Goal: Information Seeking & Learning: Learn about a topic

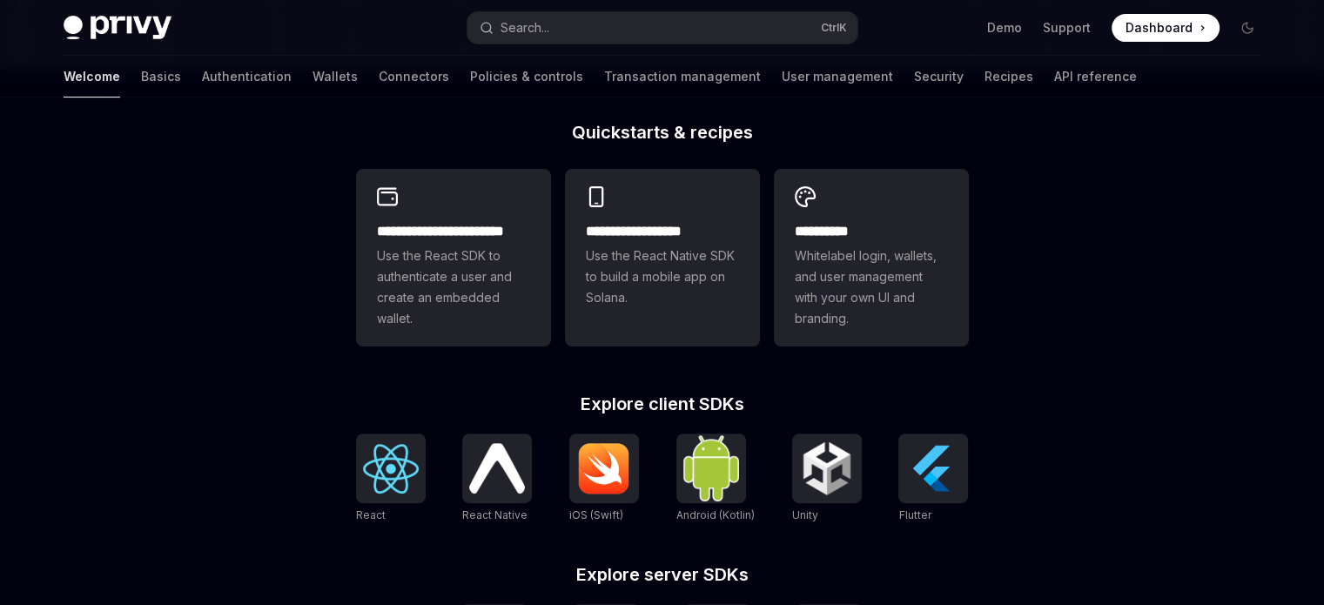
scroll to position [431, 0]
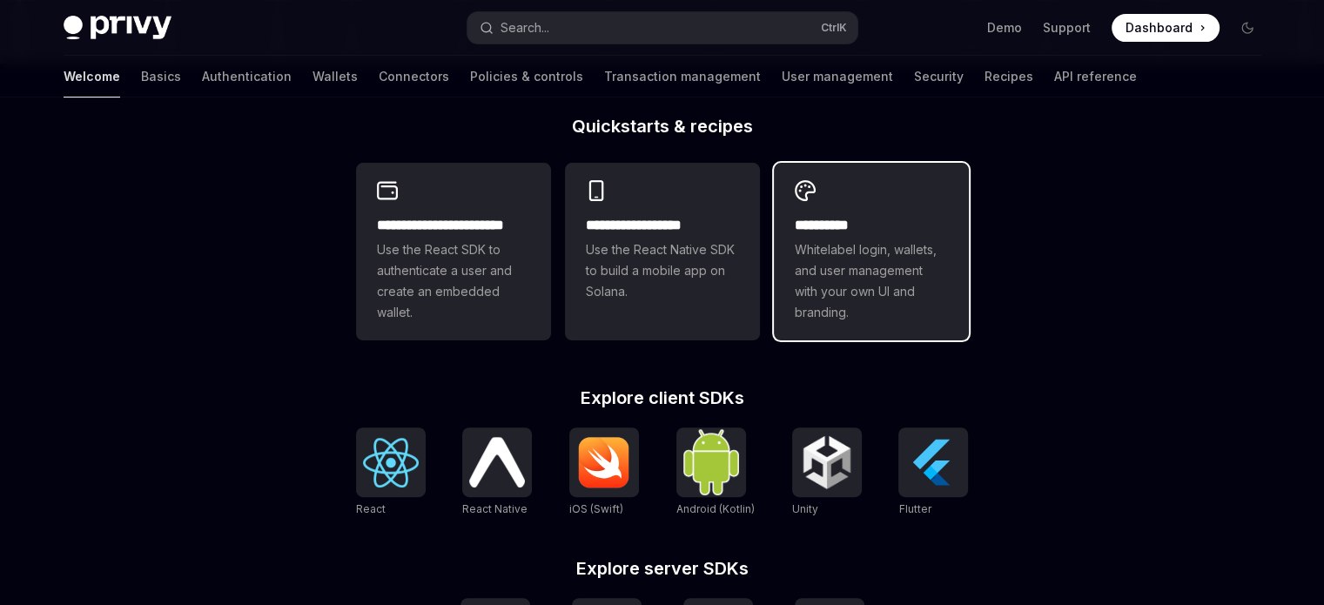
click at [927, 316] on span "Whitelabel login, wallets, and user management with your own UI and branding." at bounding box center [871, 281] width 153 height 84
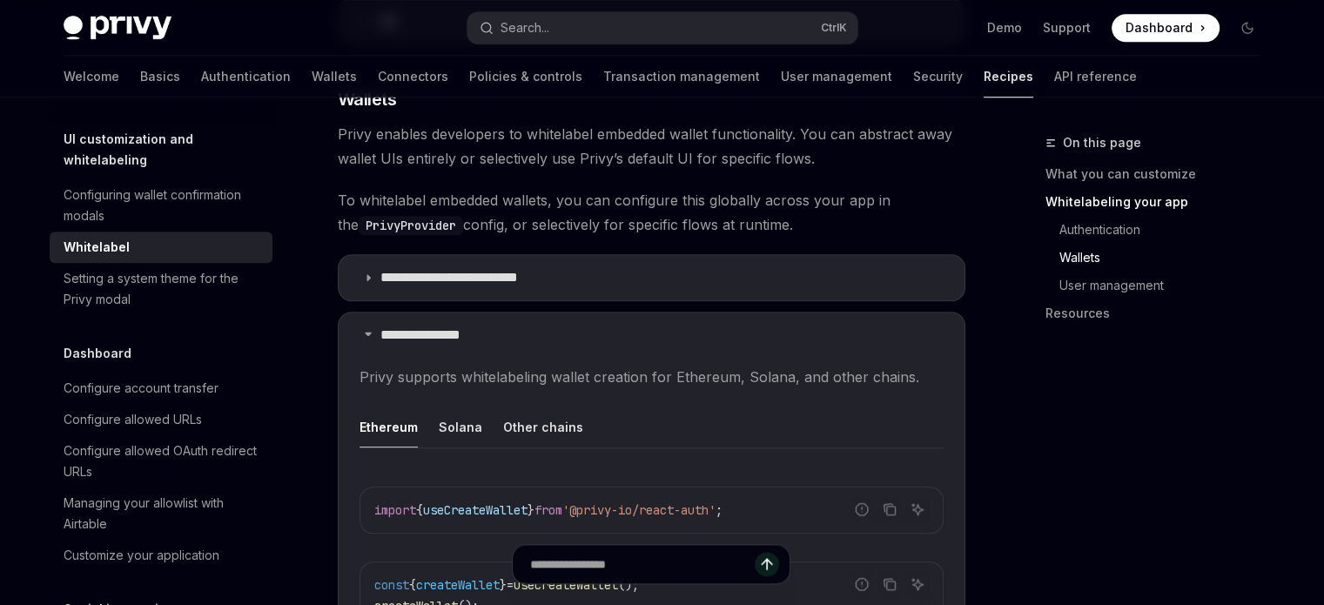
scroll to position [1573, 0]
click at [560, 267] on summary "**********" at bounding box center [652, 275] width 626 height 45
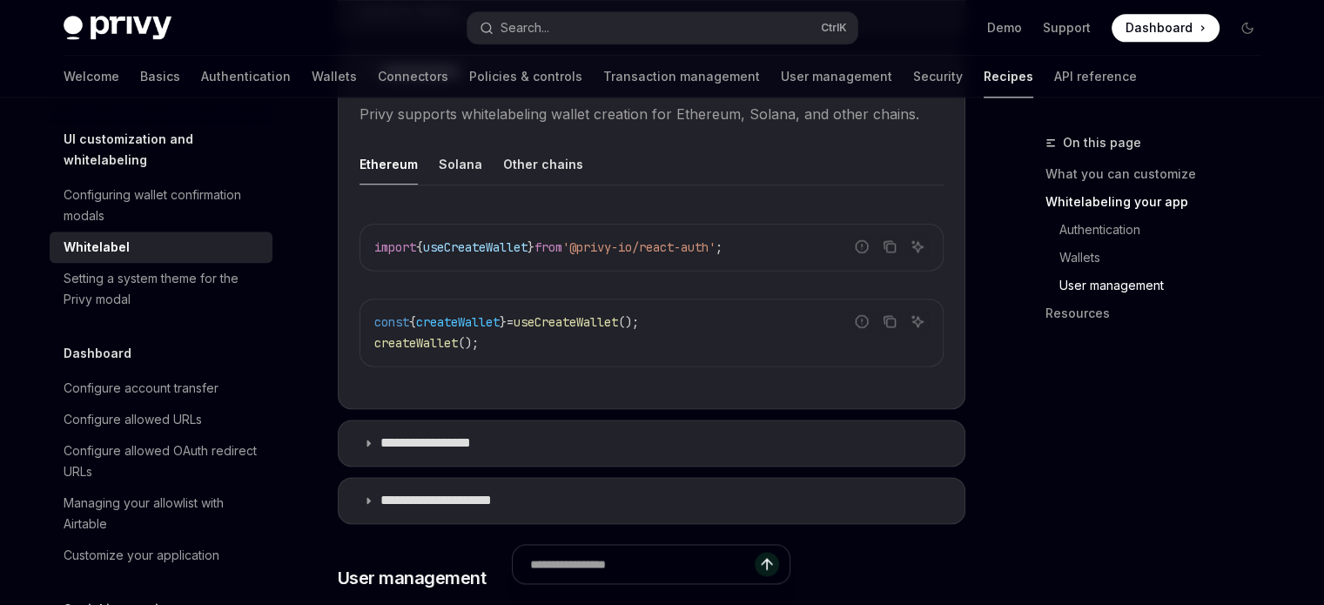
scroll to position [2349, 0]
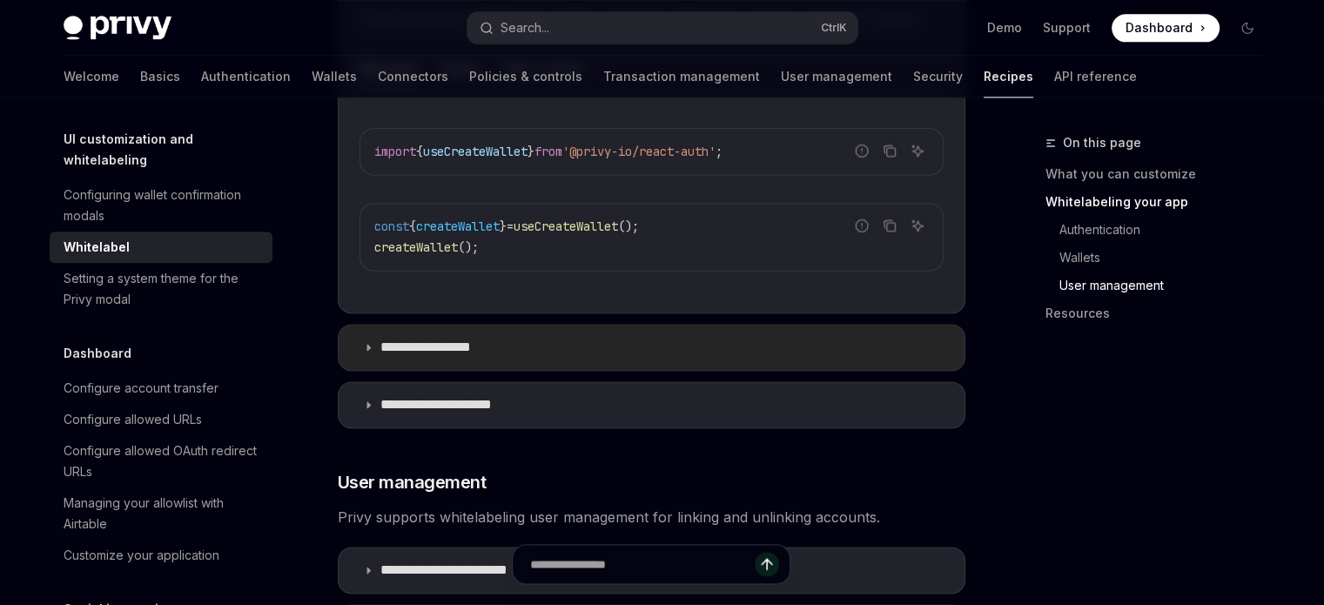
click at [525, 330] on summary "**********" at bounding box center [652, 347] width 626 height 45
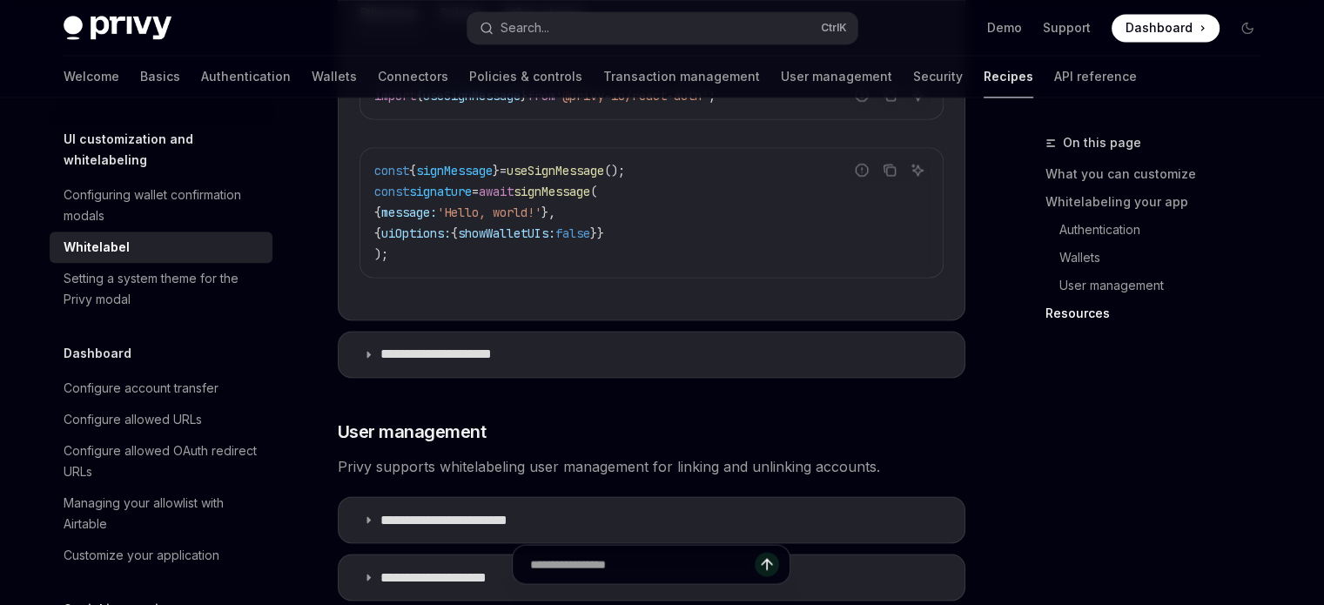
scroll to position [2905, 0]
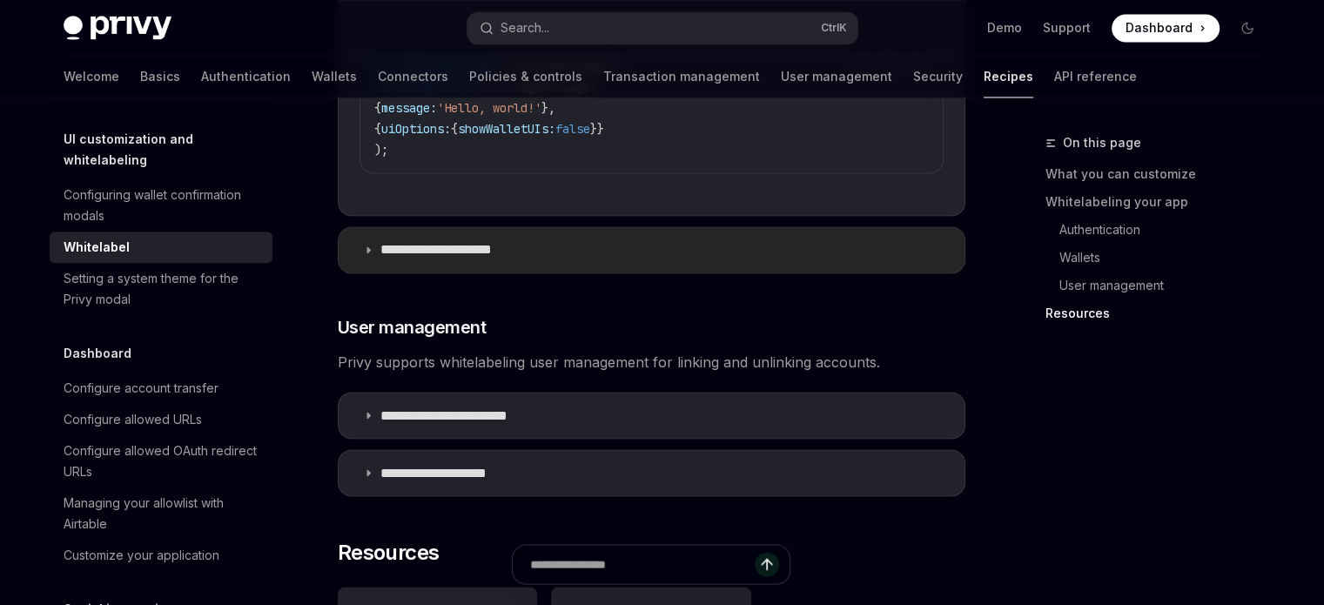
click at [603, 235] on summary "**********" at bounding box center [652, 249] width 626 height 45
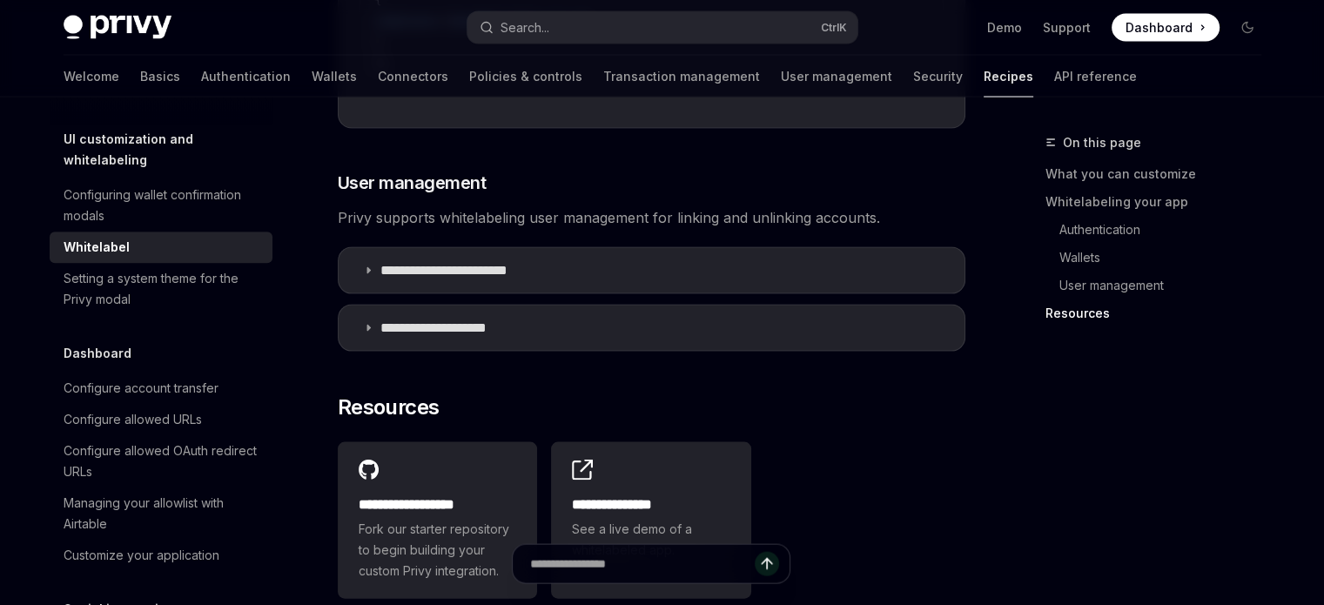
scroll to position [3561, 0]
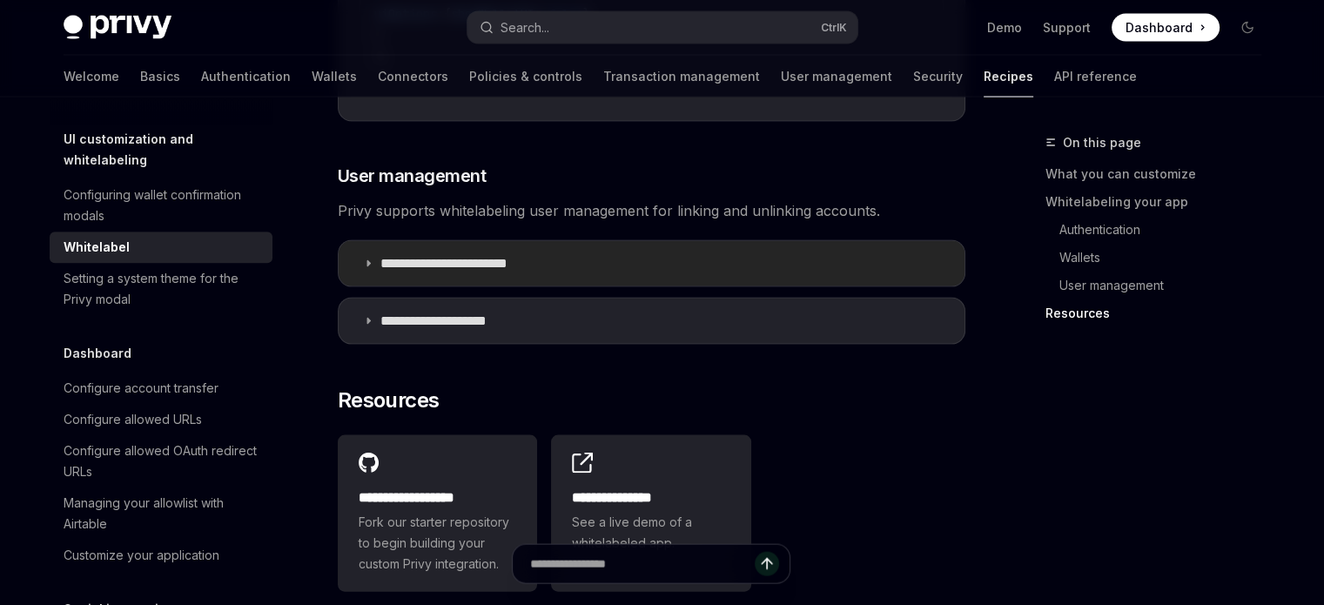
click at [588, 242] on summary "**********" at bounding box center [652, 263] width 626 height 45
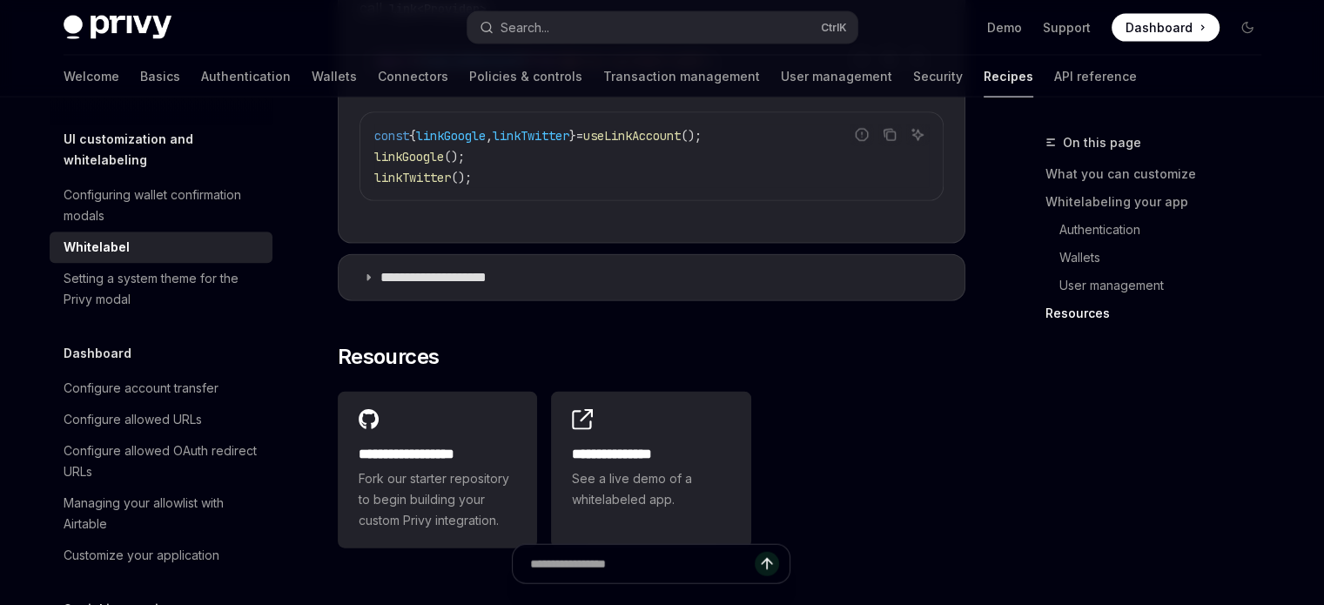
scroll to position [3884, 0]
click at [540, 267] on summary "**********" at bounding box center [652, 277] width 626 height 45
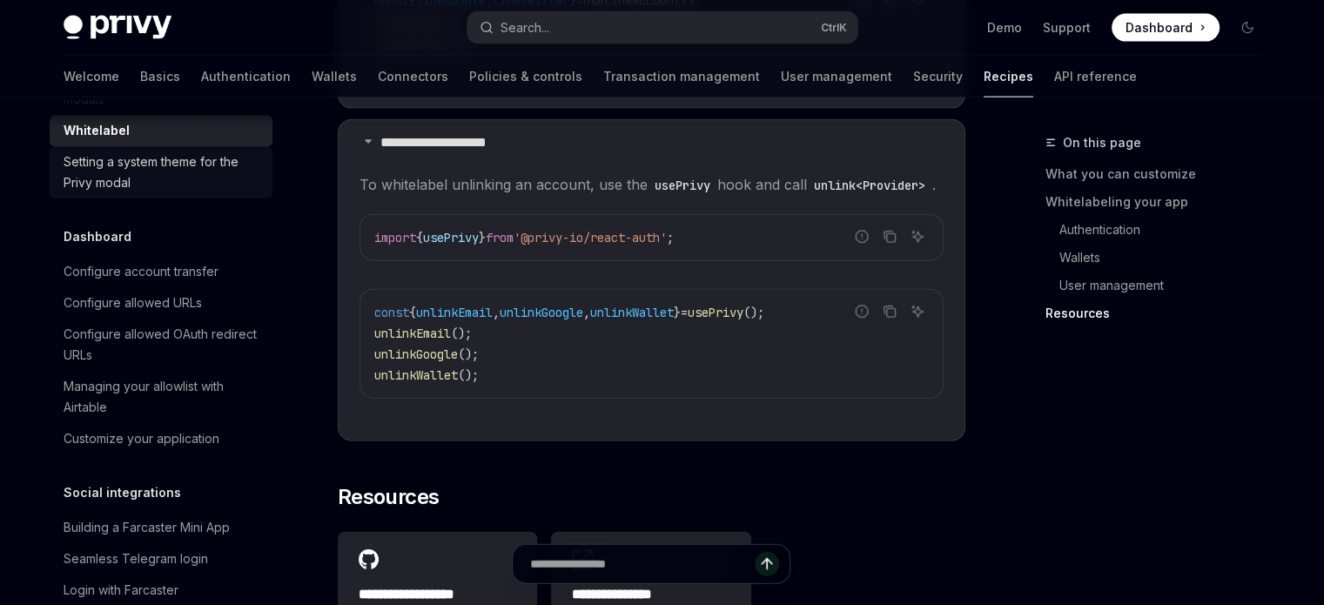
scroll to position [999, 0]
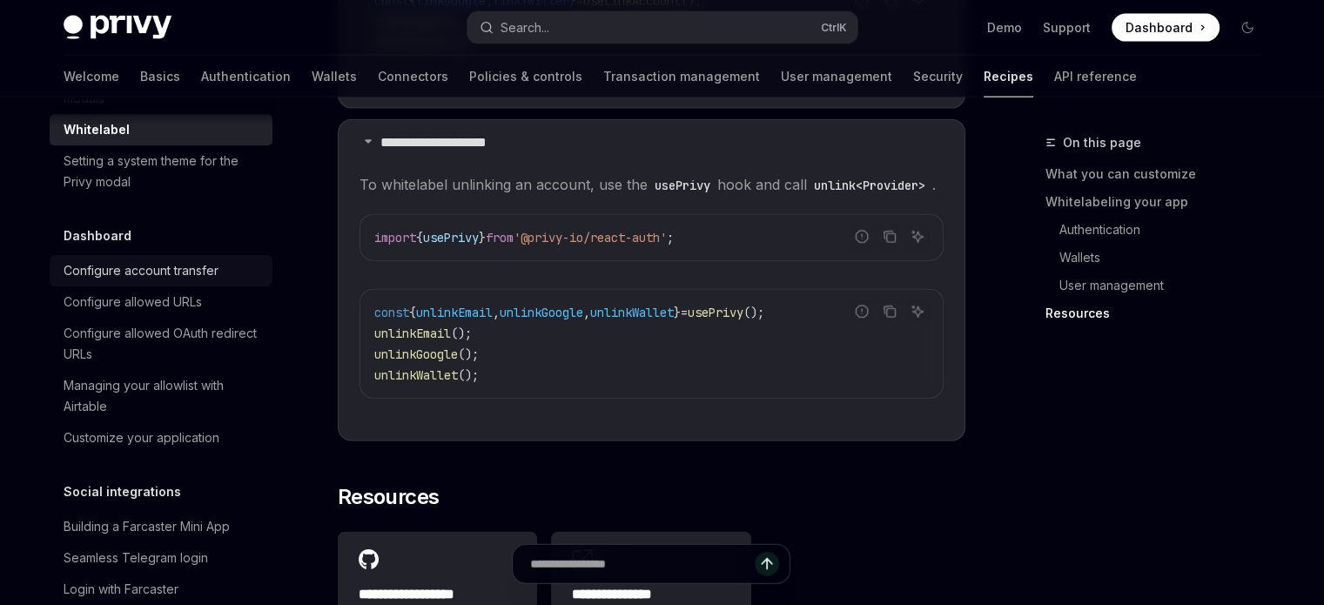
click at [229, 281] on div "Configure account transfer" at bounding box center [163, 270] width 199 height 21
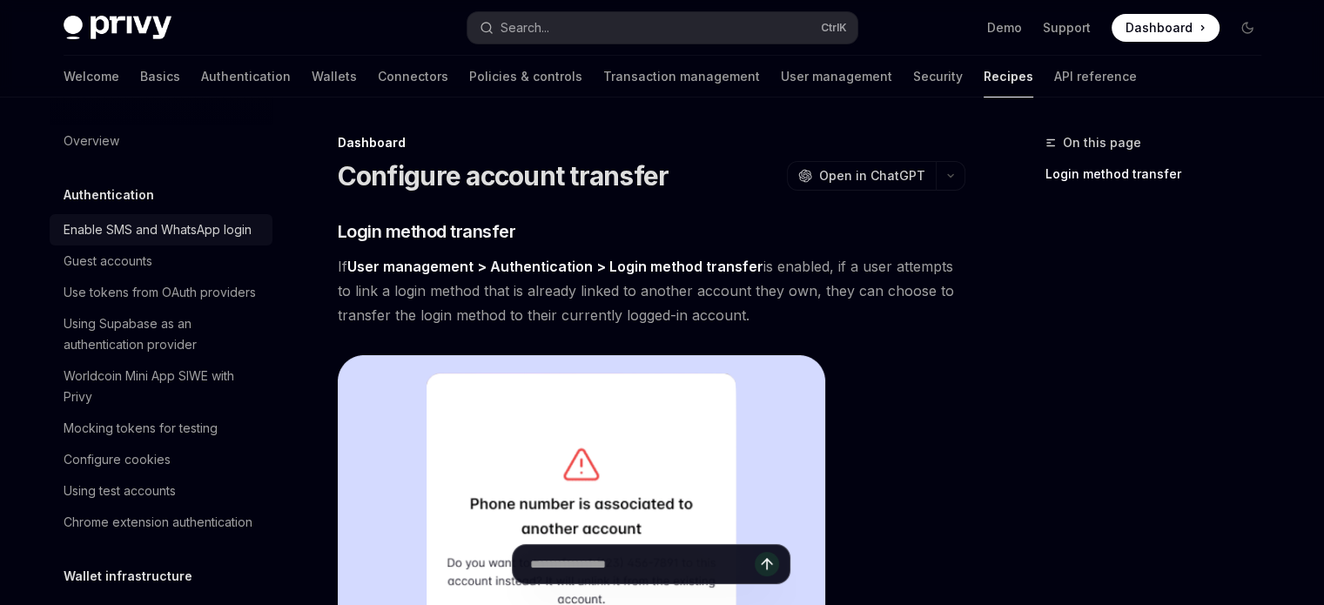
click at [181, 226] on div "Enable SMS and WhatsApp login" at bounding box center [158, 229] width 188 height 21
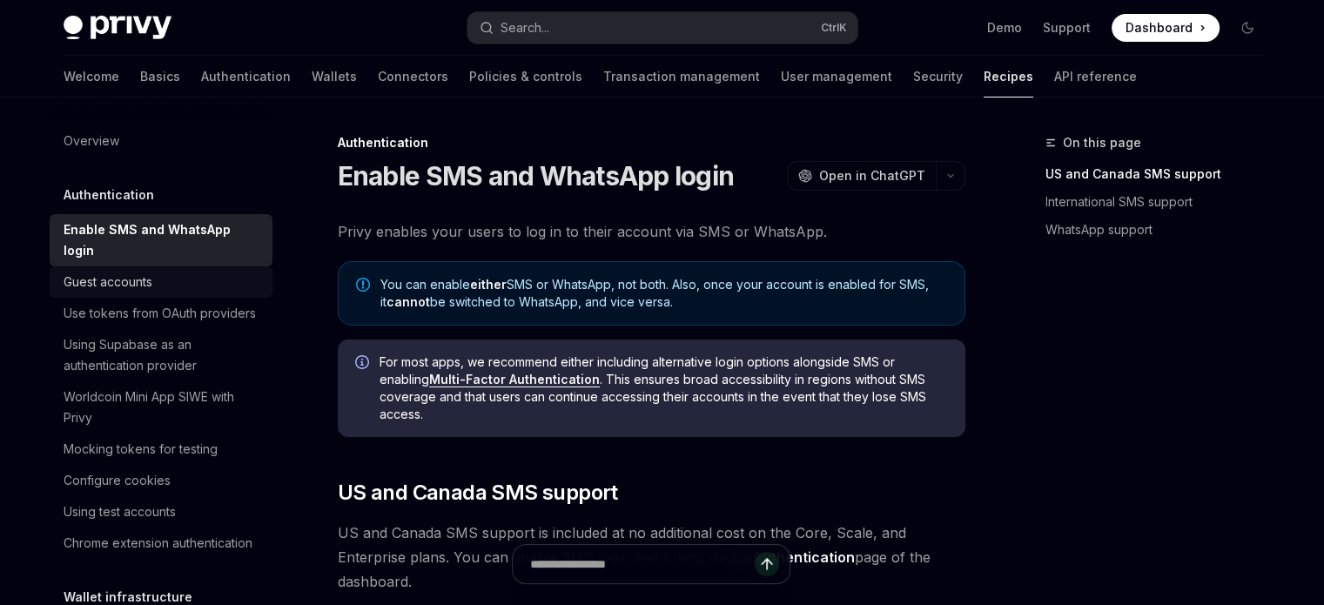
click at [171, 278] on div "Guest accounts" at bounding box center [163, 282] width 199 height 21
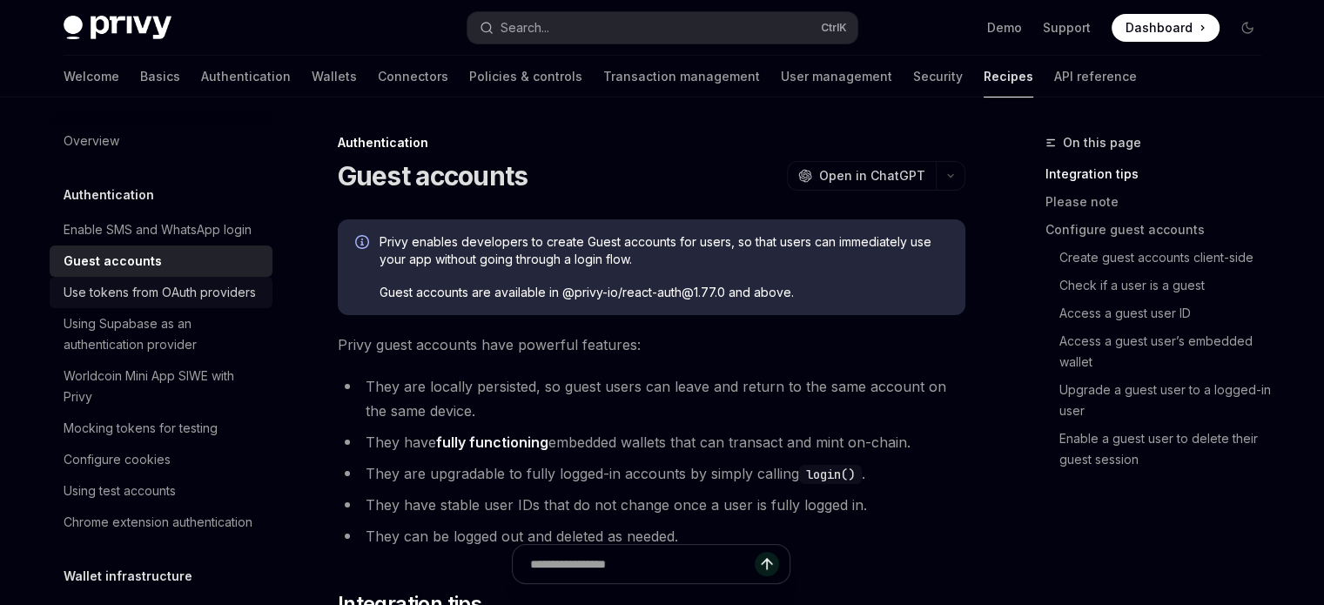
click at [164, 303] on div "Use tokens from OAuth providers" at bounding box center [160, 292] width 192 height 21
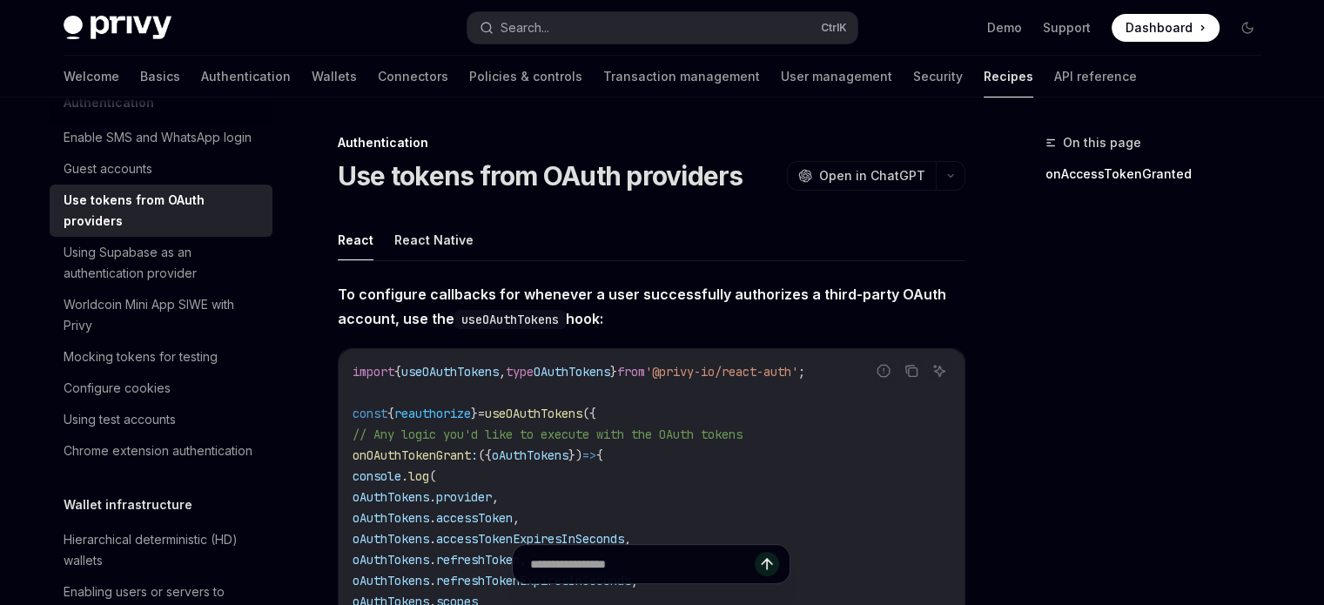
scroll to position [94, 0]
click at [184, 273] on div "Using Supabase as an authentication provider" at bounding box center [163, 261] width 199 height 42
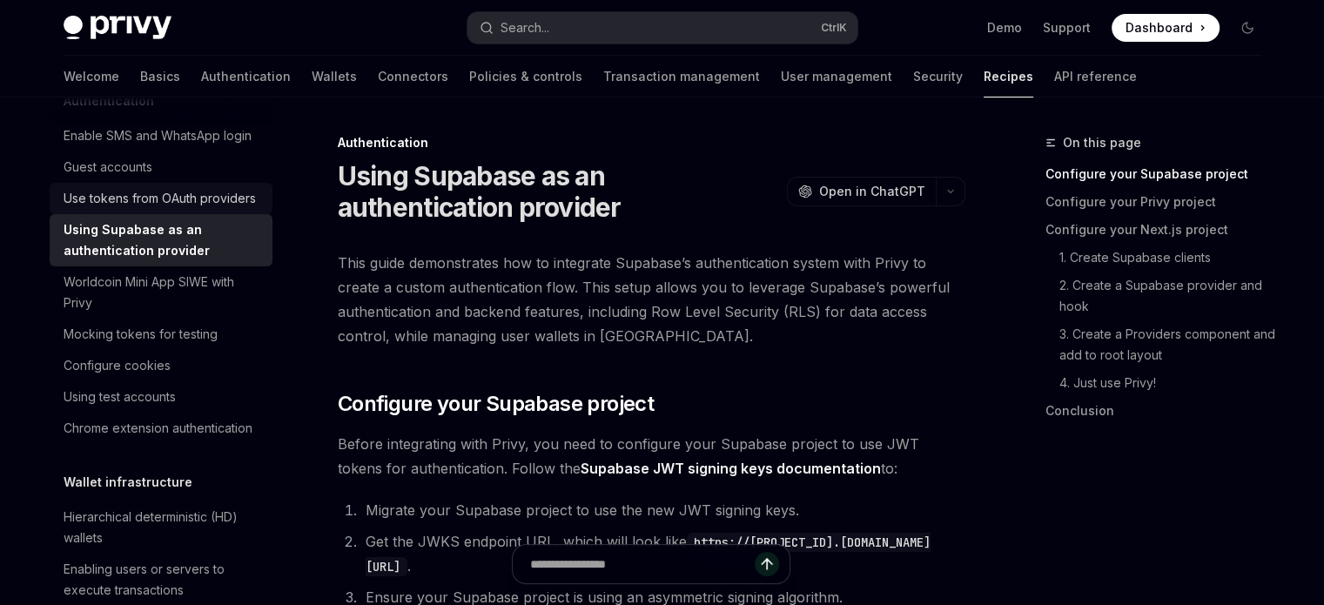
click at [189, 214] on link "Use tokens from OAuth providers" at bounding box center [161, 198] width 223 height 31
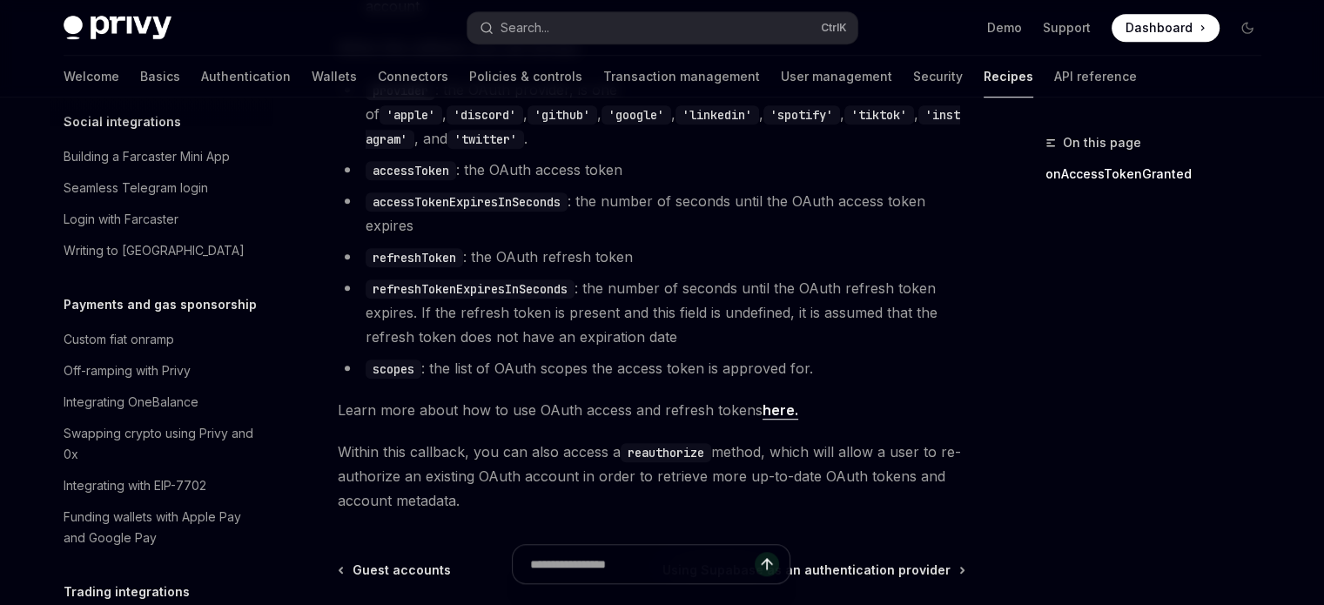
scroll to position [1372, 0]
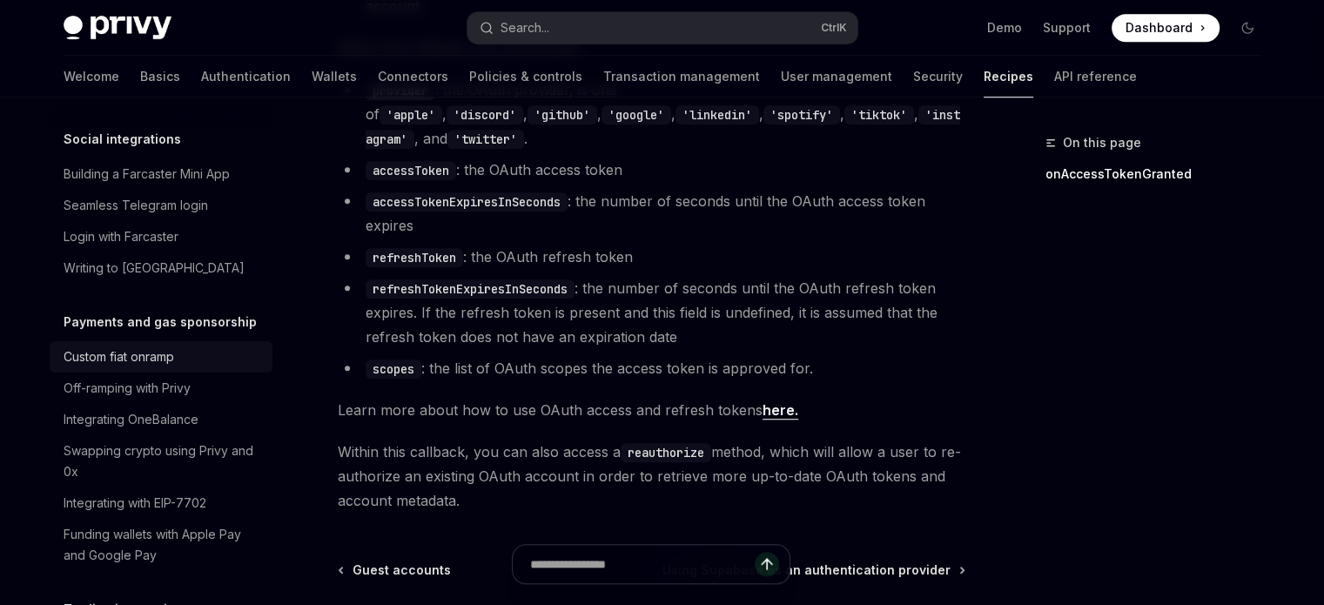
click at [157, 367] on div "Custom fiat onramp" at bounding box center [119, 357] width 111 height 21
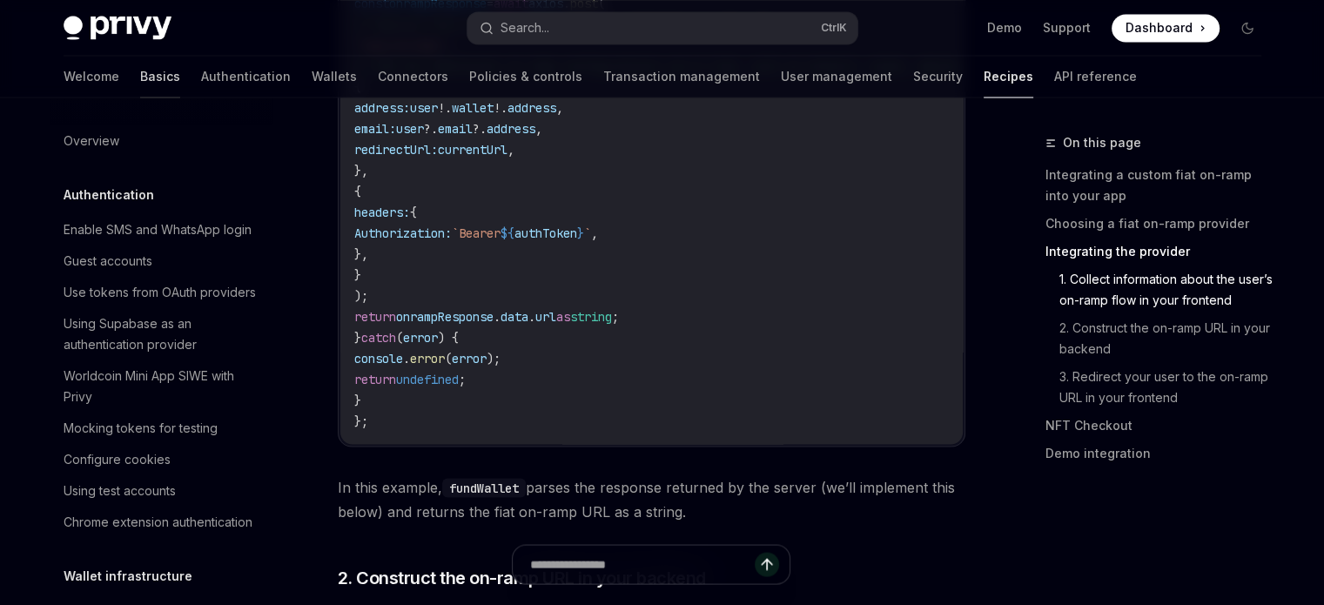
click at [140, 81] on link "Basics" at bounding box center [160, 77] width 40 height 42
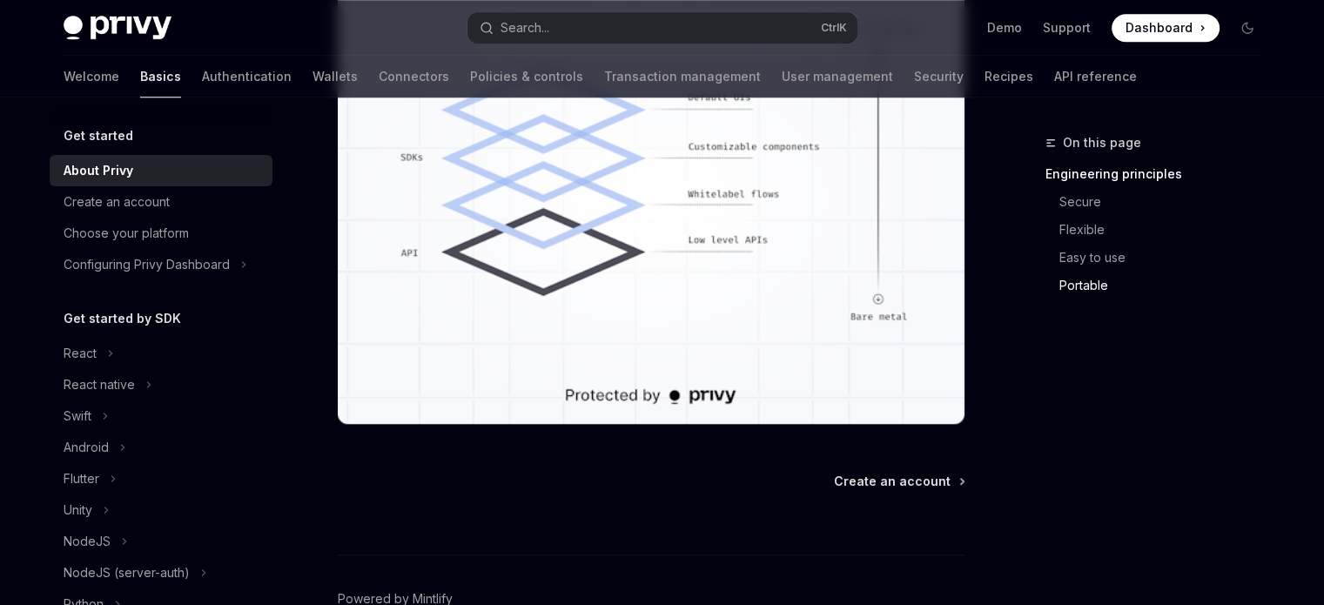
scroll to position [1597, 0]
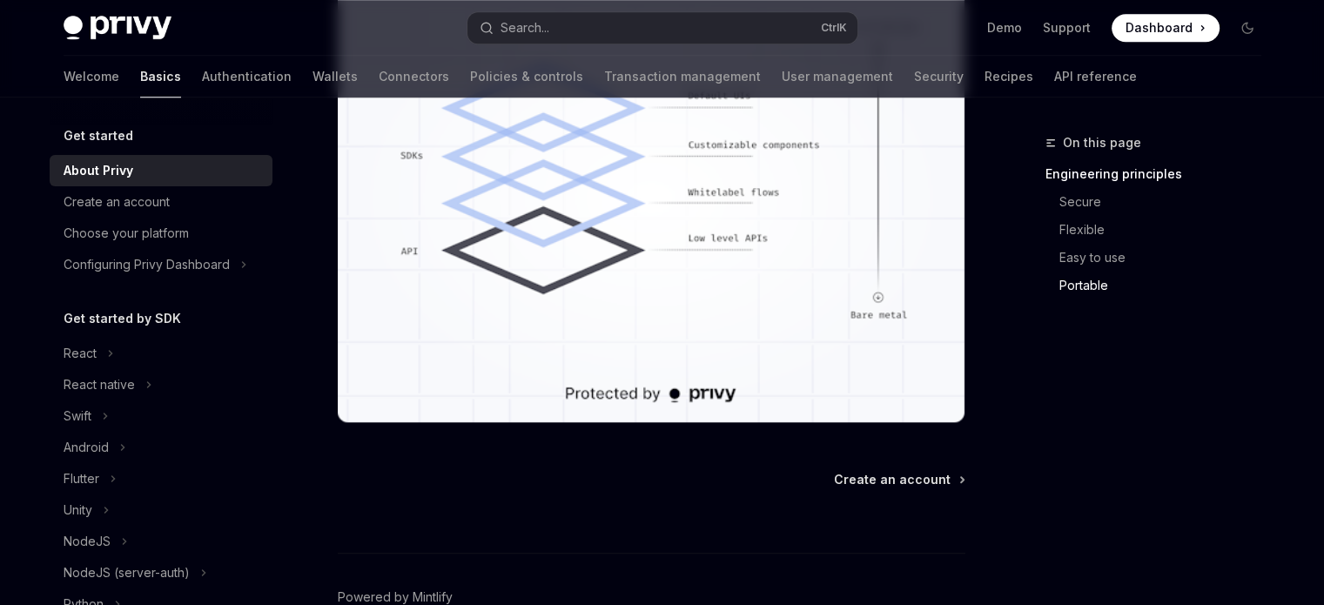
click at [1163, 32] on span "Dashboard" at bounding box center [1159, 27] width 67 height 17
click at [182, 208] on div "Create an account" at bounding box center [163, 202] width 199 height 21
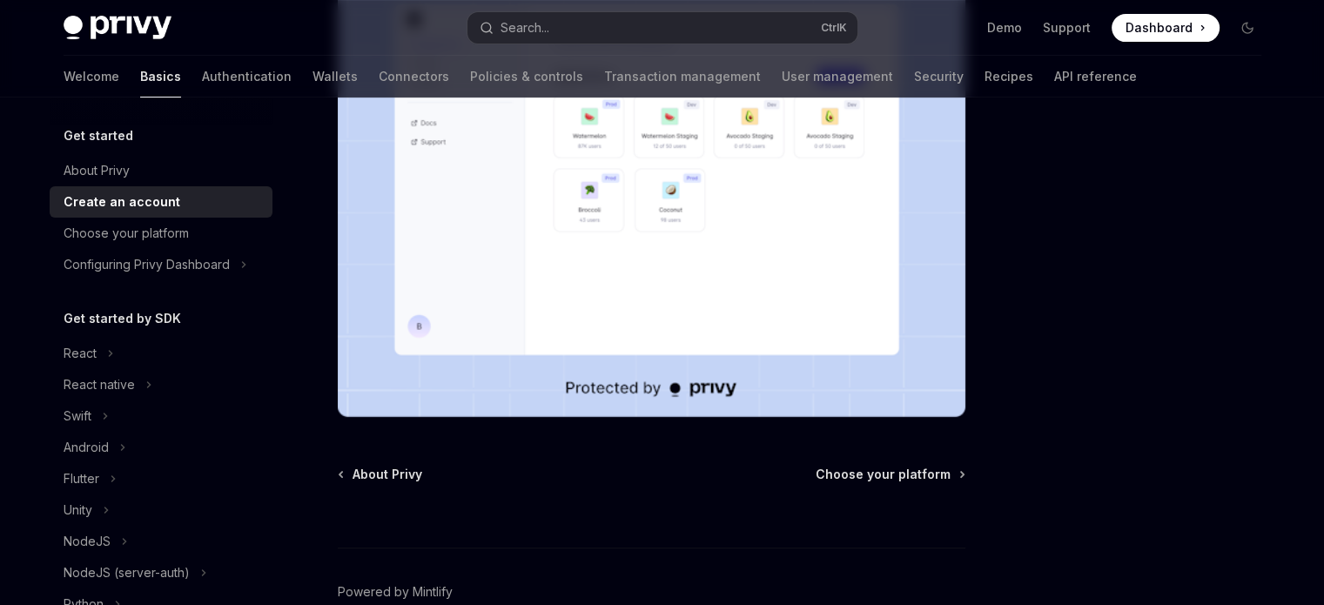
scroll to position [510, 0]
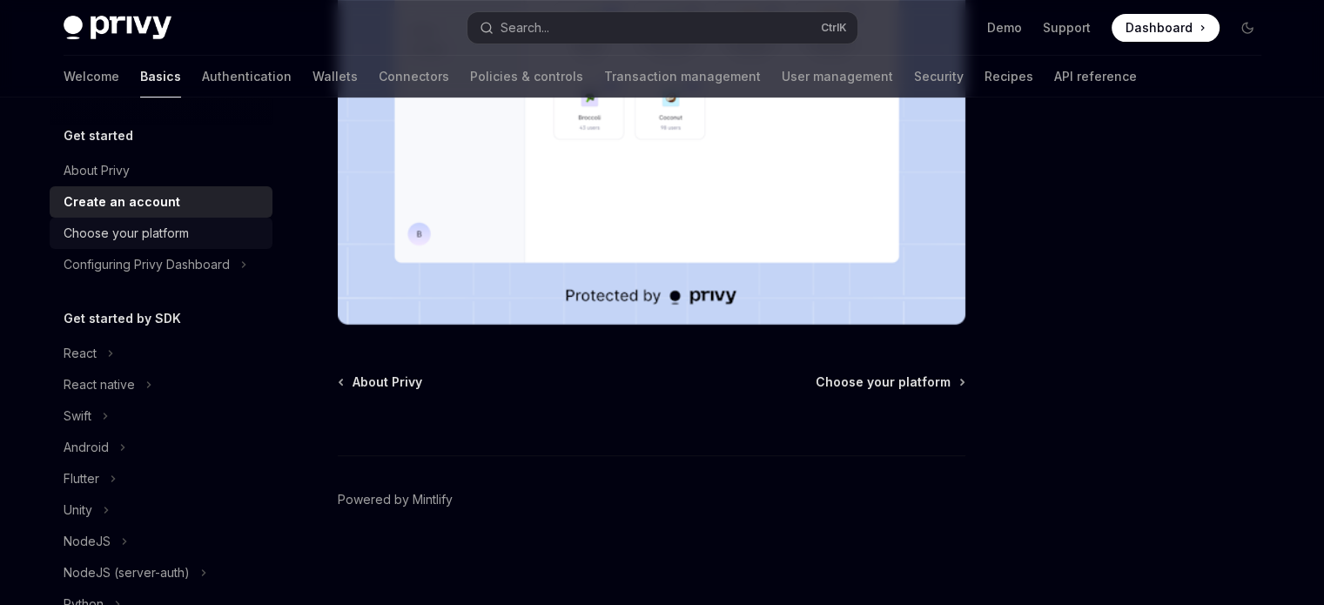
click at [107, 234] on div "Choose your platform" at bounding box center [126, 233] width 125 height 21
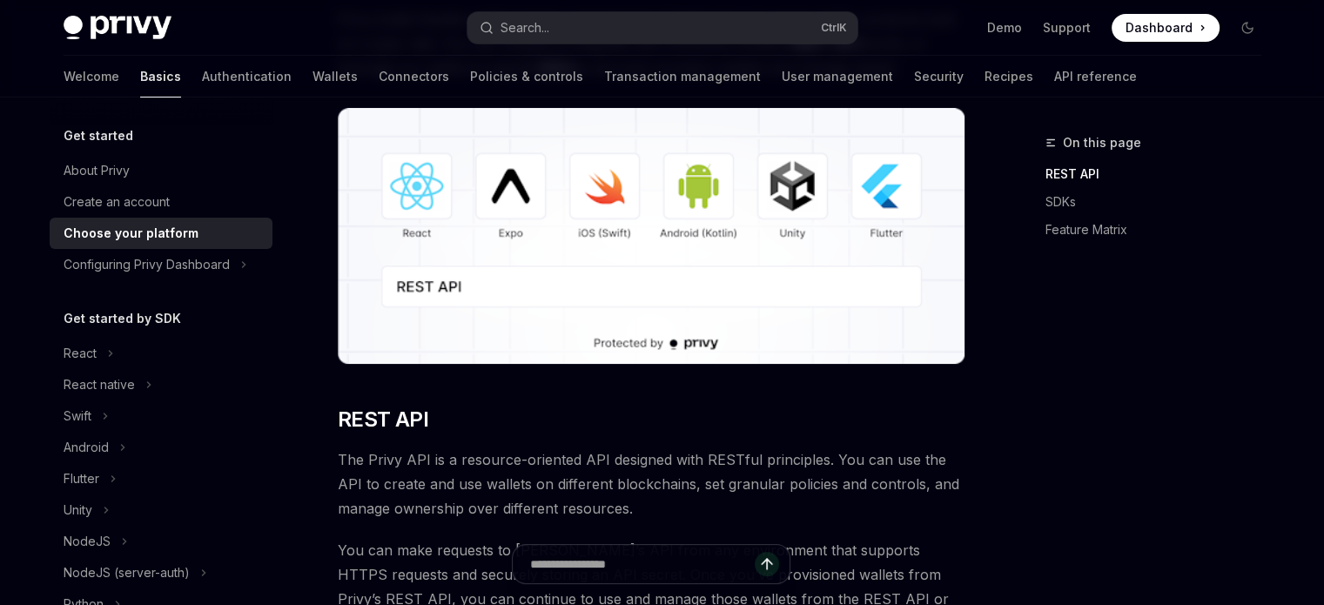
scroll to position [218, 0]
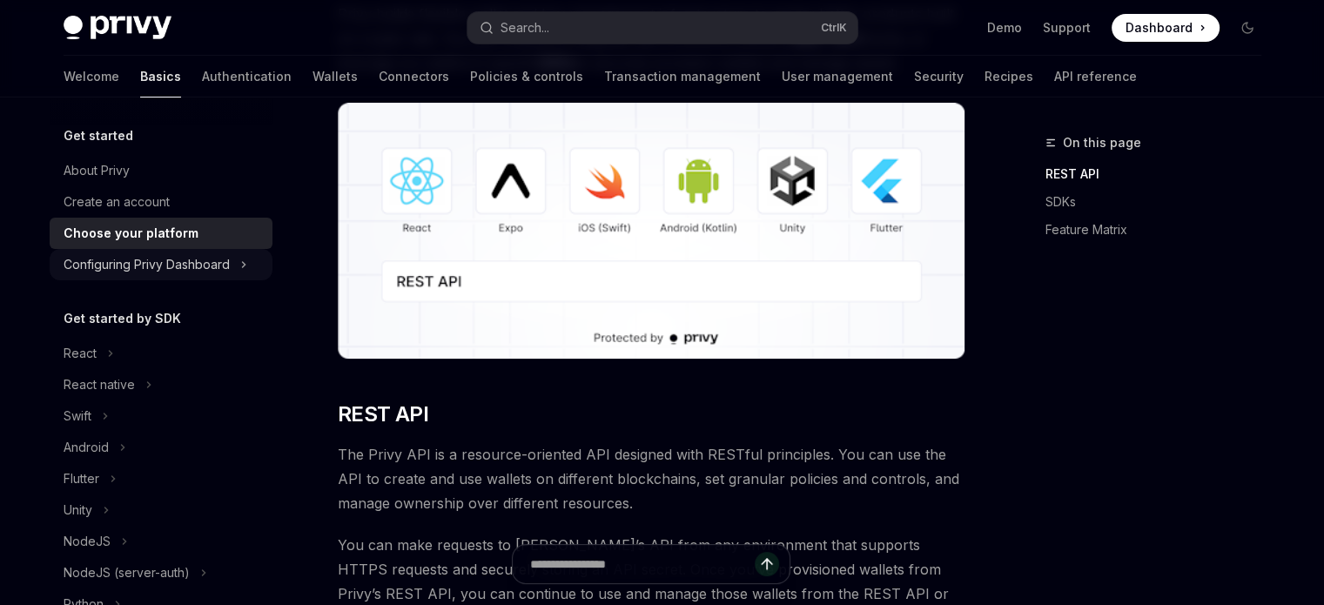
click at [158, 273] on div "Configuring Privy Dashboard" at bounding box center [147, 264] width 166 height 21
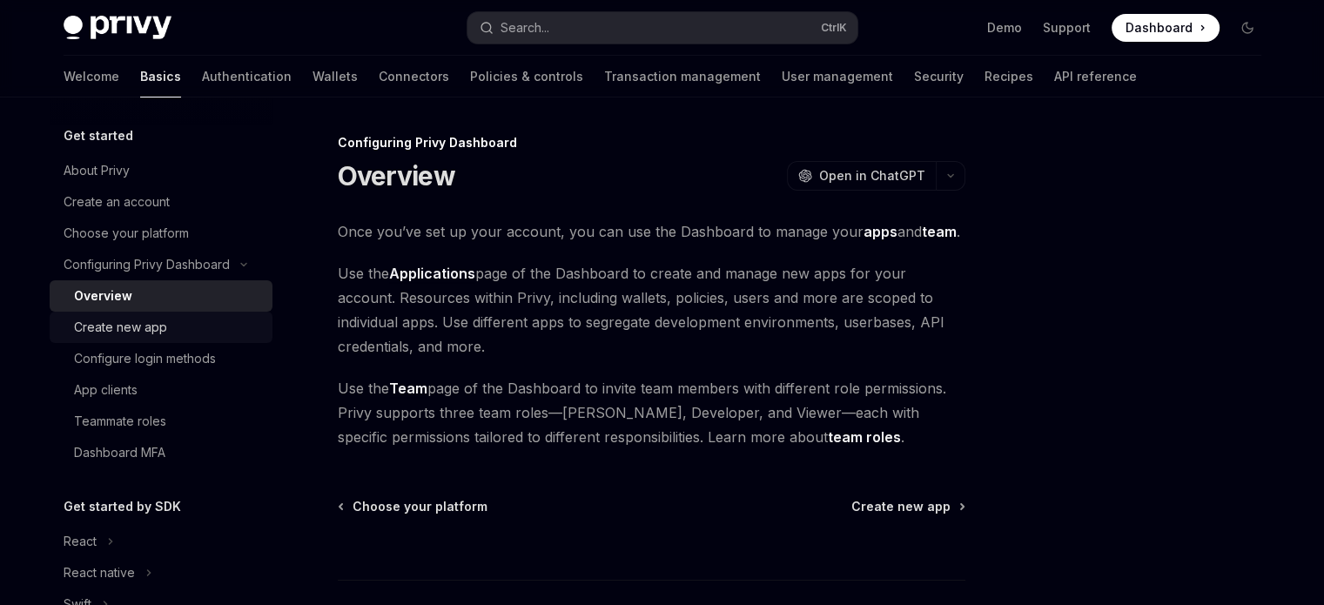
click at [179, 323] on div "Create new app" at bounding box center [168, 327] width 188 height 21
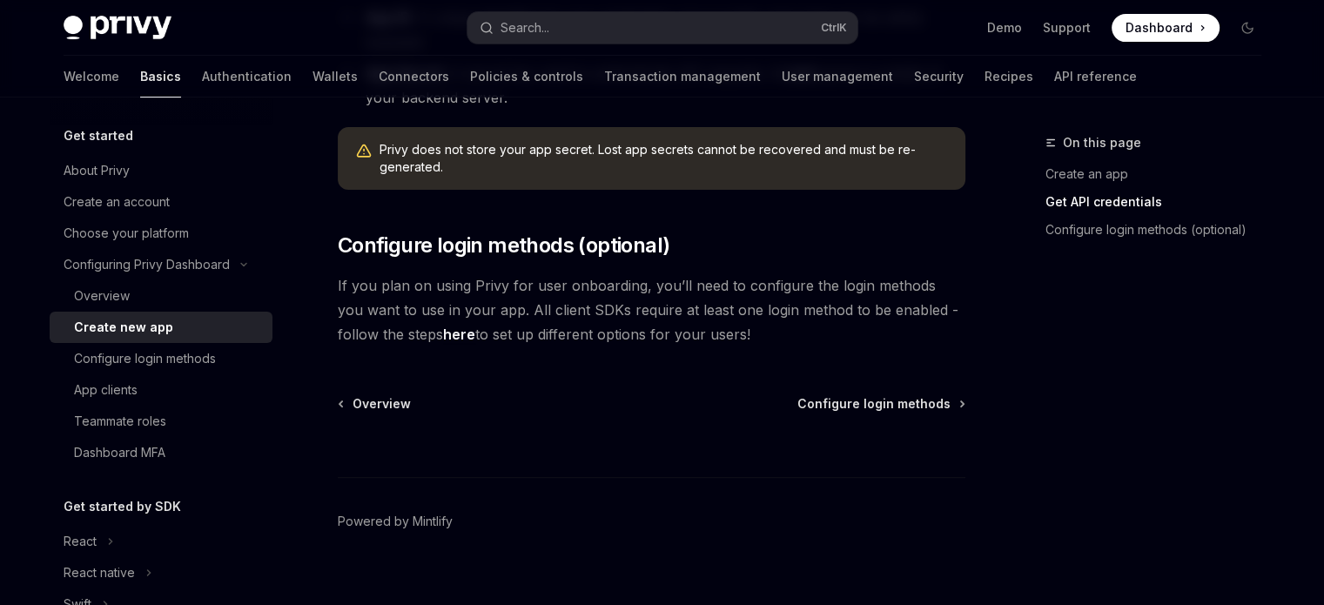
scroll to position [640, 0]
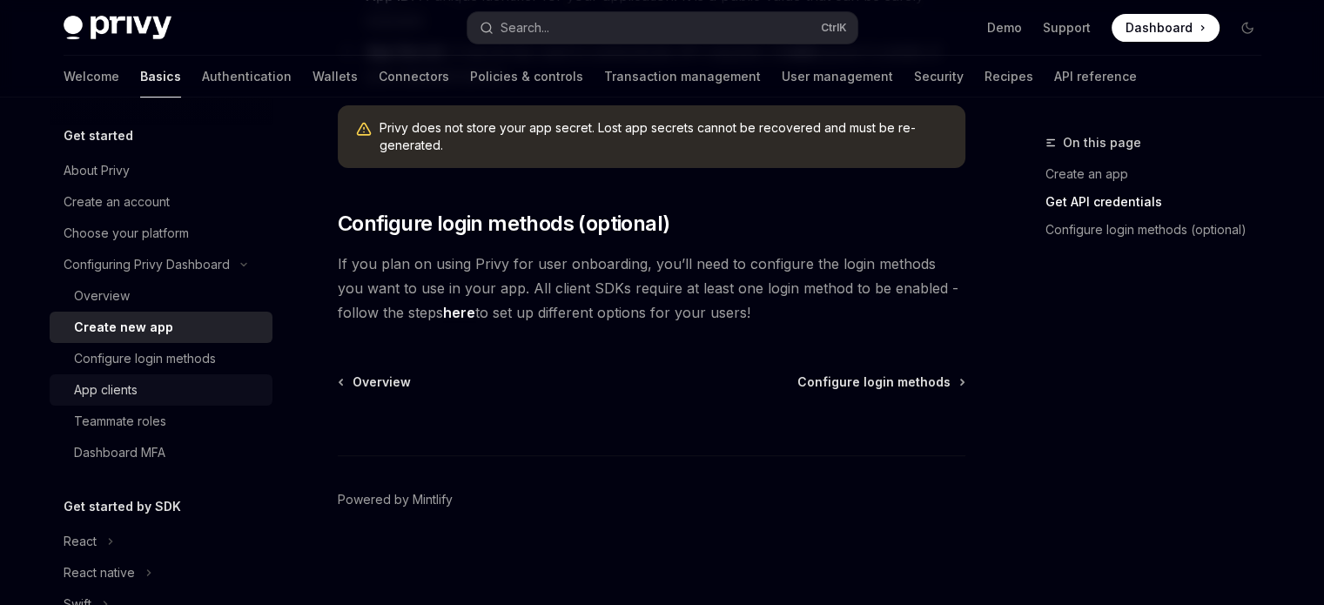
click at [203, 390] on div "App clients" at bounding box center [168, 390] width 188 height 21
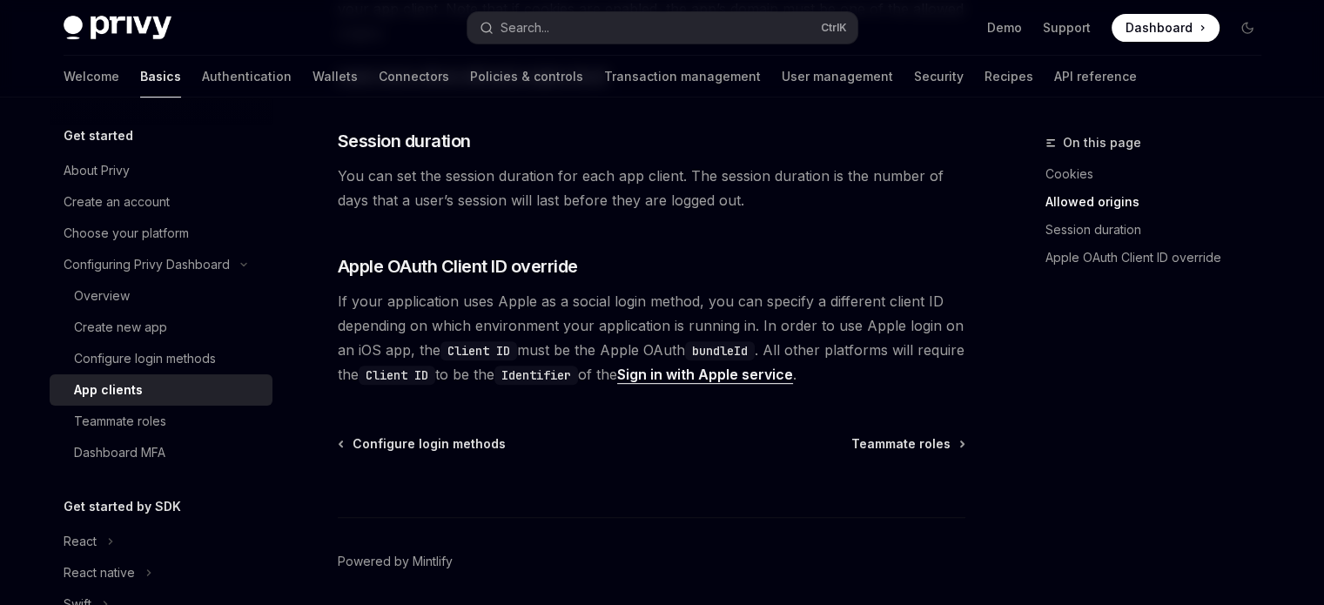
scroll to position [832, 0]
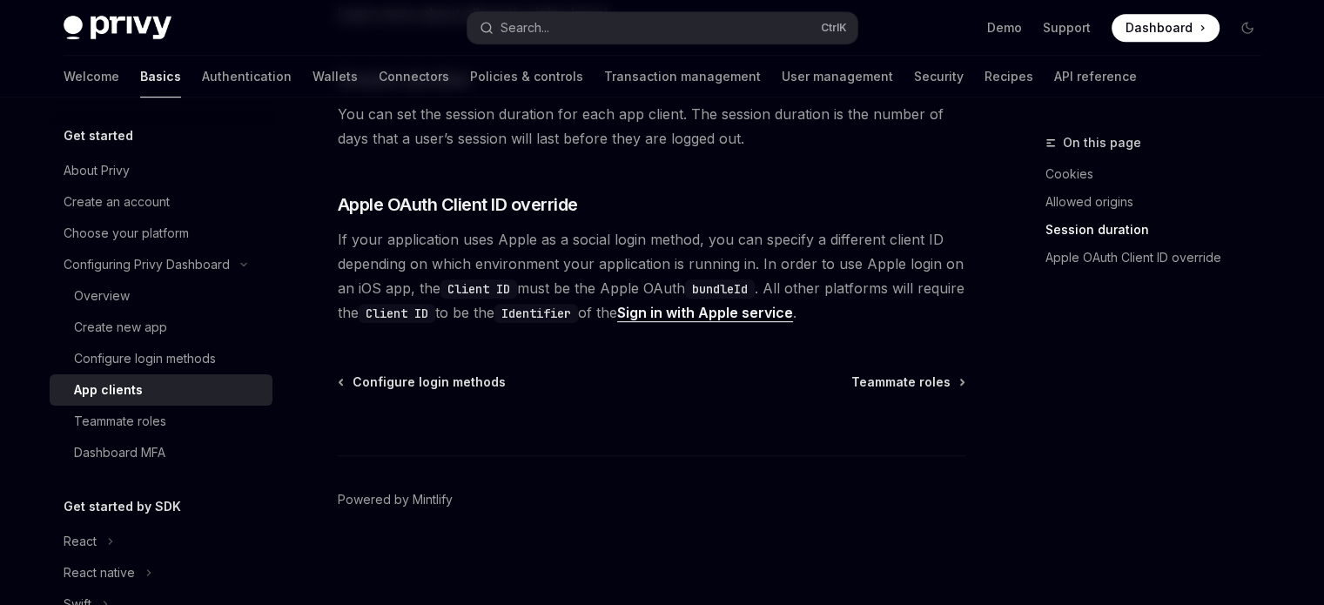
click at [162, 404] on link "App clients" at bounding box center [161, 389] width 223 height 31
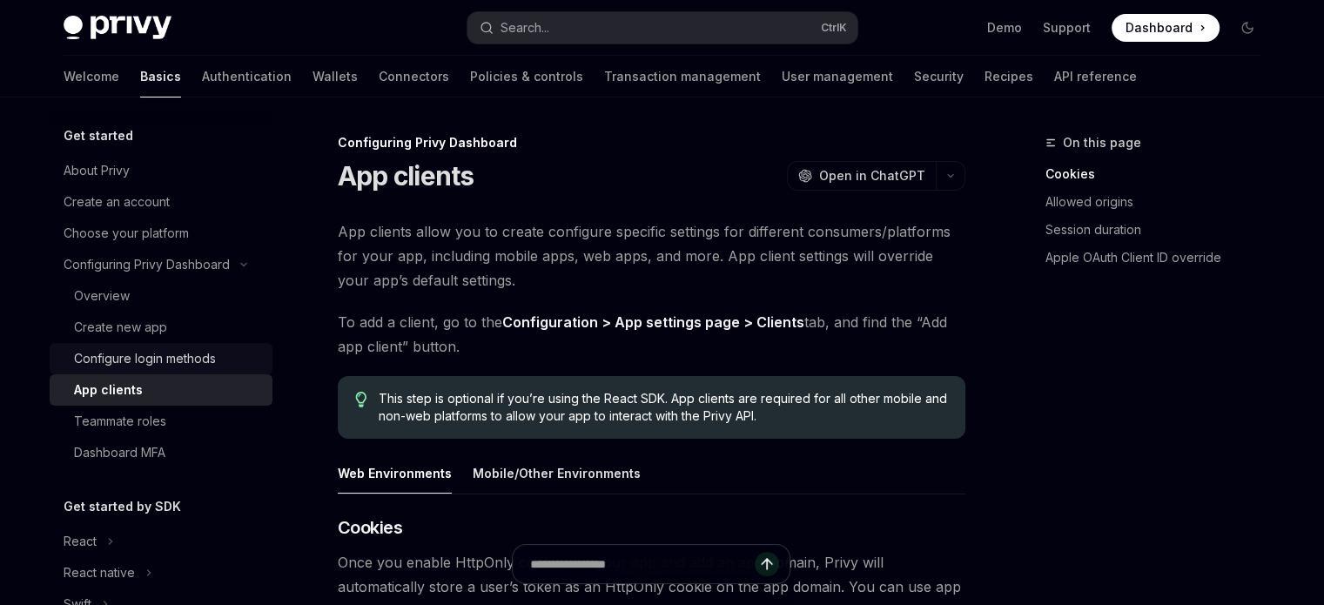
click at [188, 366] on div "Configure login methods" at bounding box center [145, 358] width 142 height 21
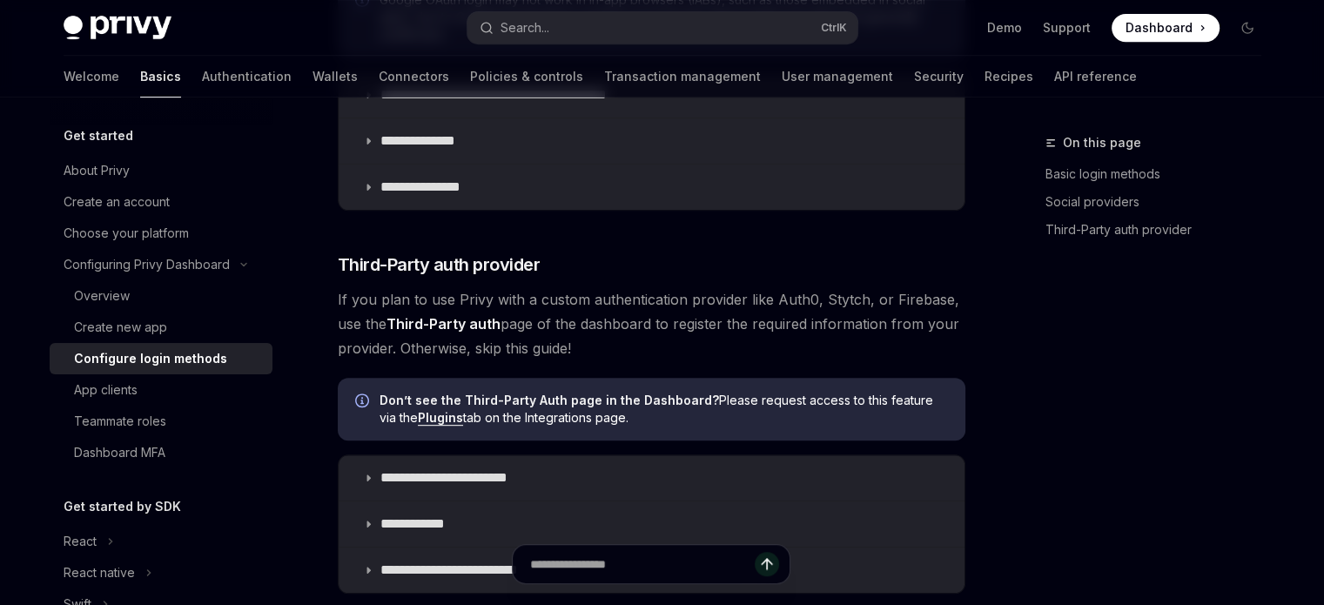
scroll to position [1080, 0]
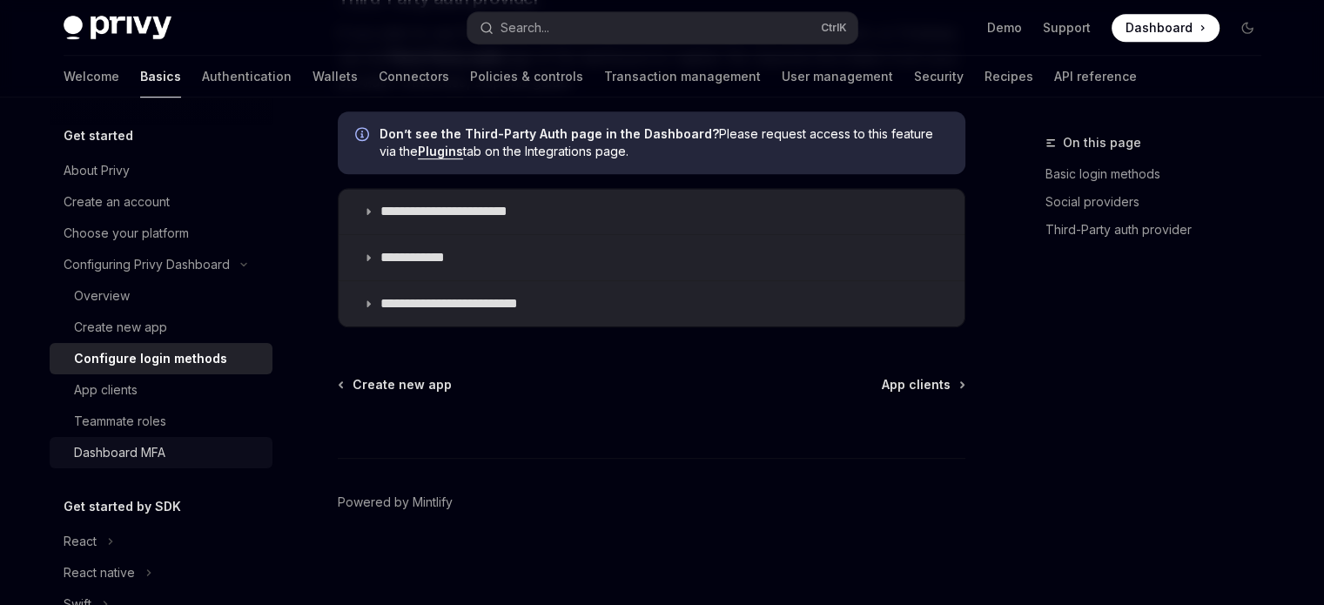
click at [149, 466] on link "Dashboard MFA" at bounding box center [161, 452] width 223 height 31
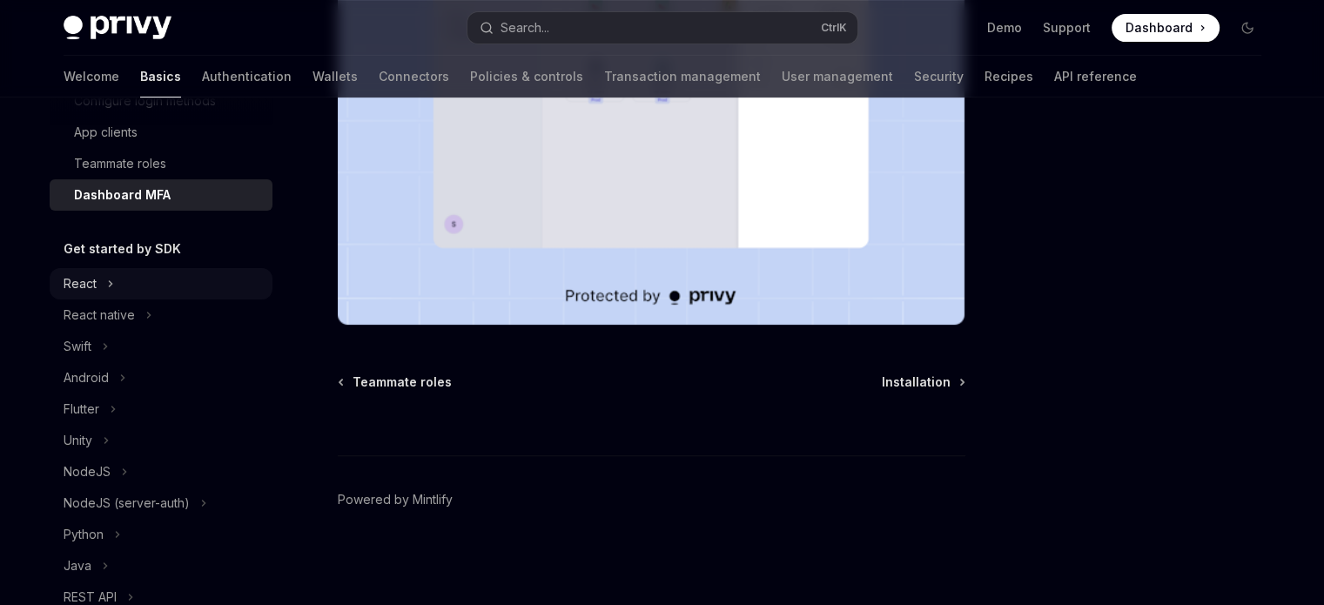
scroll to position [258, 0]
click at [143, 288] on div "React" at bounding box center [161, 283] width 223 height 31
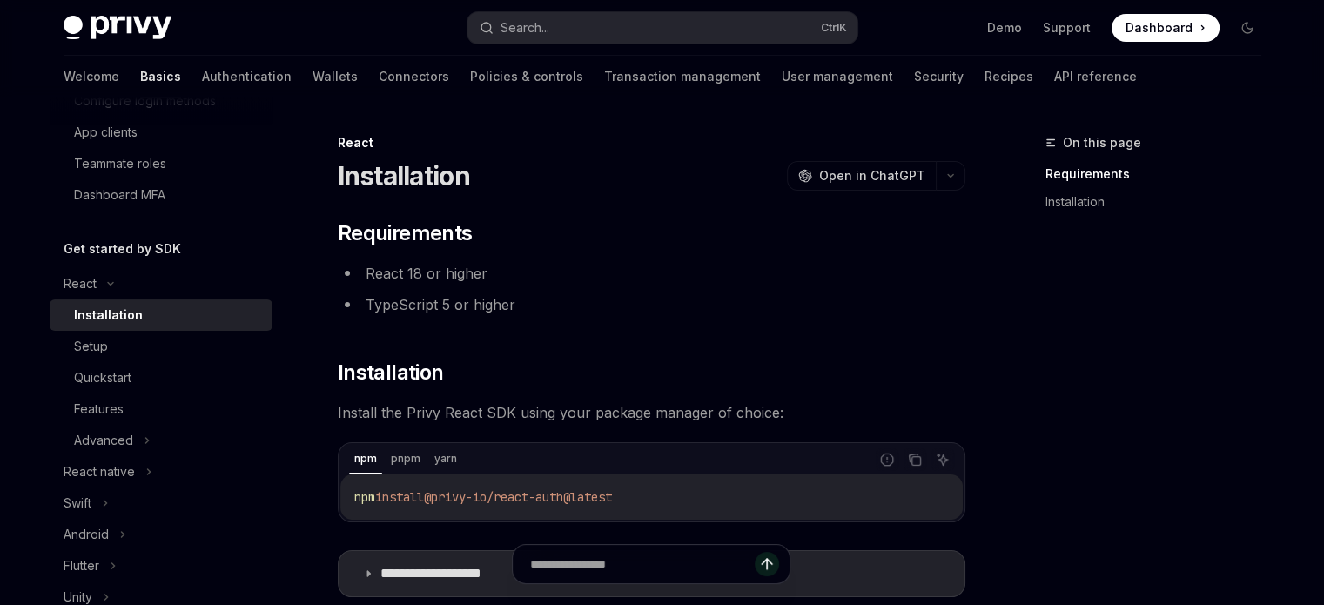
click at [134, 318] on div "Installation" at bounding box center [108, 315] width 69 height 21
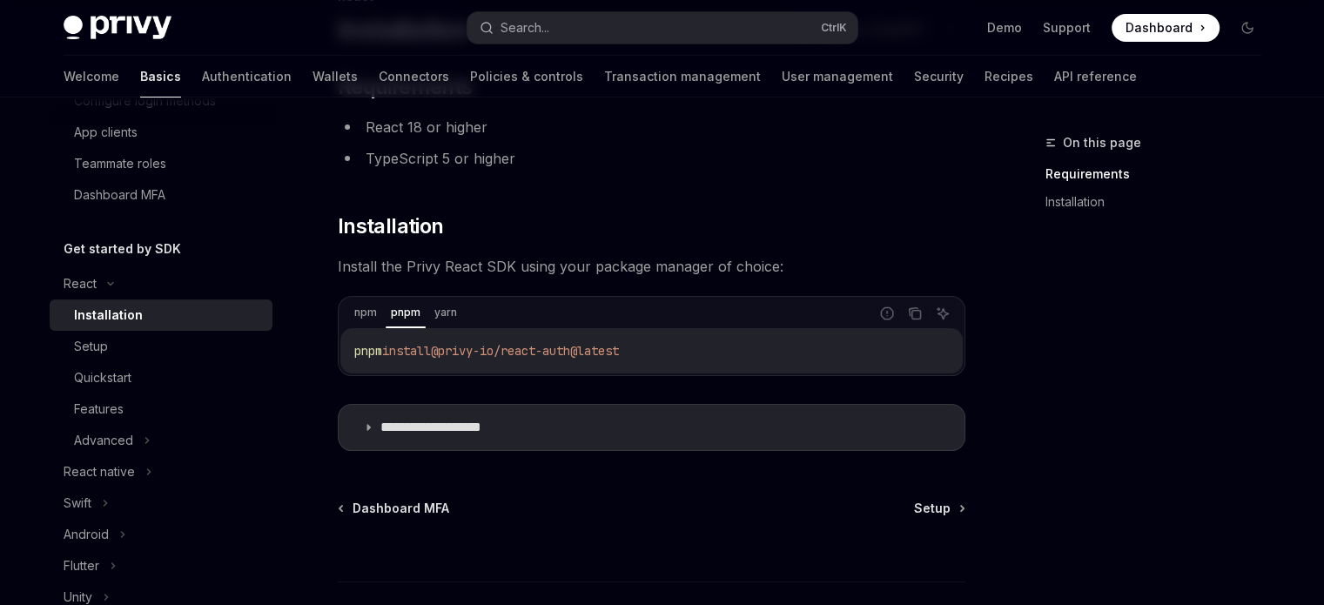
scroll to position [188, 0]
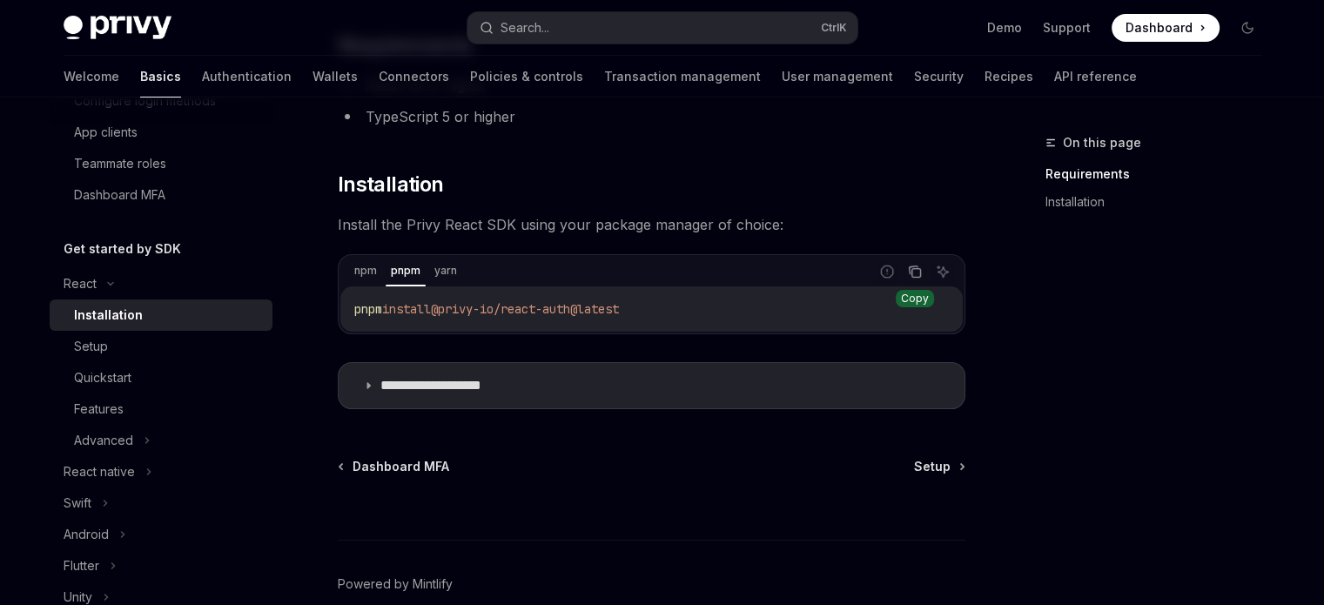
click at [919, 273] on icon "Copy the contents from the code block" at bounding box center [915, 272] width 14 height 14
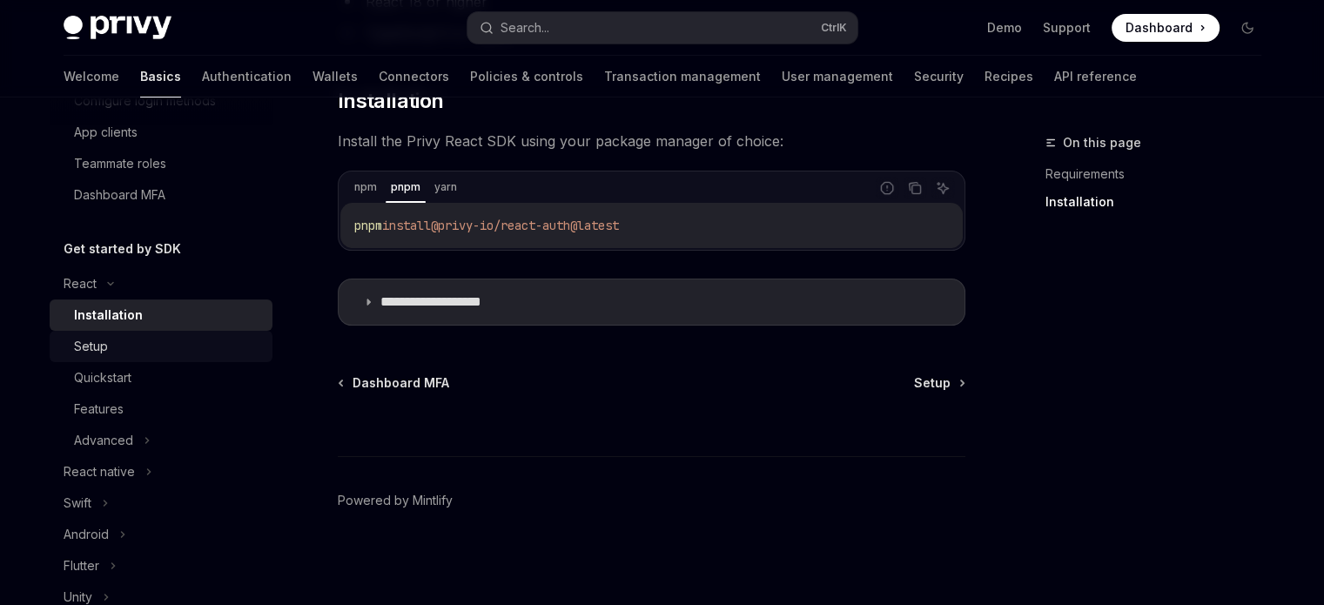
click at [140, 347] on div "Setup" at bounding box center [168, 346] width 188 height 21
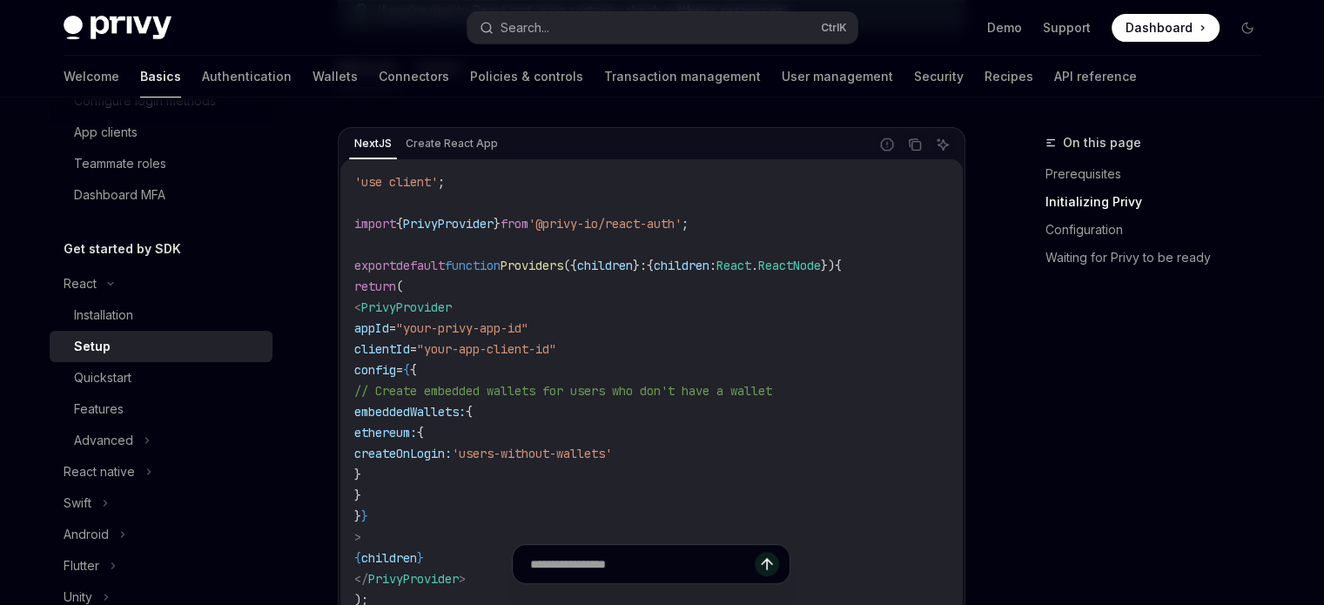
scroll to position [574, 0]
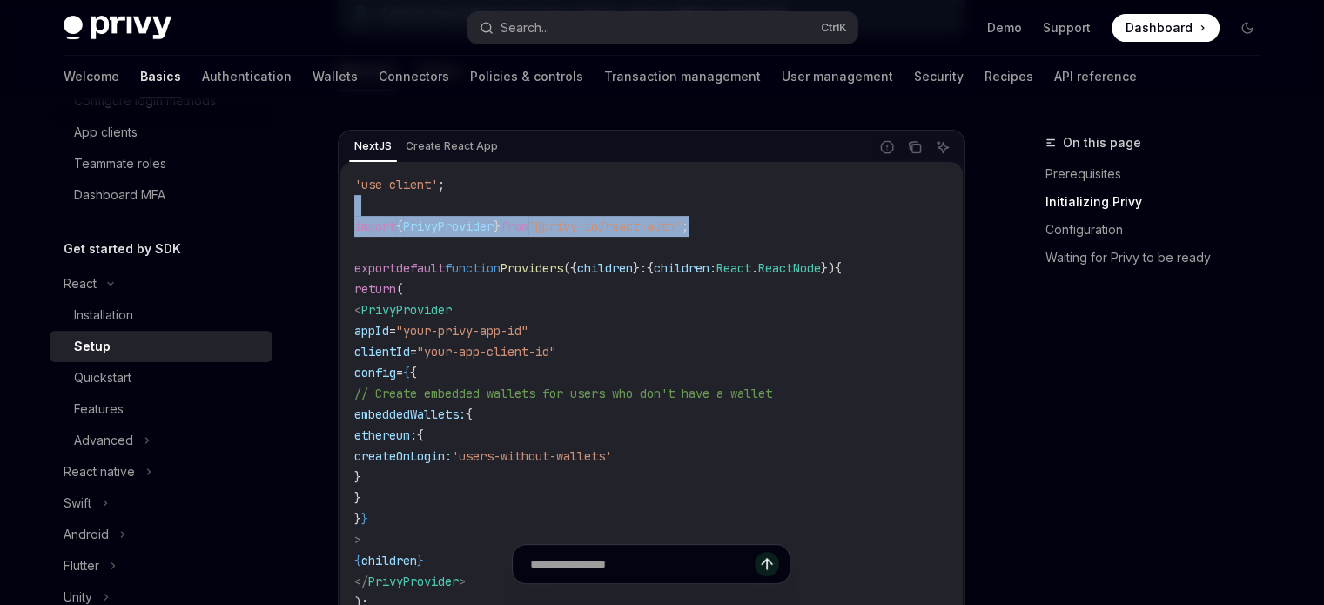
drag, startPoint x: 733, startPoint y: 221, endPoint x: 336, endPoint y: 212, distance: 397.2
copy code "import { PrivyProvider } from '@privy-io/react-auth' ;"
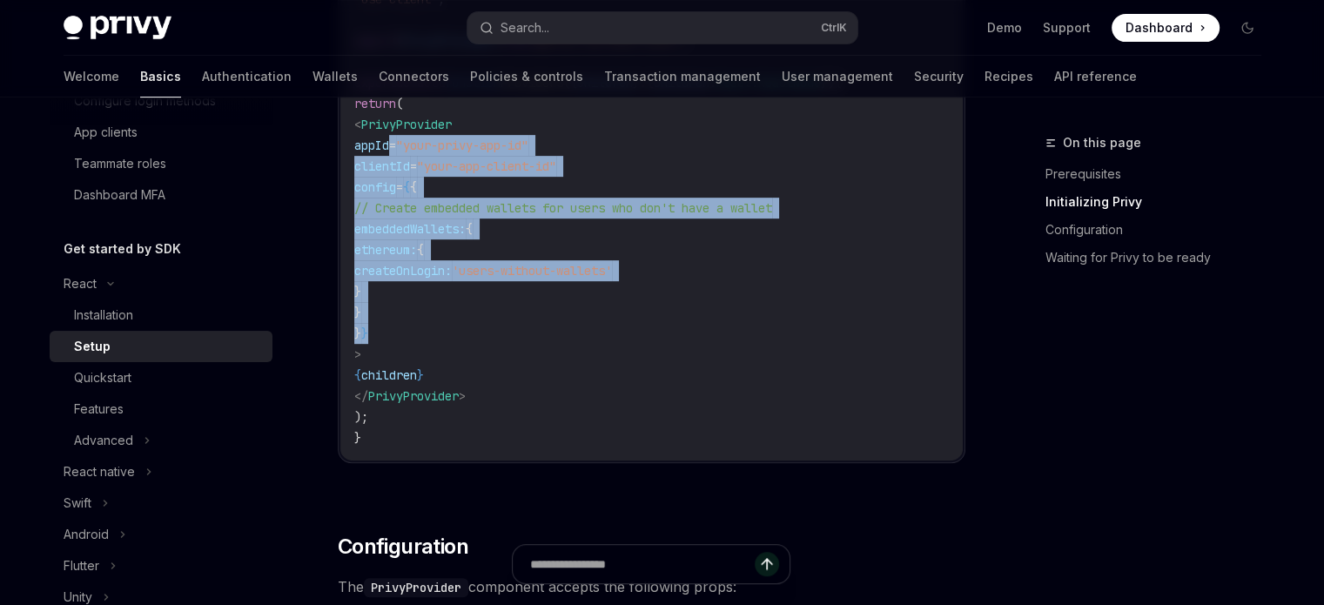
drag, startPoint x: 388, startPoint y: 141, endPoint x: 474, endPoint y: 325, distance: 202.6
click at [474, 325] on code "'use client' ; import { PrivyProvider } from '@privy-io/react-auth' ; export de…" at bounding box center [651, 219] width 595 height 460
copy code "appId = "your-privy-app-id" clientId = "your-app-client-id" config = { { // Cre…"
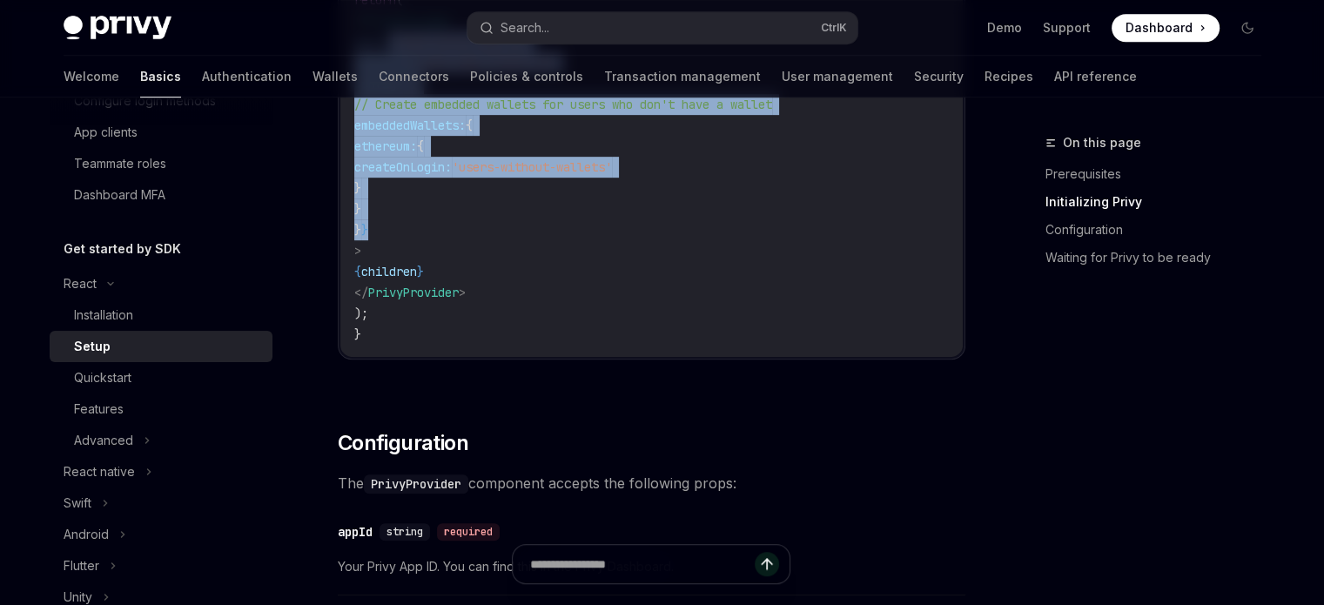
scroll to position [866, 0]
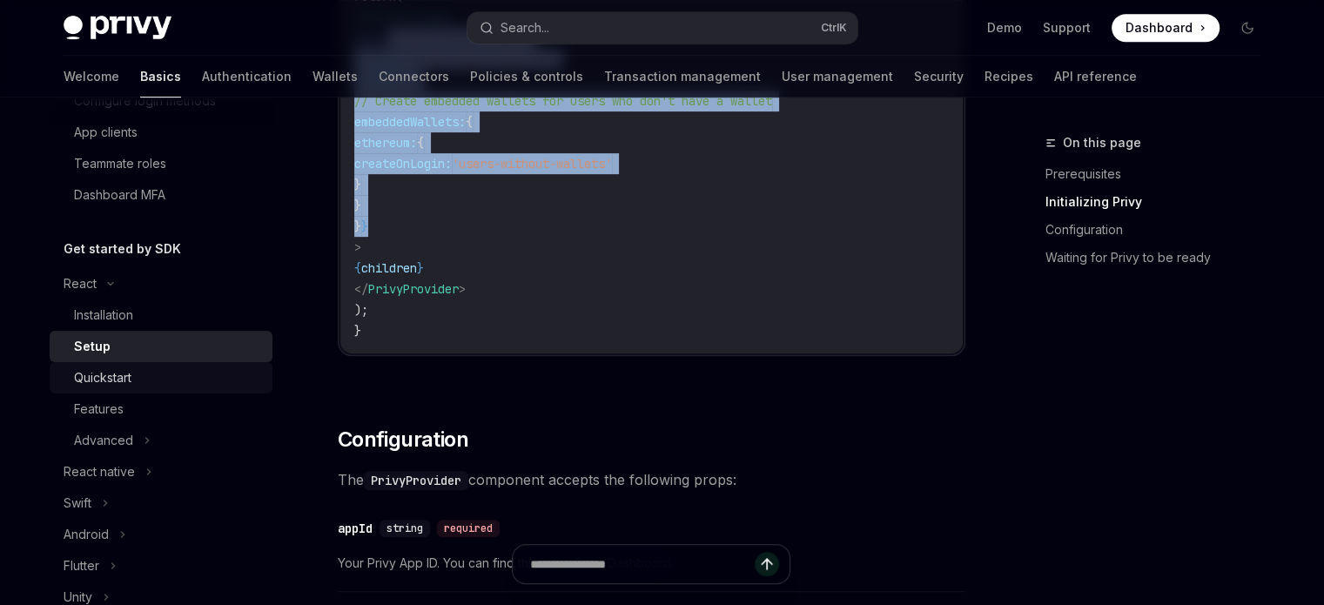
click at [125, 374] on div "Quickstart" at bounding box center [102, 377] width 57 height 21
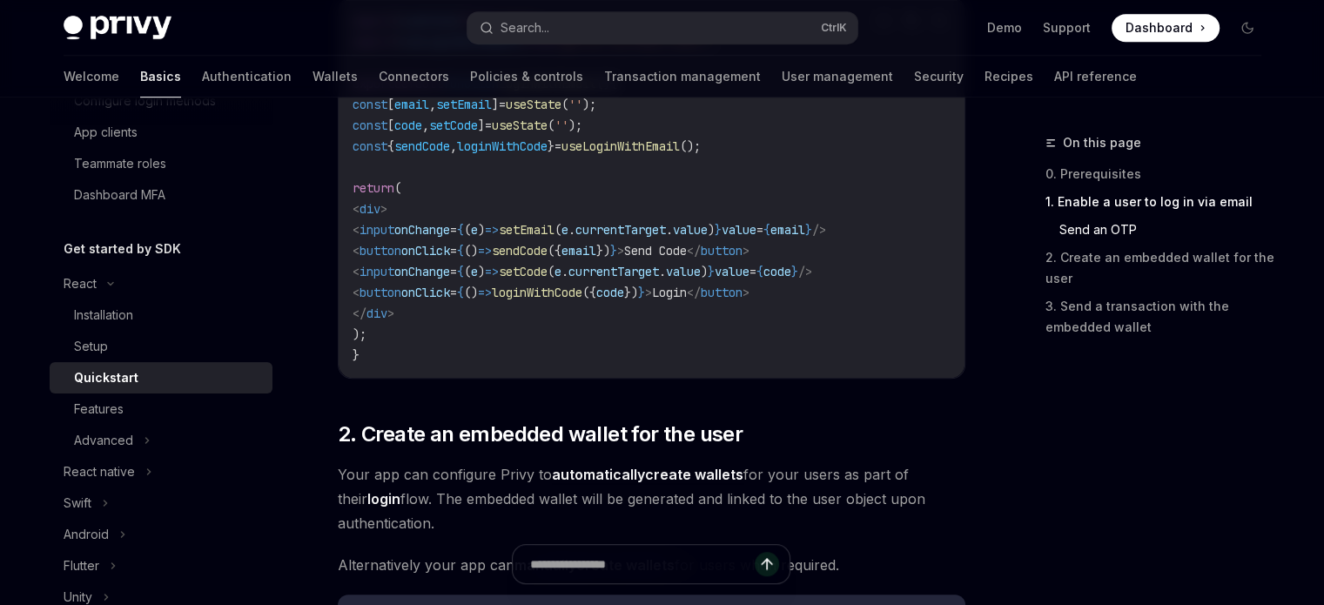
scroll to position [940, 0]
click at [985, 79] on link "Recipes" at bounding box center [1009, 77] width 49 height 42
click at [160, 414] on div "Features" at bounding box center [168, 409] width 188 height 21
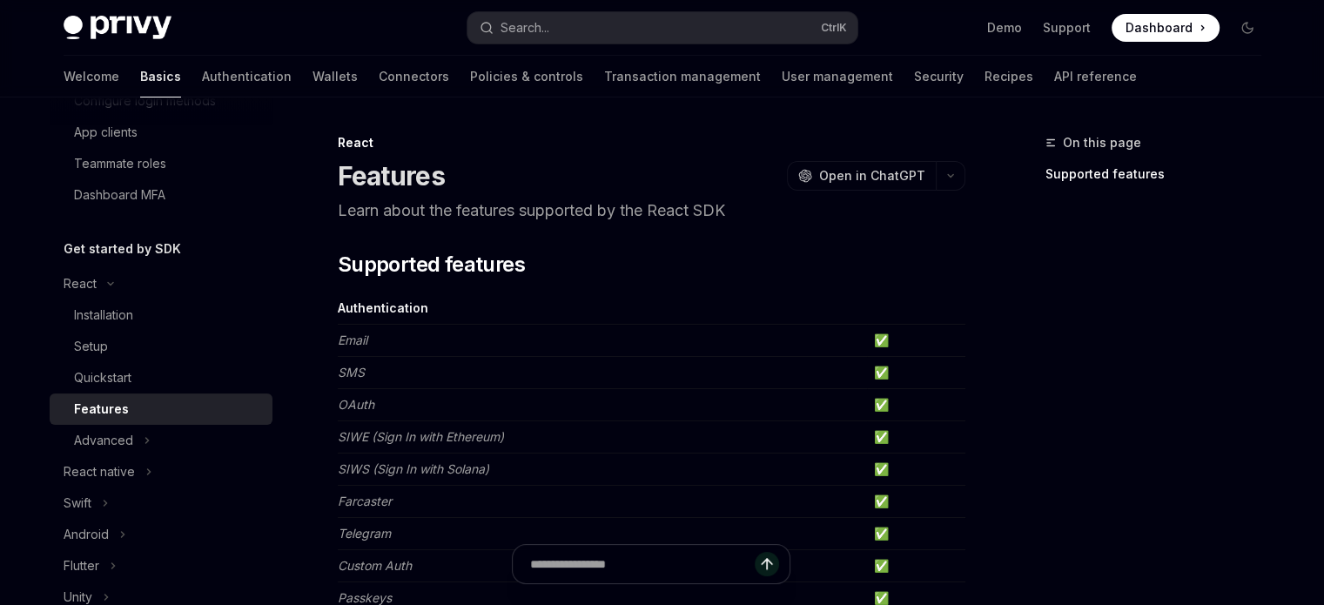
scroll to position [348, 0]
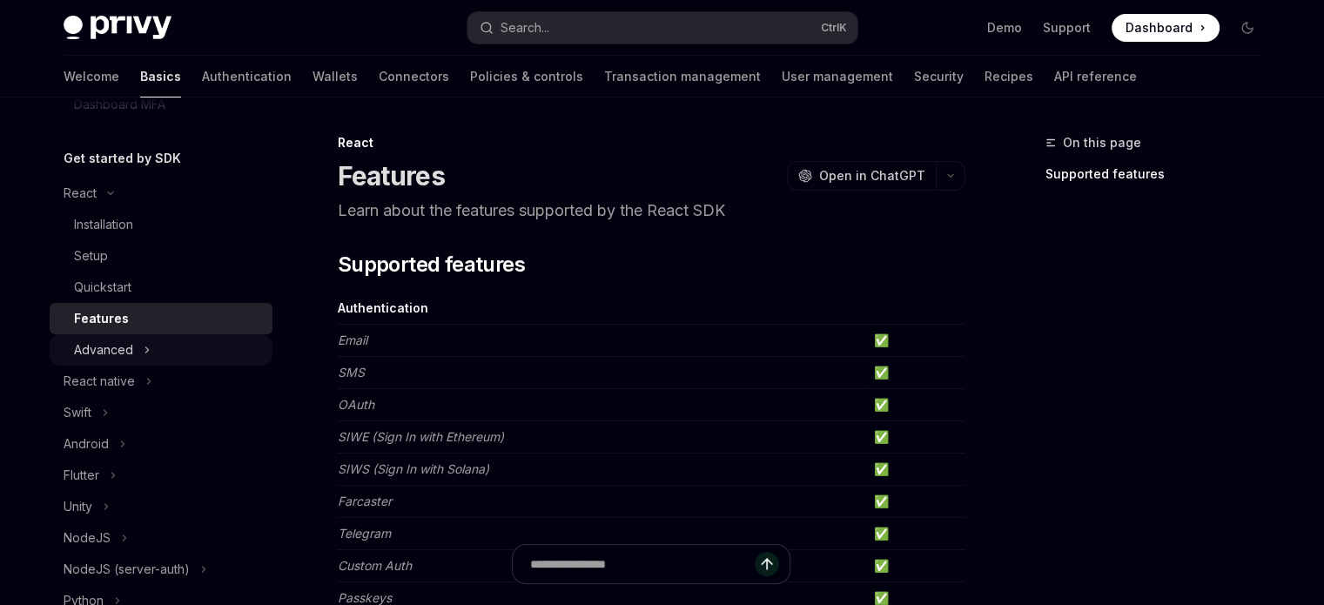
drag, startPoint x: 187, startPoint y: 365, endPoint x: 207, endPoint y: 348, distance: 26.0
click at [207, 348] on ul "React Installation Setup Quickstart Features Advanced React native Swift Androi…" at bounding box center [161, 429] width 223 height 502
click at [207, 348] on div "Advanced" at bounding box center [161, 349] width 223 height 31
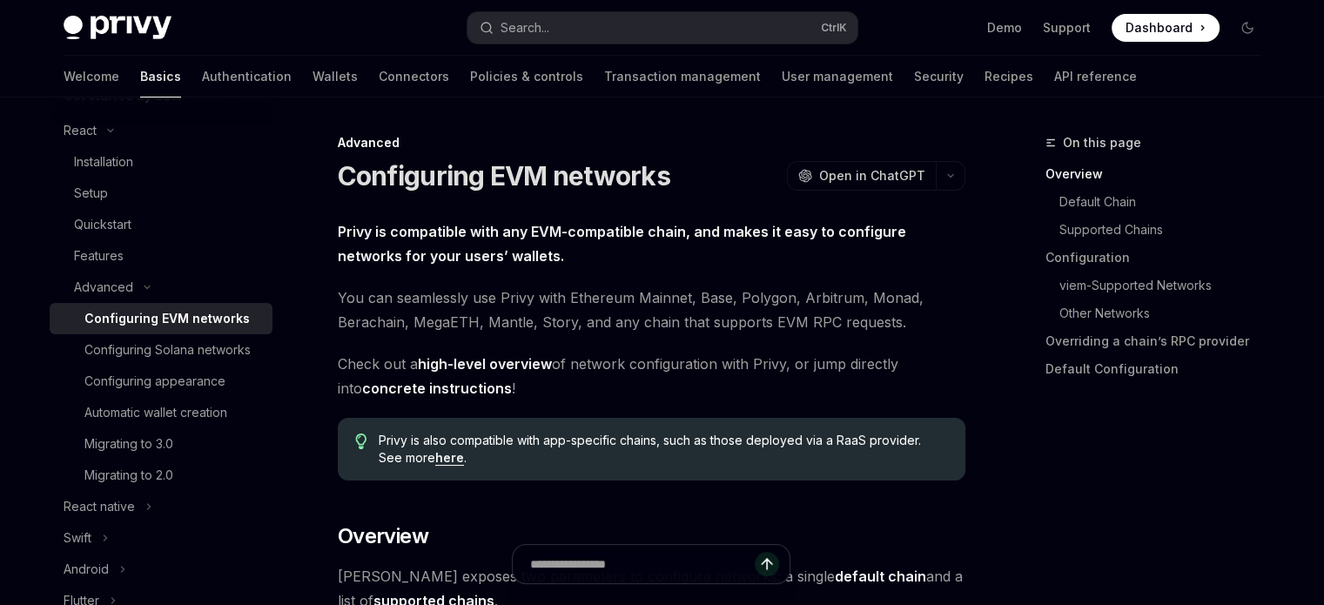
scroll to position [413, 0]
click at [222, 390] on div "Configuring appearance" at bounding box center [154, 379] width 141 height 21
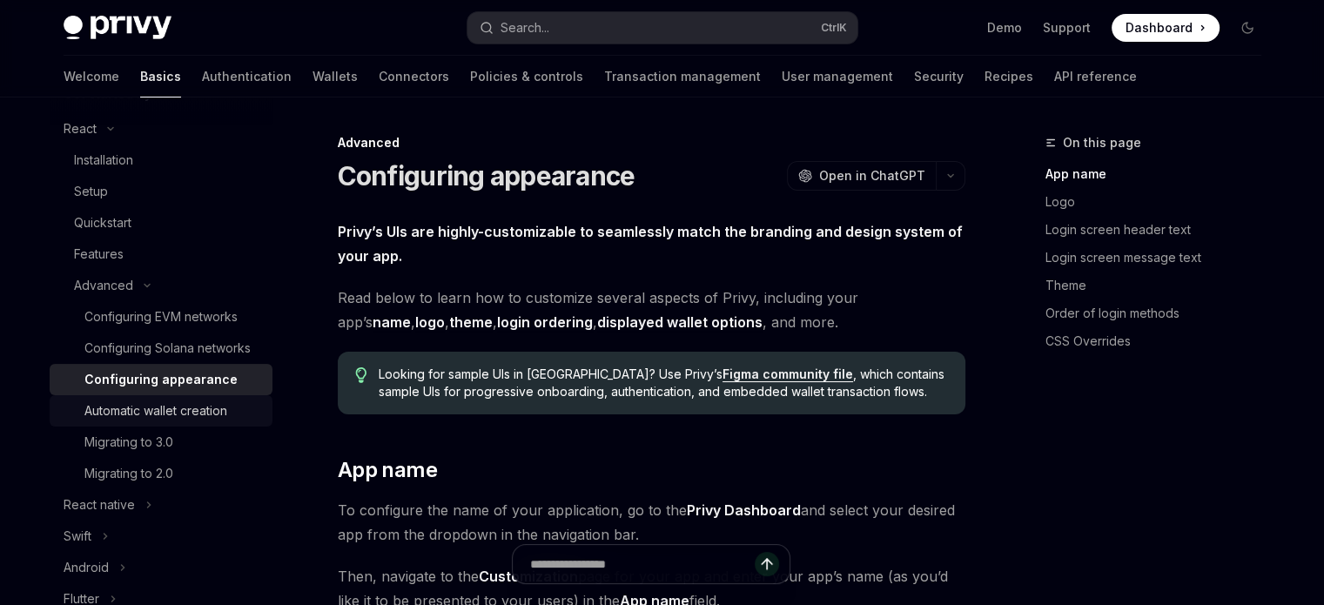
click at [212, 417] on link "Automatic wallet creation" at bounding box center [161, 410] width 223 height 31
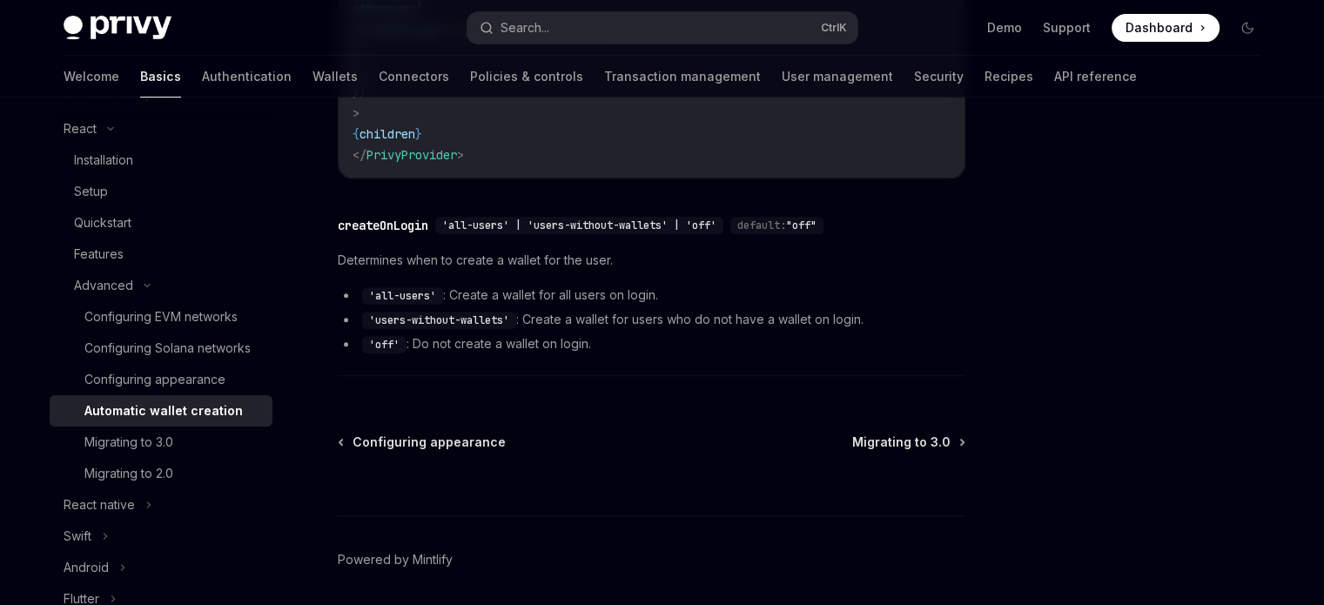
scroll to position [728, 0]
click at [313, 61] on link "Wallets" at bounding box center [335, 77] width 45 height 42
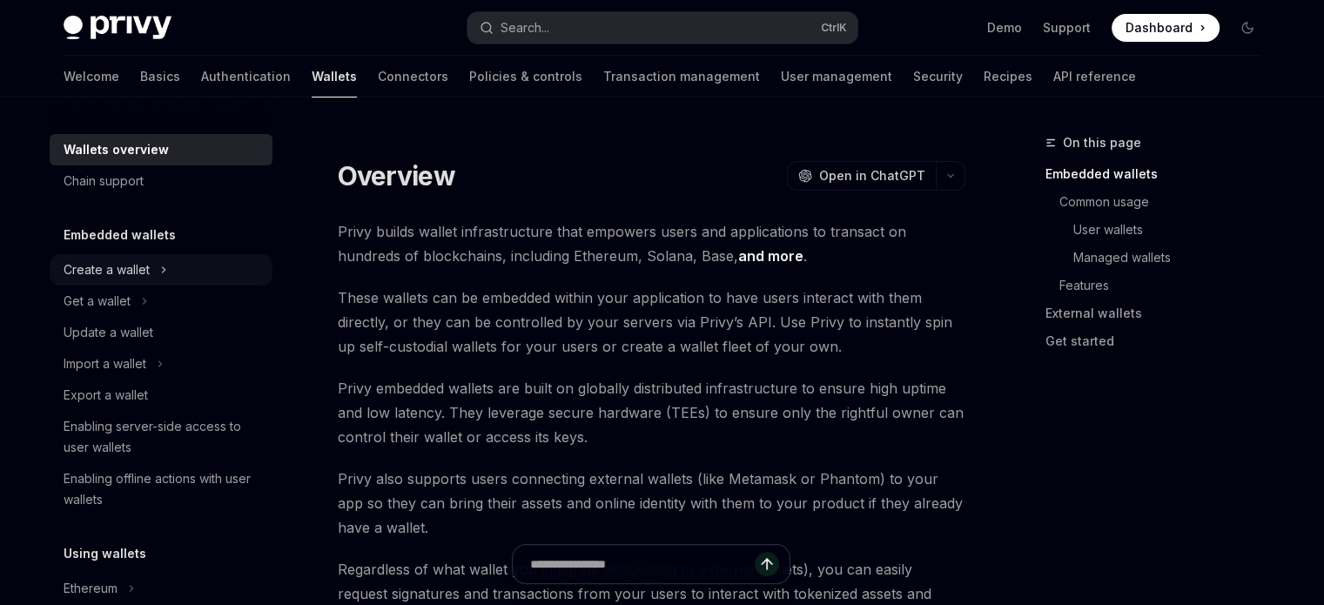
click at [131, 278] on div "Create a wallet" at bounding box center [107, 269] width 86 height 21
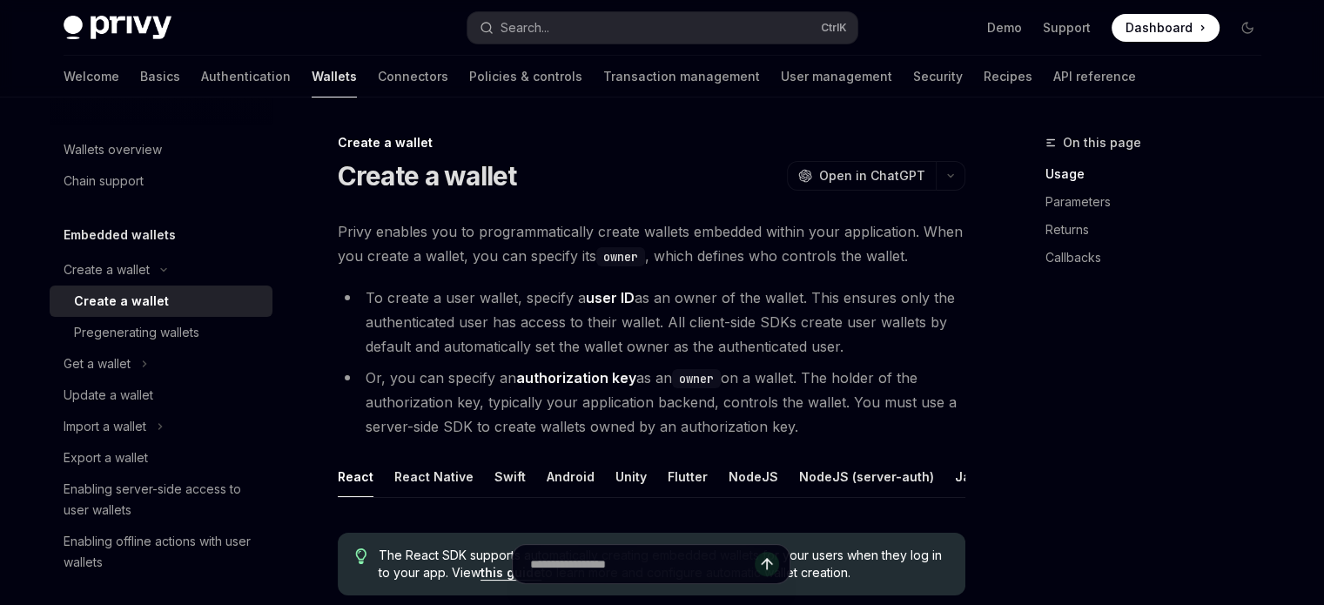
click at [188, 307] on div "Create a wallet" at bounding box center [168, 301] width 188 height 21
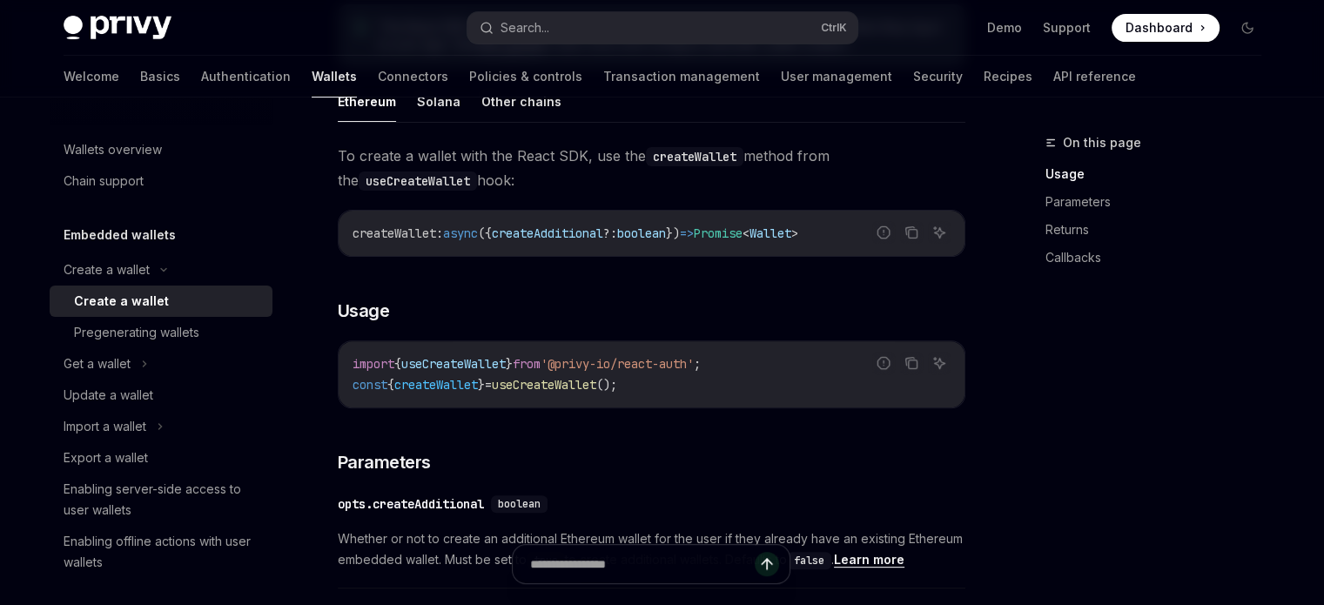
scroll to position [673, 0]
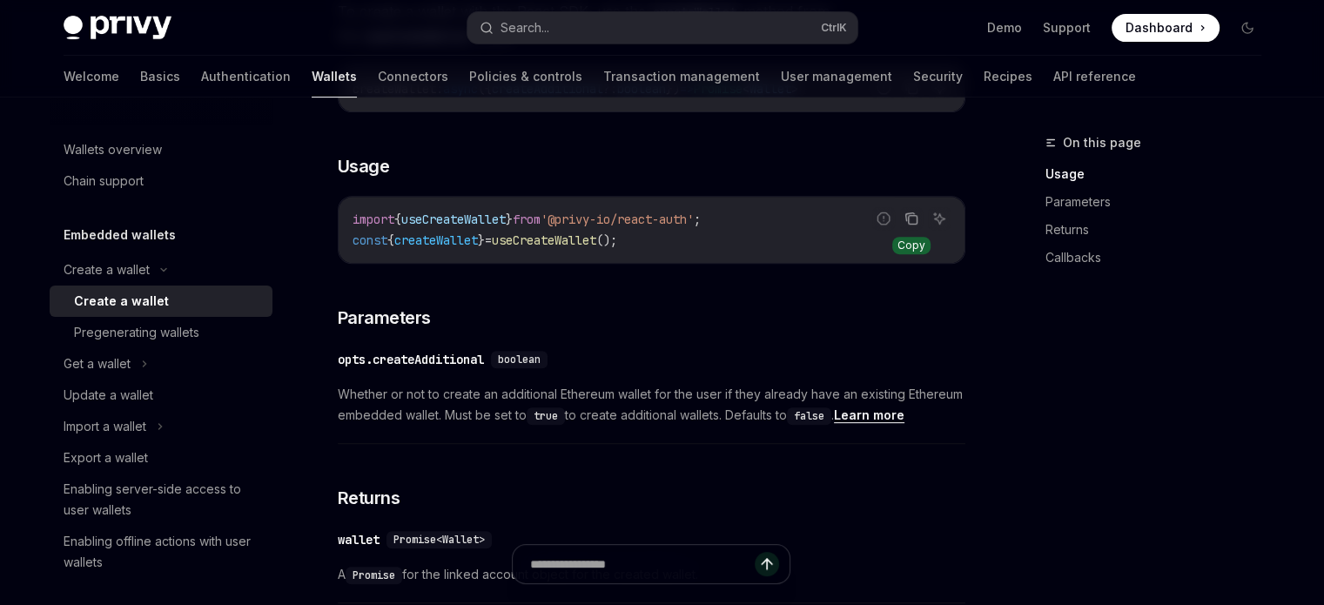
click at [903, 226] on button "Copy the contents from the code block" at bounding box center [911, 218] width 23 height 23
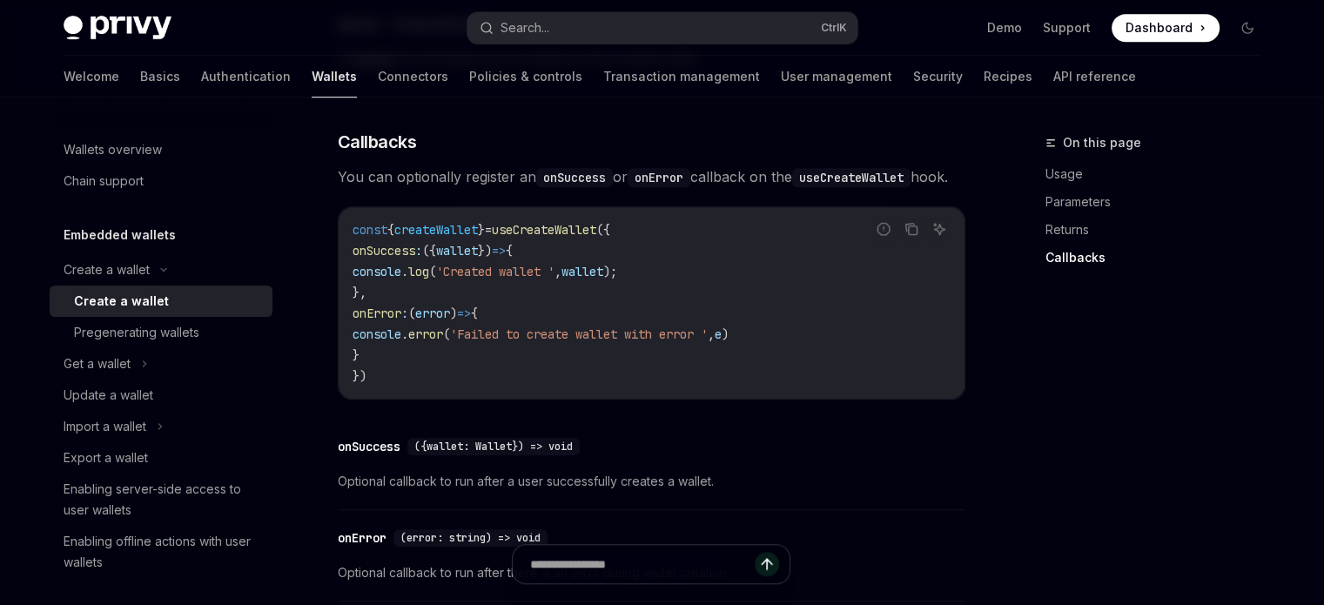
scroll to position [1218, 0]
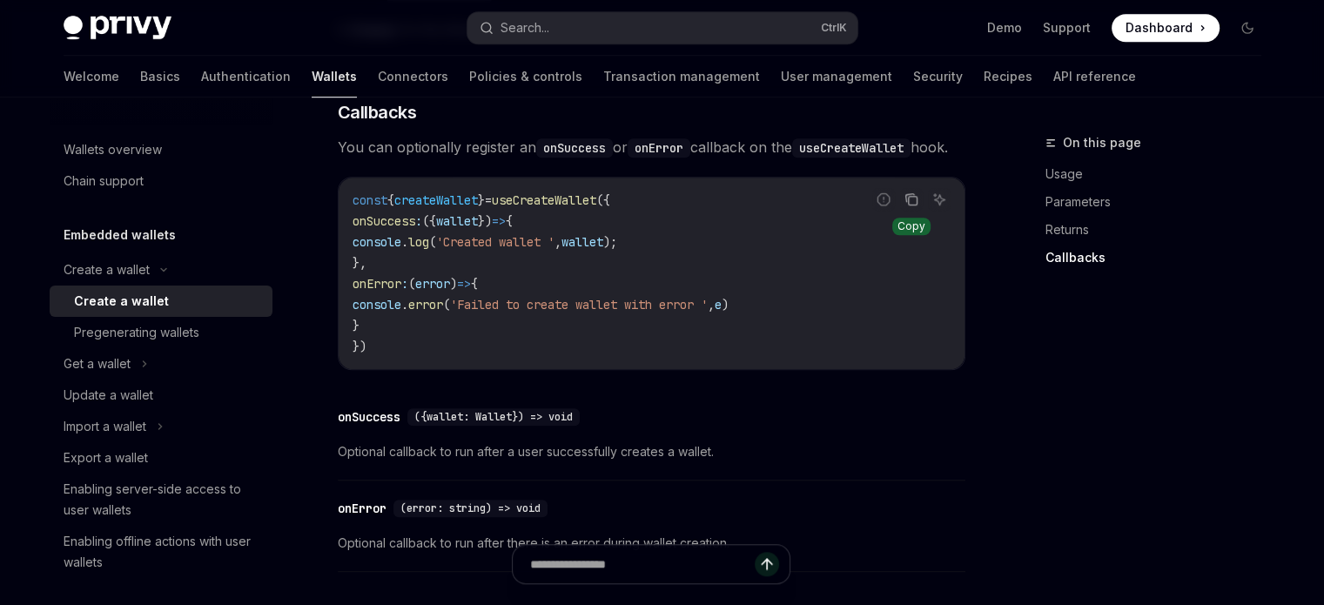
click at [903, 211] on button "Copy the contents from the code block" at bounding box center [911, 199] width 23 height 23
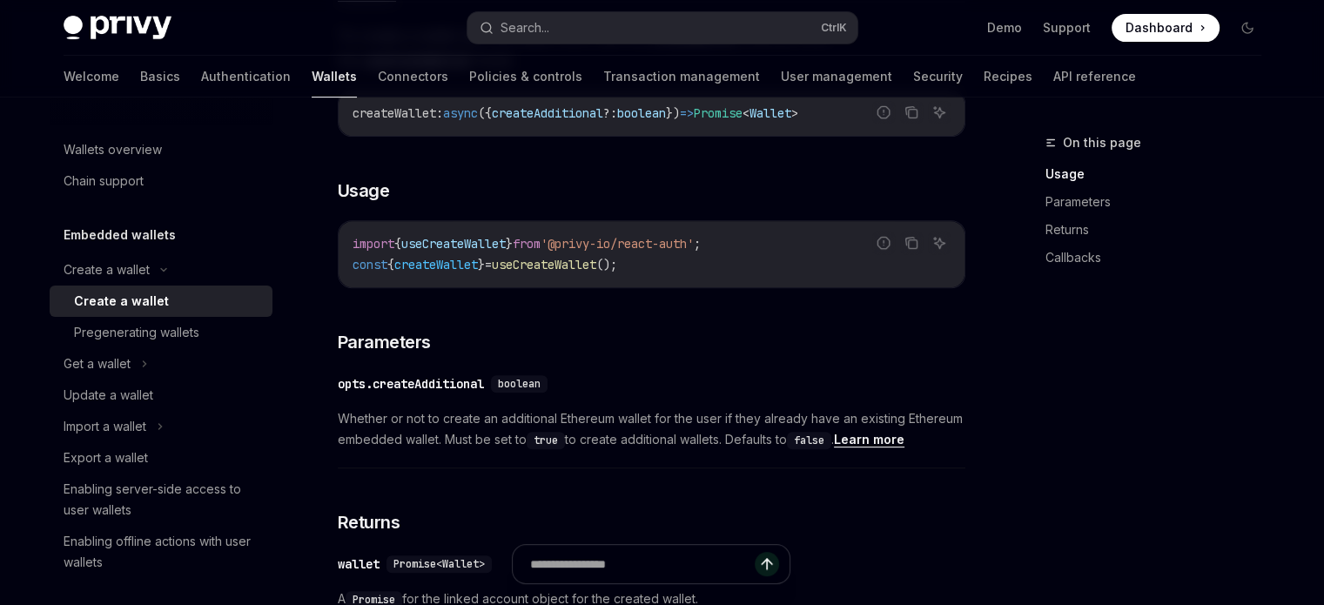
scroll to position [650, 0]
click at [906, 247] on icon "Copy the contents from the code block" at bounding box center [912, 242] width 14 height 14
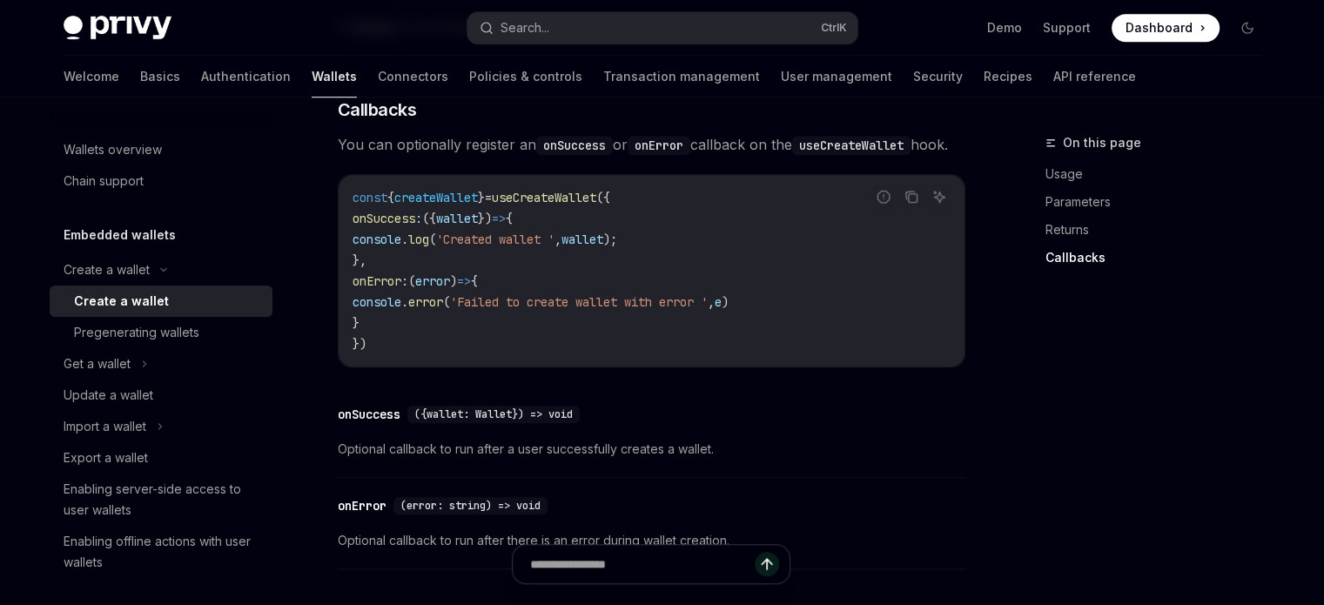
scroll to position [1251, 0]
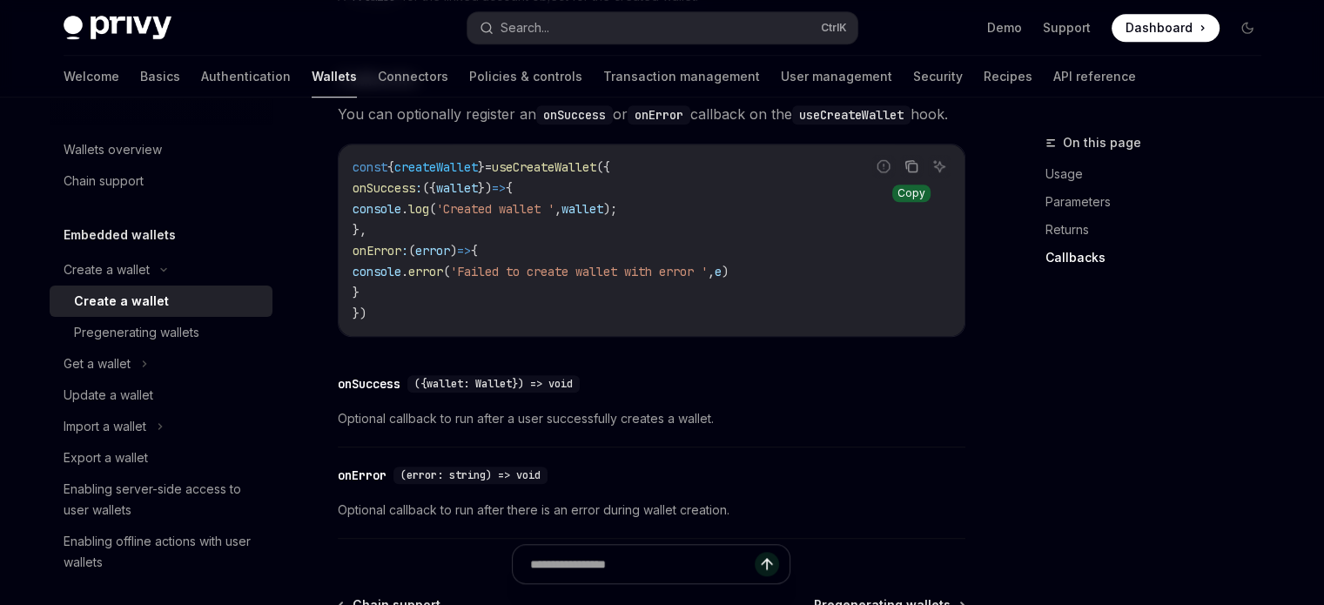
click at [909, 173] on icon "Copy the contents from the code block" at bounding box center [912, 166] width 14 height 14
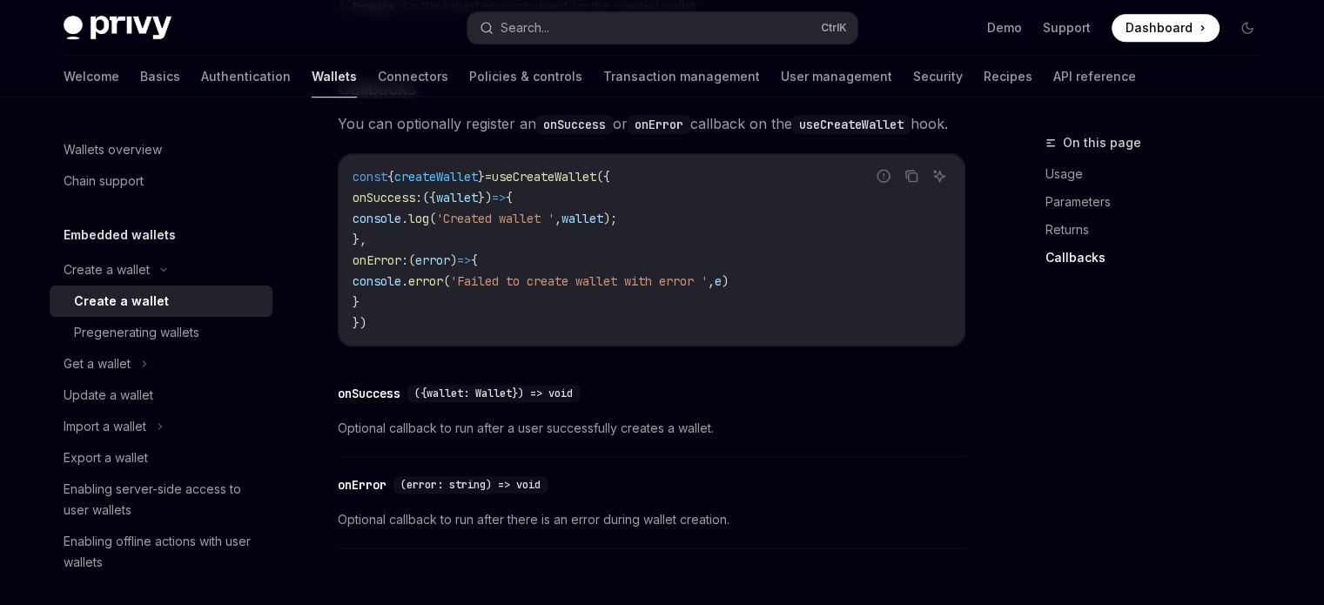
scroll to position [1213, 0]
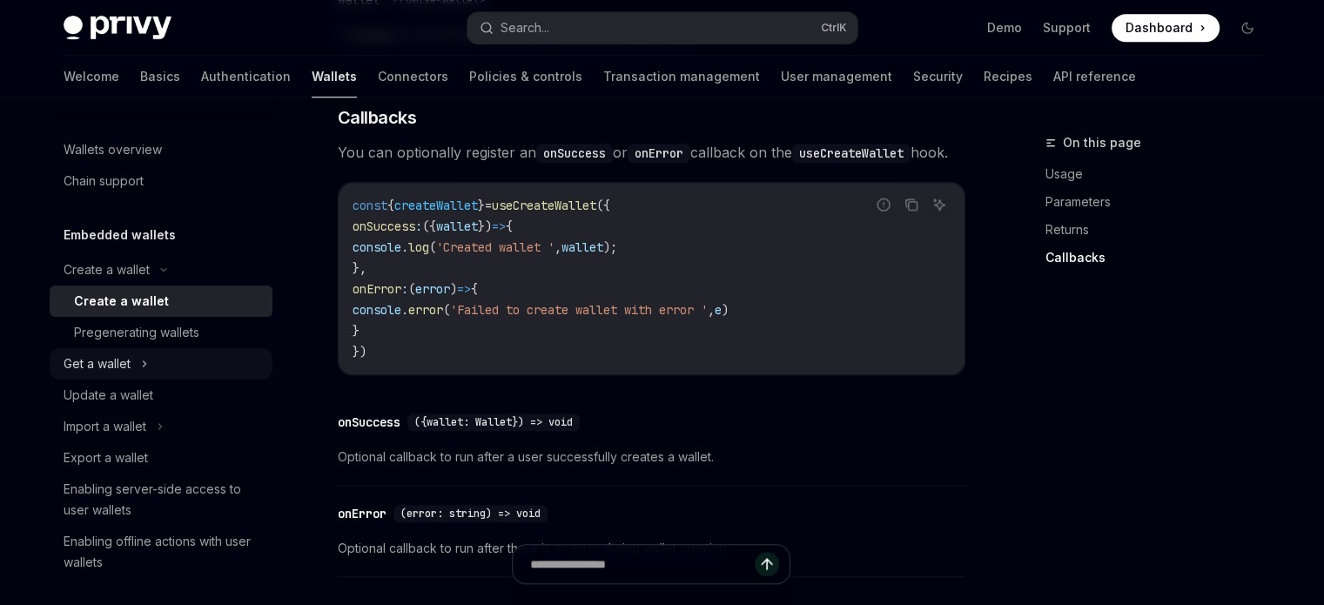
click at [114, 354] on div "Get a wallet" at bounding box center [97, 364] width 67 height 21
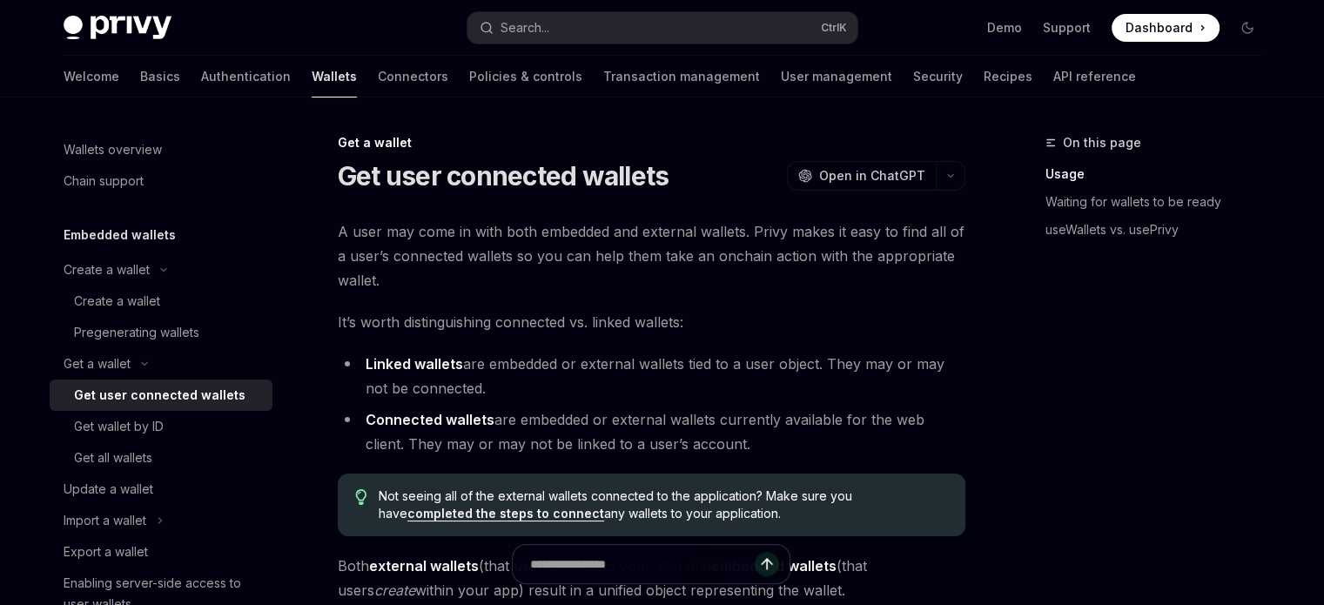
click at [163, 396] on div "Get user connected wallets" at bounding box center [160, 395] width 172 height 21
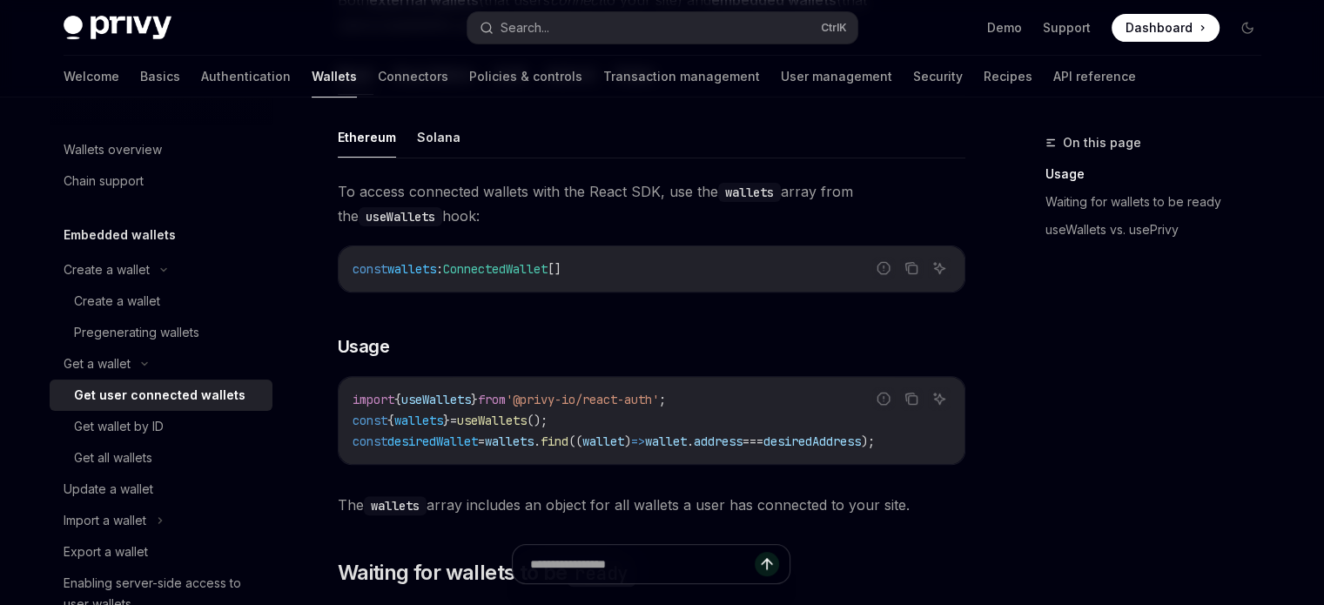
scroll to position [616, 0]
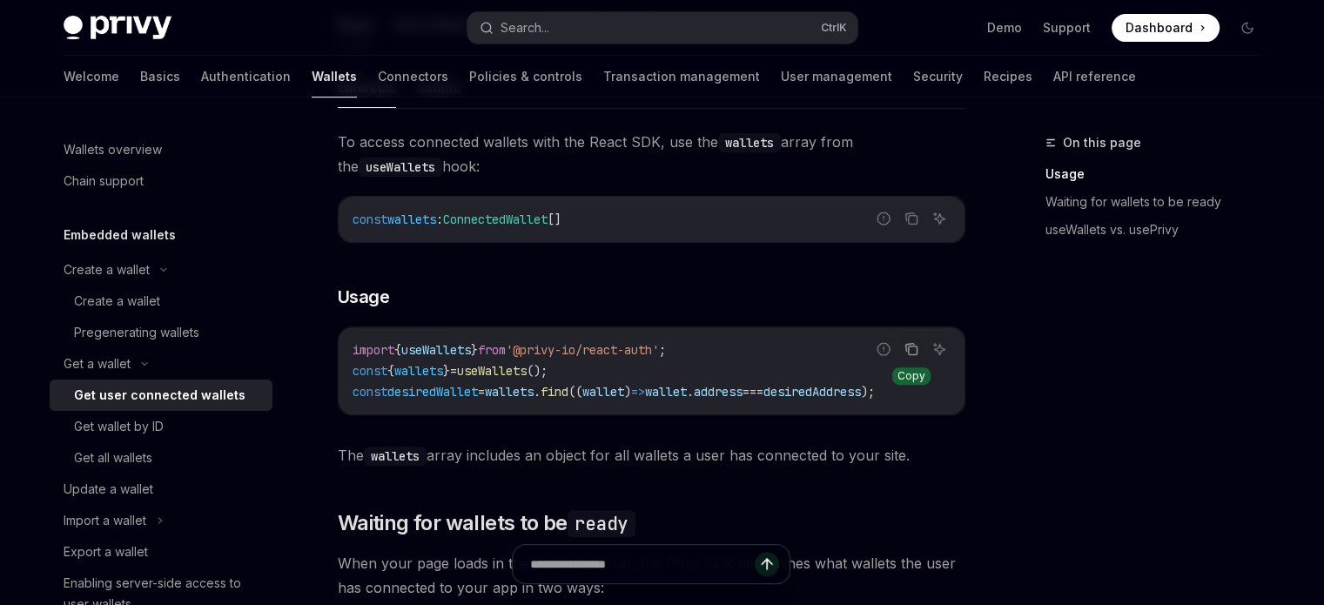
click at [915, 352] on icon "Copy the contents from the code block" at bounding box center [912, 349] width 14 height 14
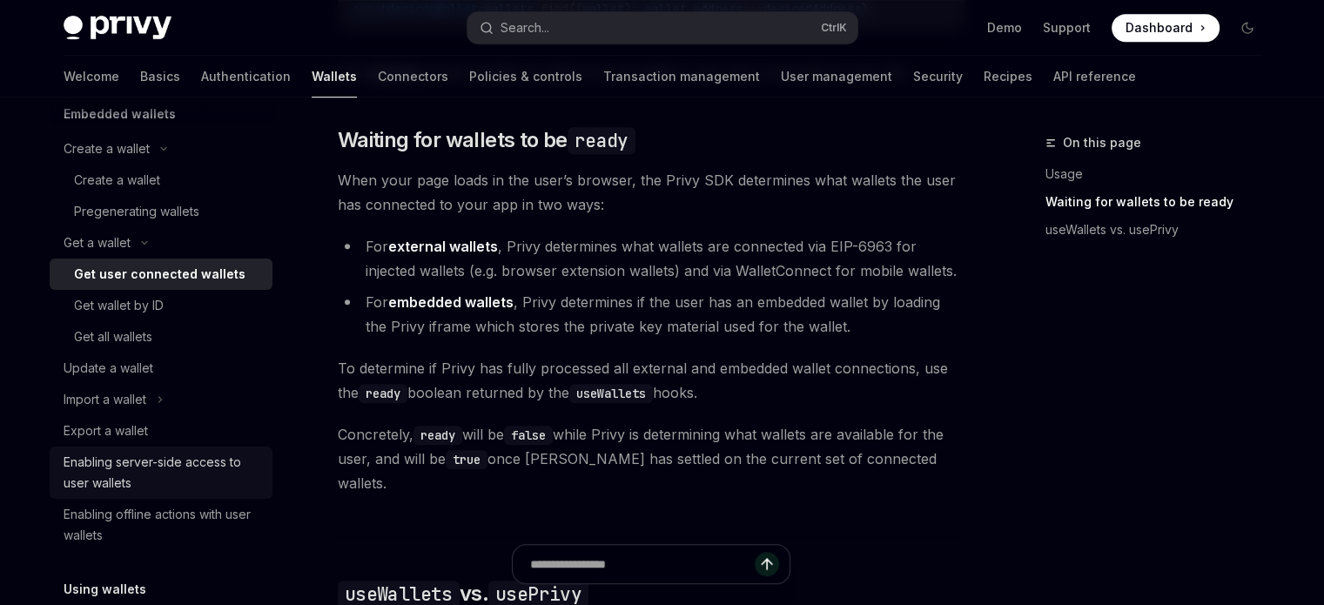
scroll to position [131, 0]
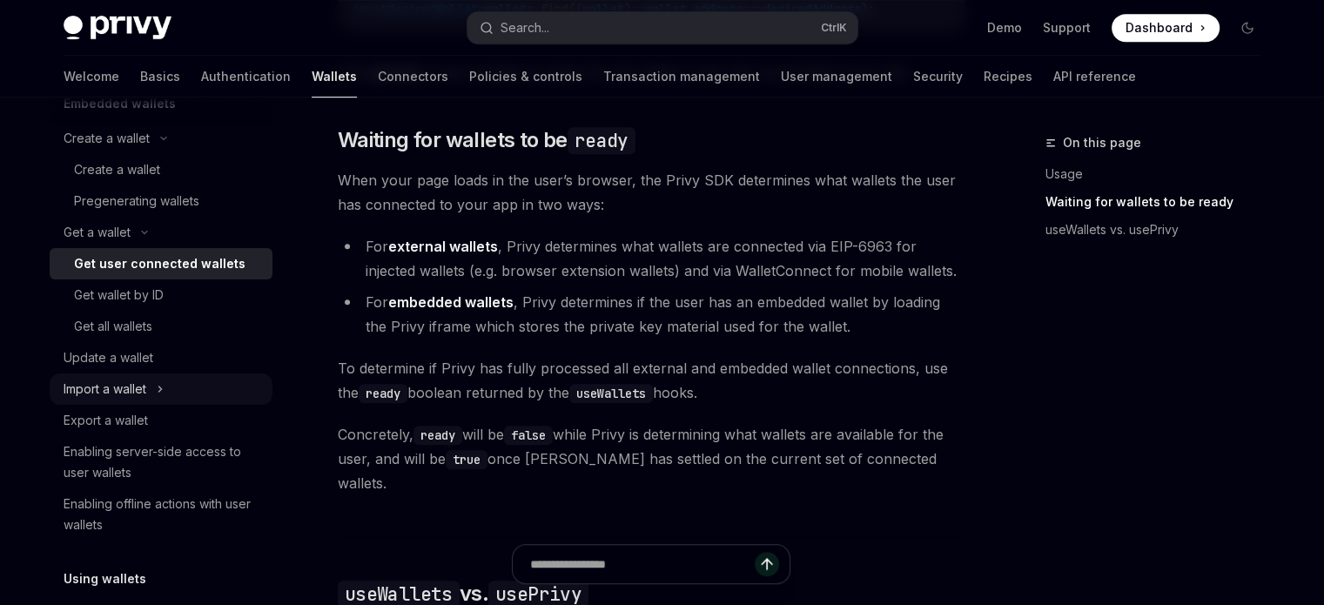
click at [187, 381] on div "Import a wallet" at bounding box center [161, 389] width 223 height 31
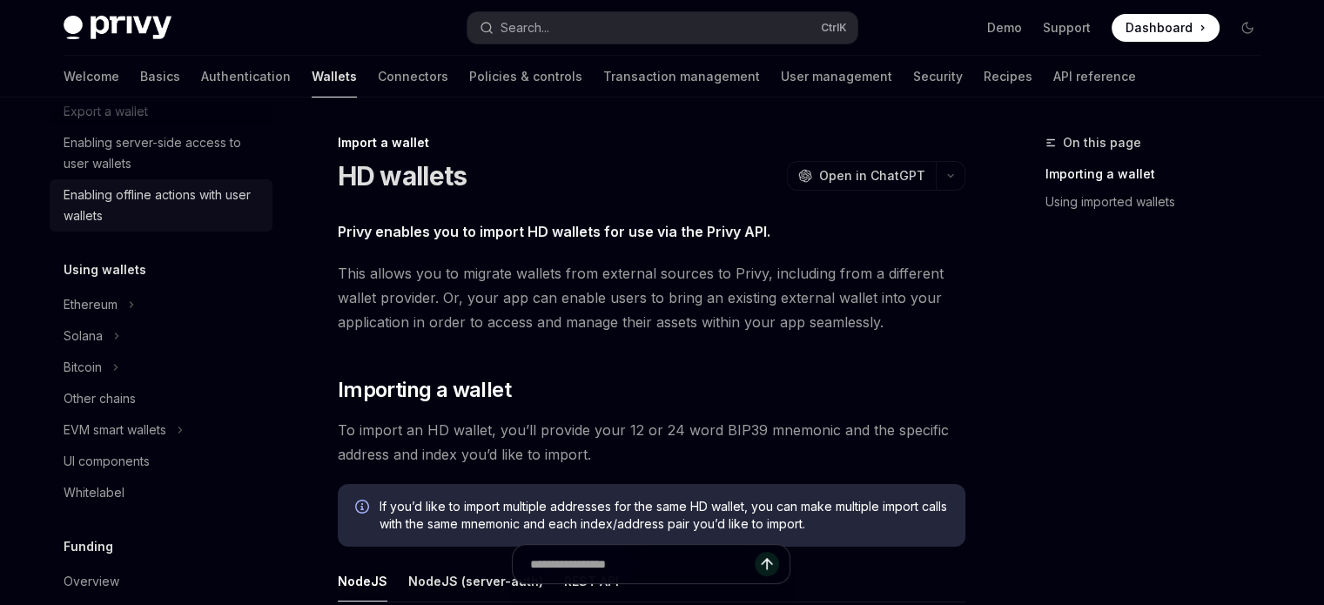
scroll to position [545, 0]
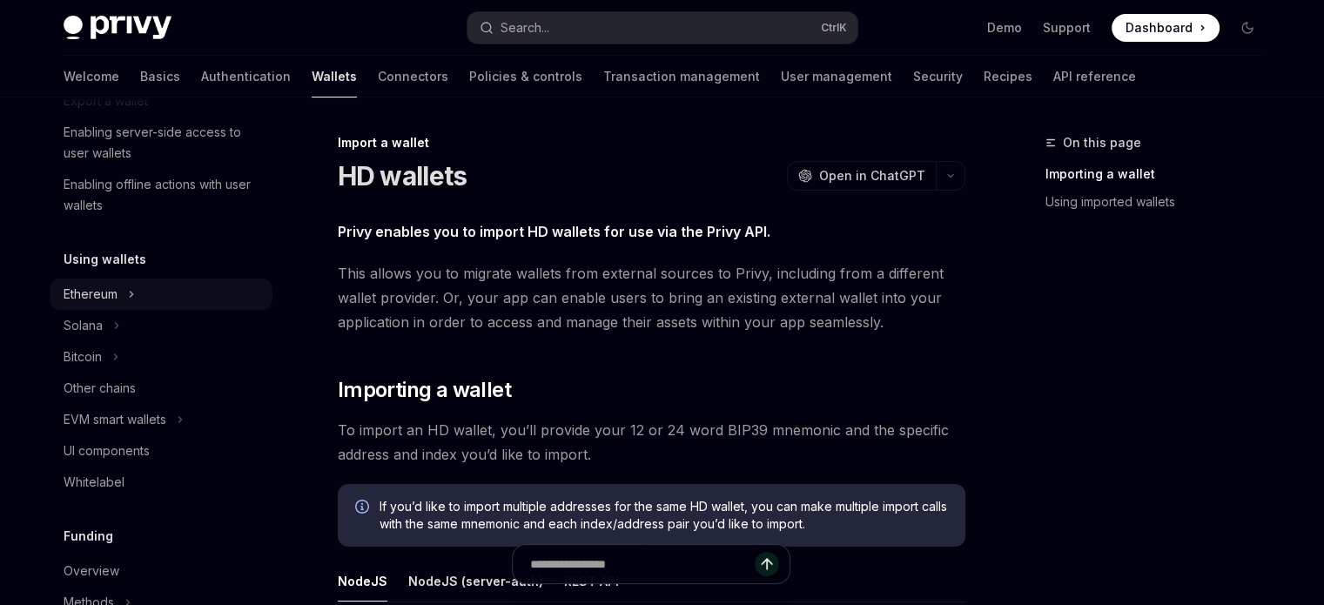
click at [130, 281] on div "Ethereum" at bounding box center [161, 294] width 223 height 31
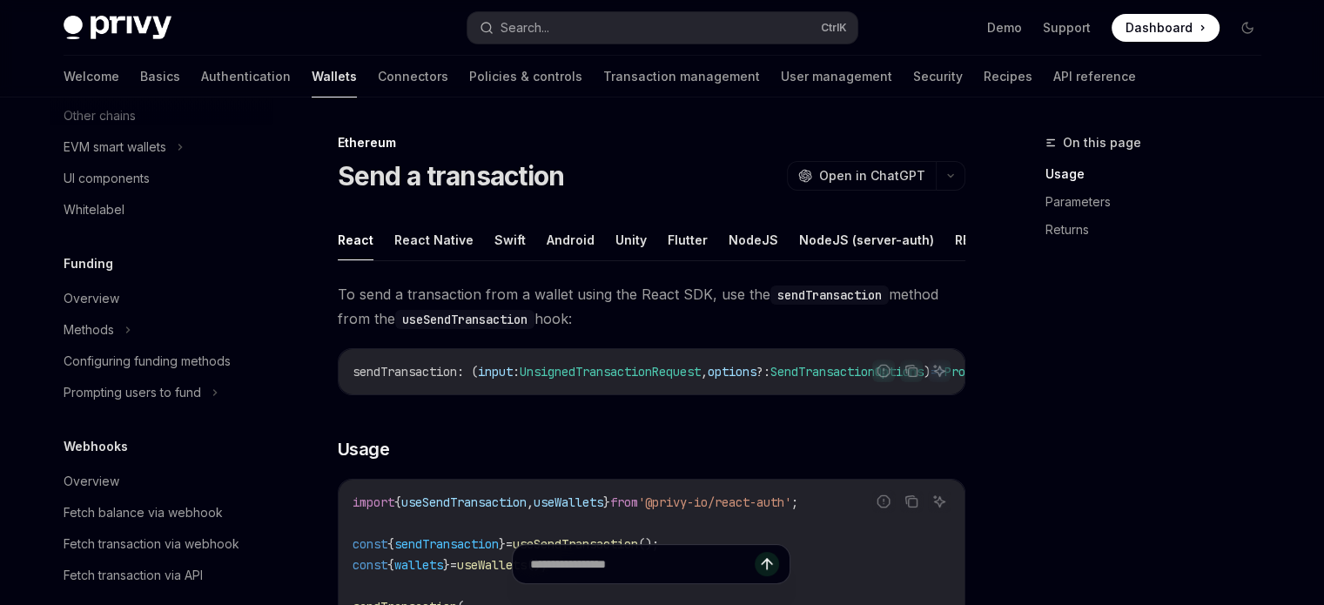
scroll to position [1101, 0]
click at [207, 162] on div "EVM smart wallets" at bounding box center [161, 146] width 223 height 31
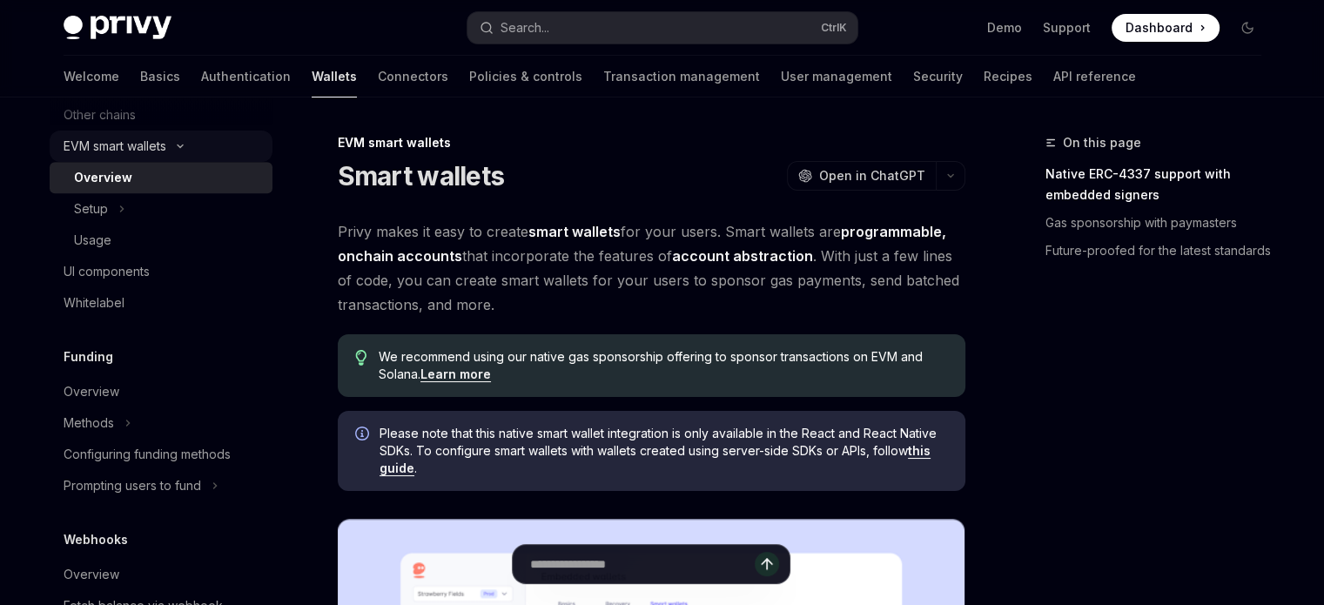
click at [207, 162] on div "EVM smart wallets" at bounding box center [161, 146] width 223 height 31
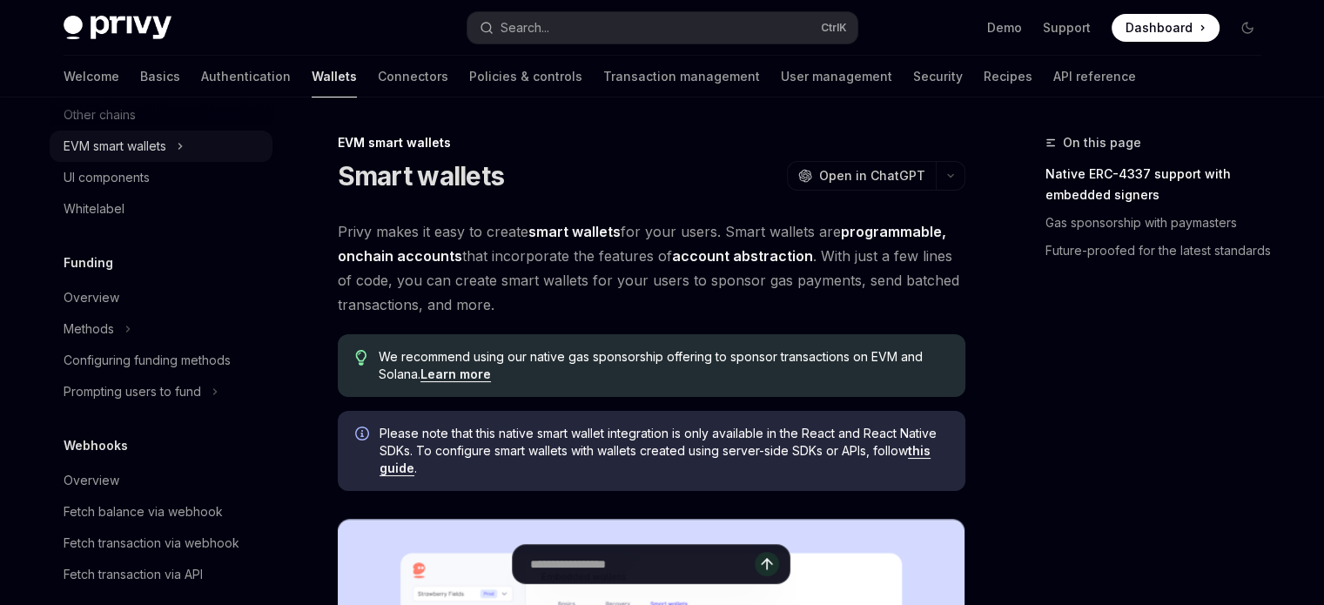
scroll to position [1229, 0]
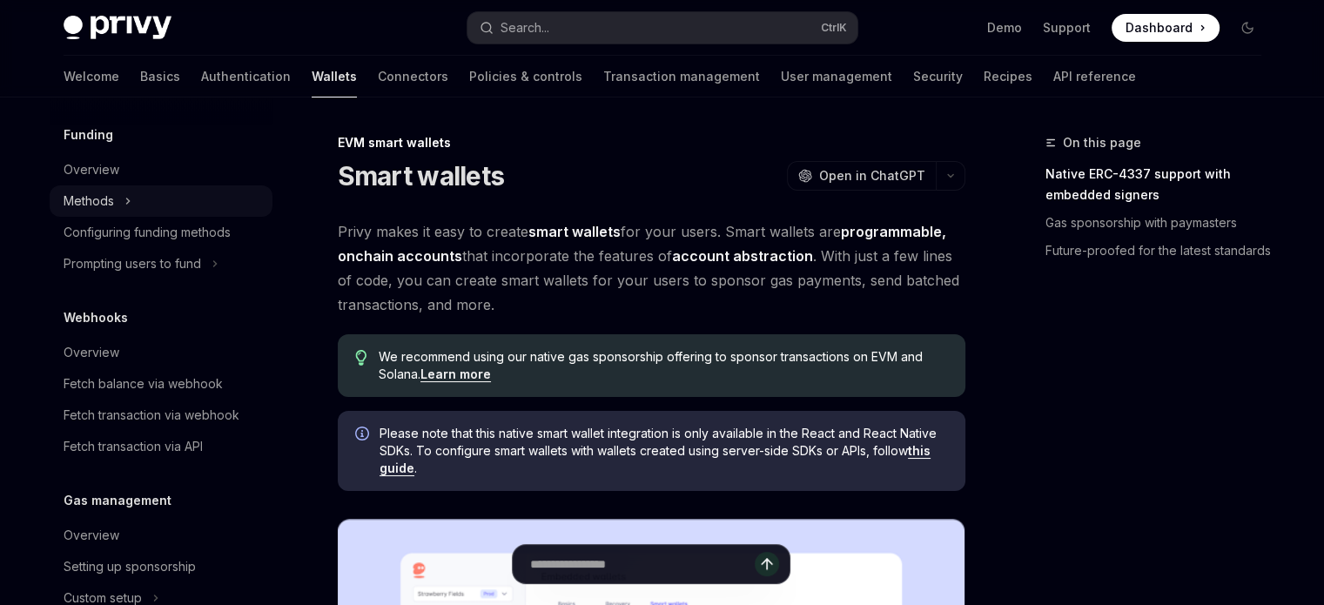
click at [157, 217] on div "Methods" at bounding box center [161, 200] width 223 height 31
type textarea "*"
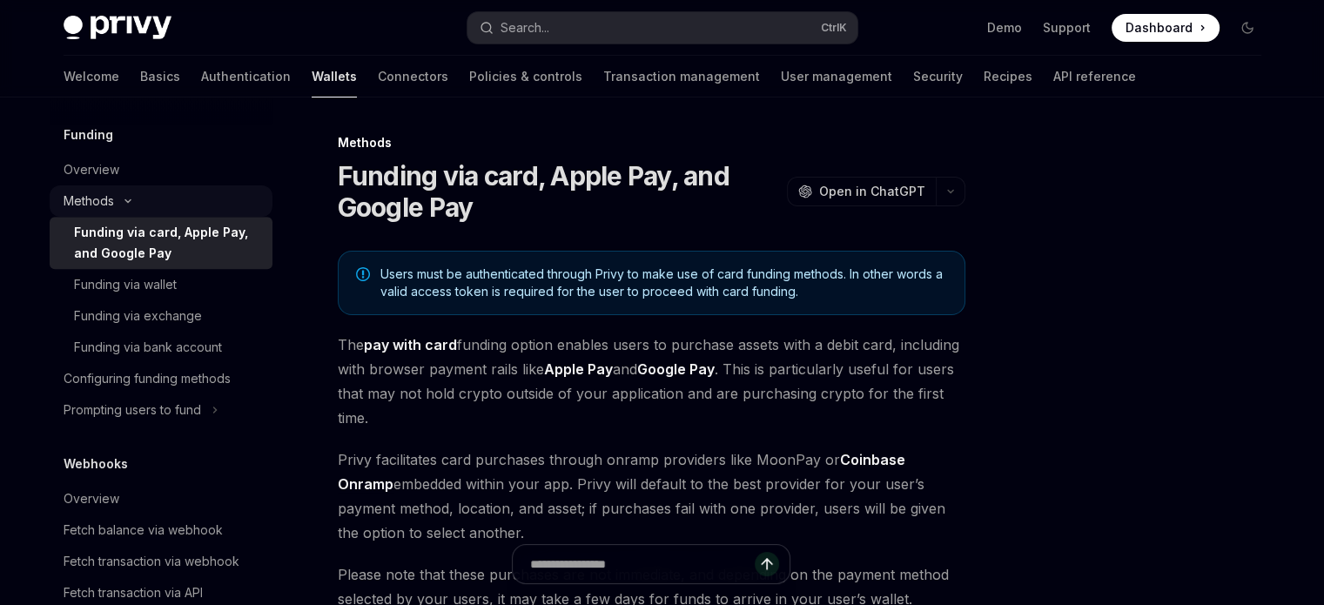
click at [157, 217] on div "Methods" at bounding box center [161, 200] width 223 height 31
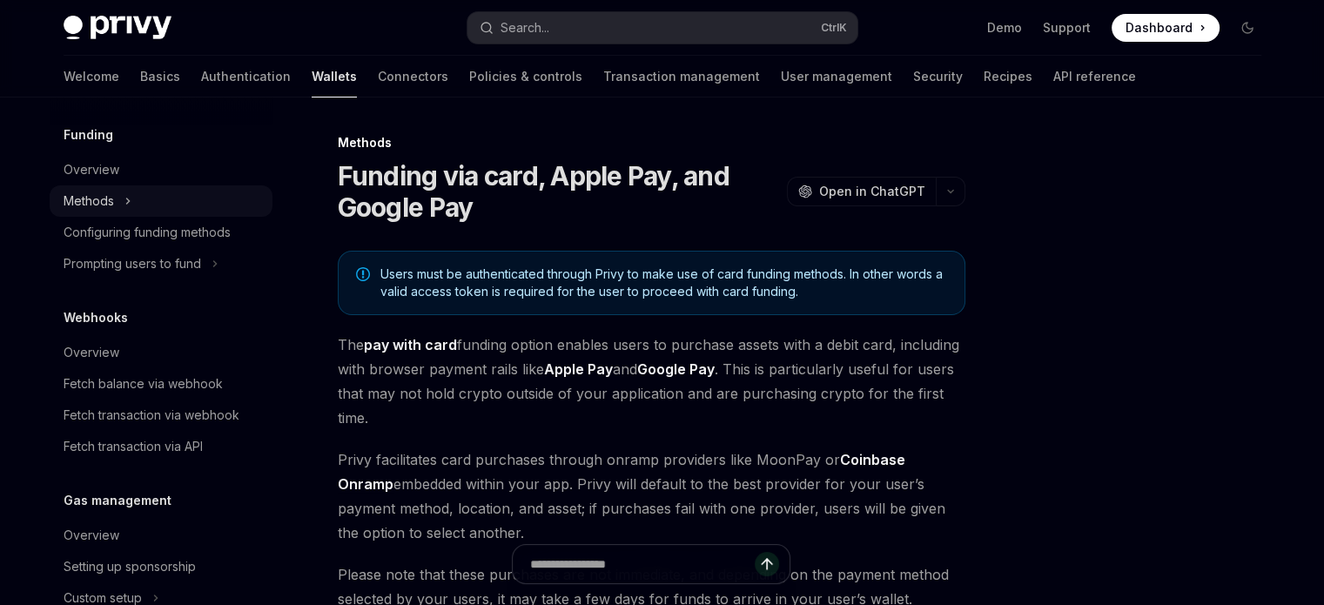
scroll to position [1351, 0]
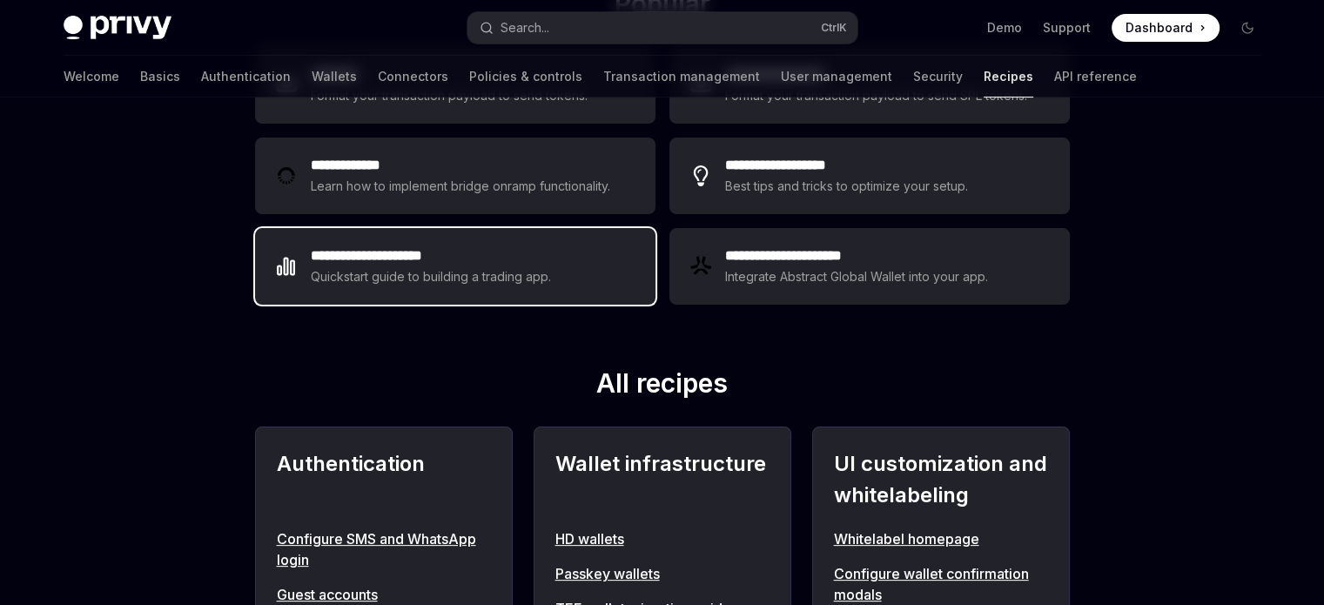
scroll to position [371, 0]
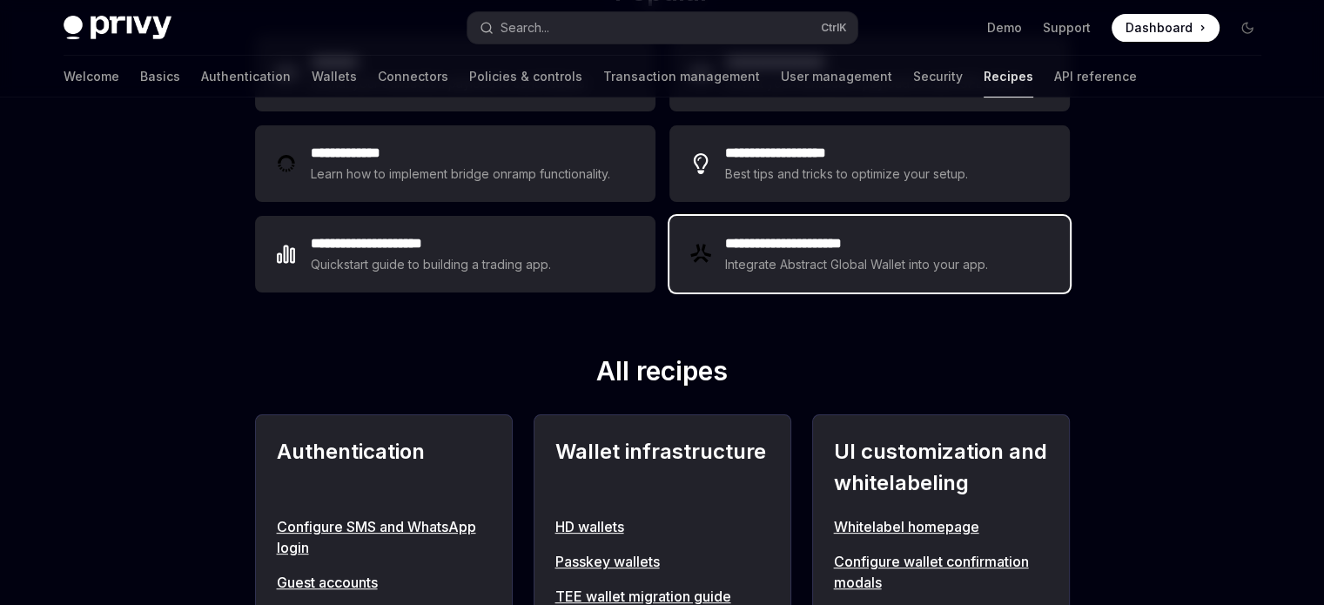
click at [780, 236] on h2 "**********" at bounding box center [857, 243] width 265 height 21
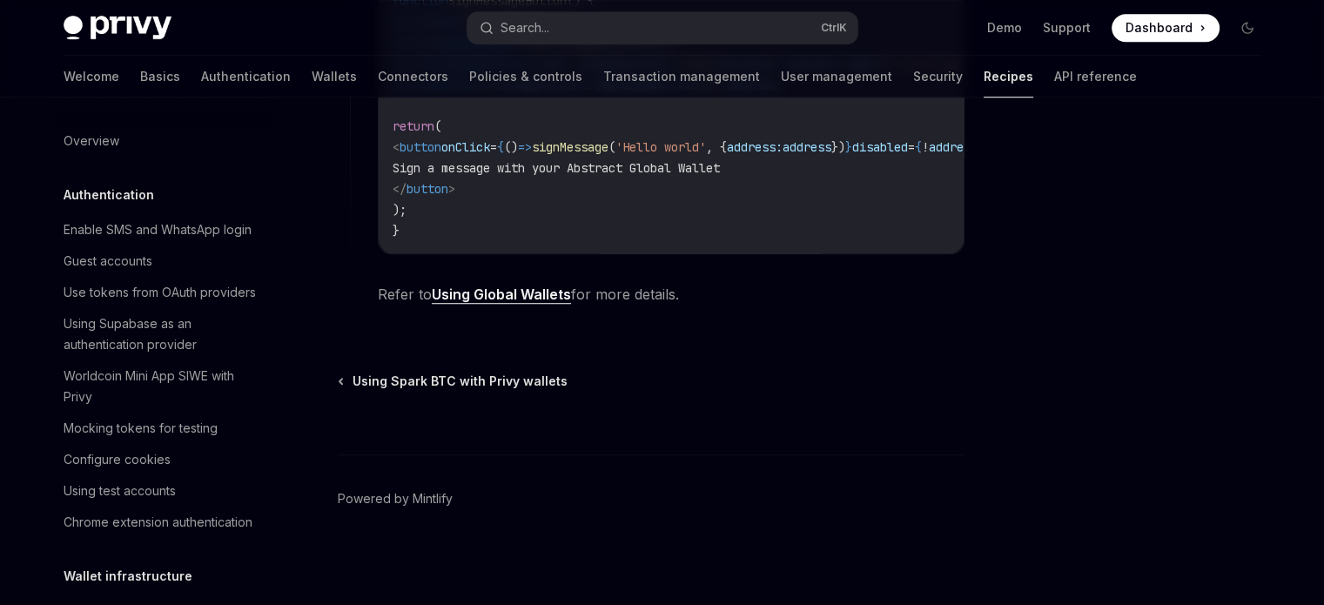
click at [102, 84] on div "Welcome Basics Authentication Wallets Connectors Policies & controls Transactio…" at bounding box center [601, 77] width 1074 height 42
click at [140, 79] on link "Basics" at bounding box center [160, 77] width 40 height 42
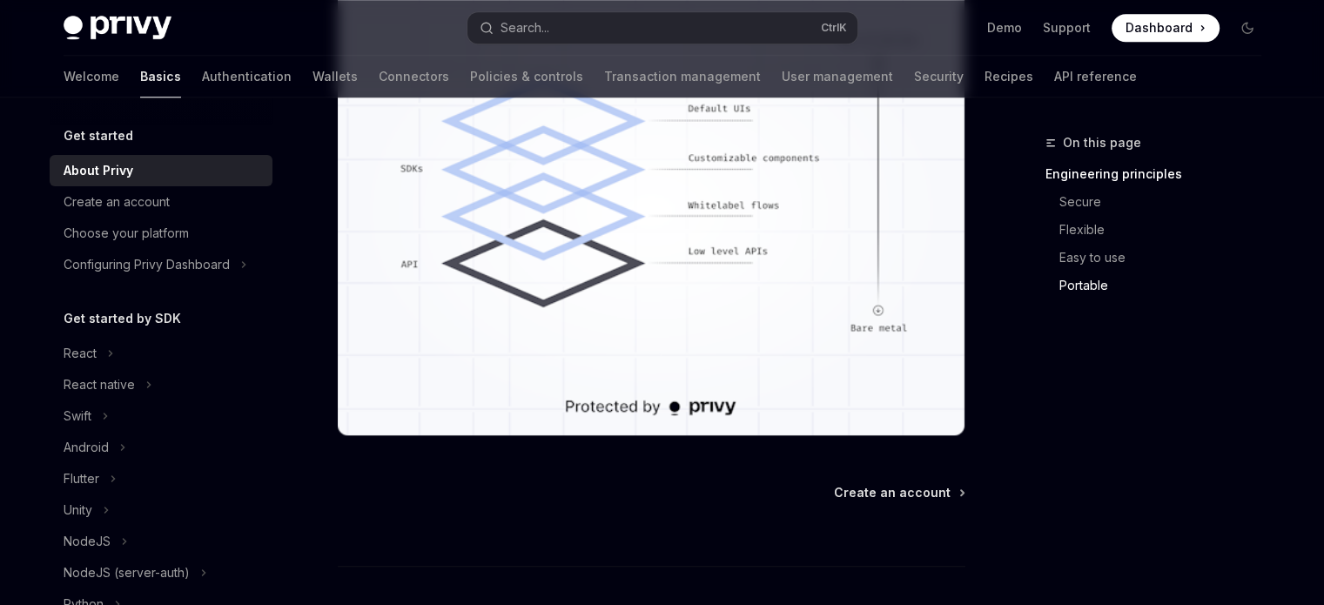
scroll to position [1571, 0]
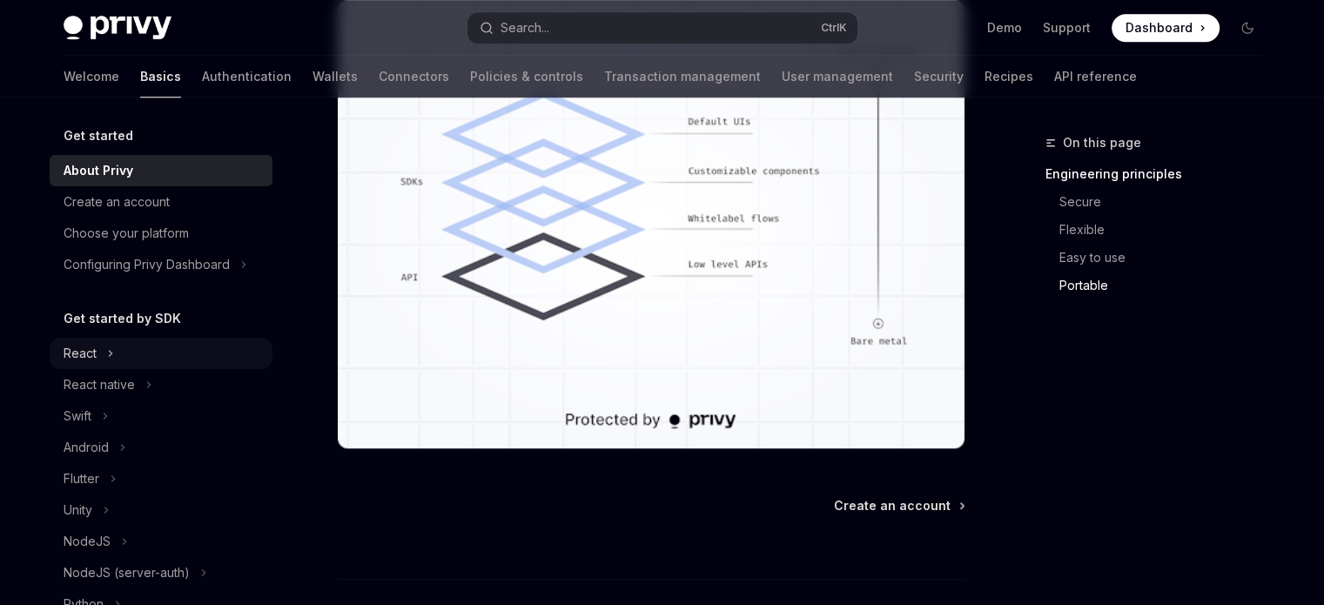
click at [109, 351] on icon at bounding box center [110, 353] width 3 height 5
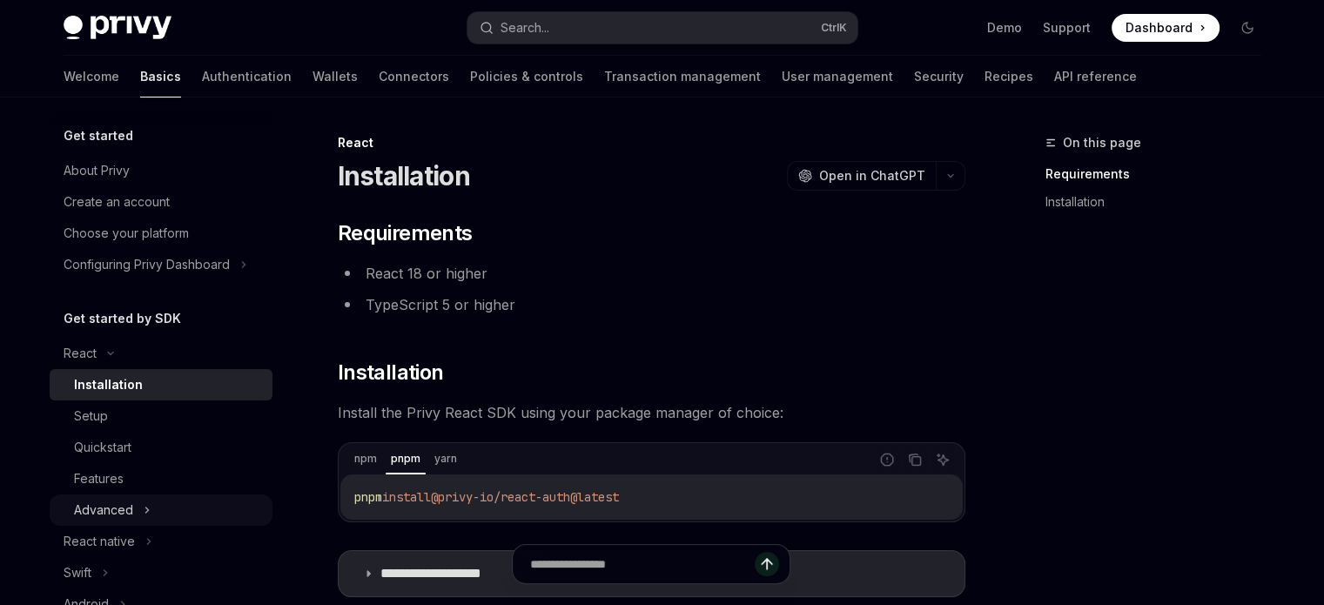
click at [121, 506] on div "Advanced" at bounding box center [103, 510] width 59 height 21
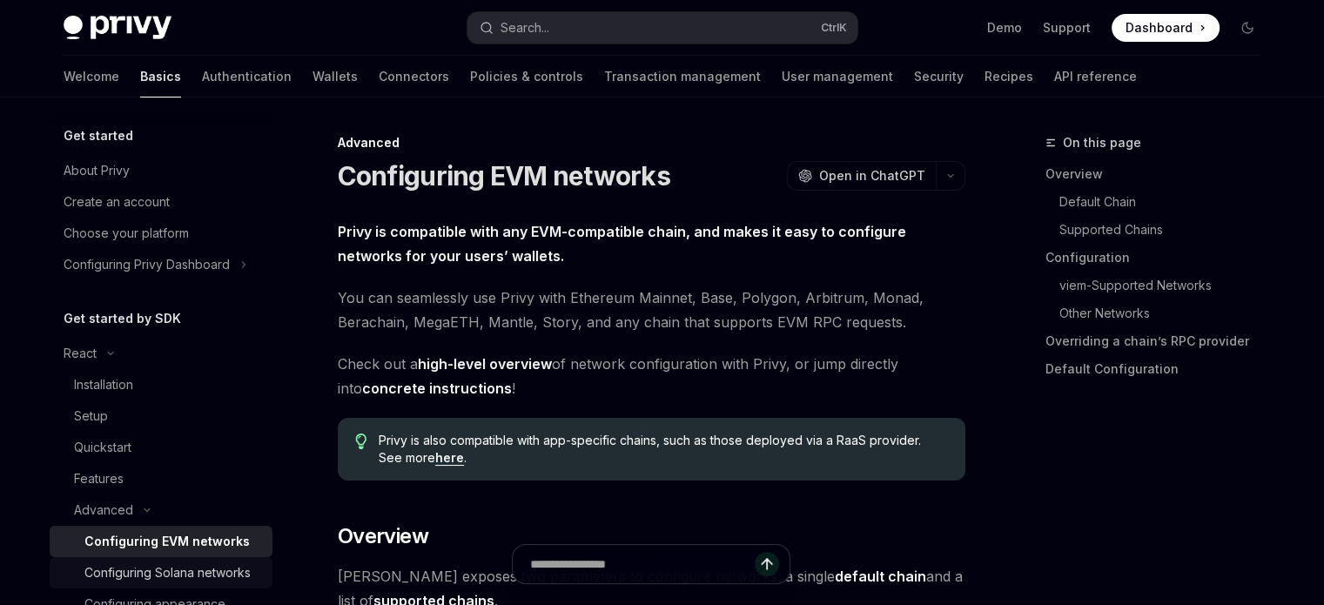
scroll to position [162, 0]
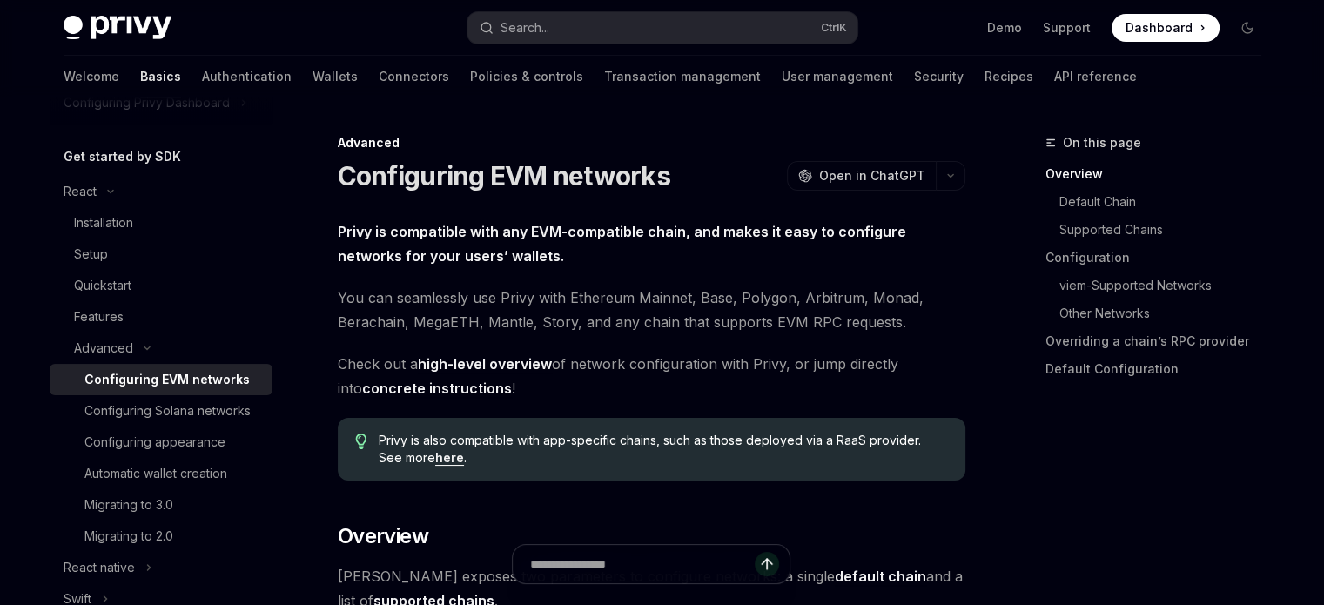
click at [939, 67] on div "Welcome Basics Authentication Wallets Connectors Policies & controls Transactio…" at bounding box center [601, 77] width 1074 height 42
click at [1054, 76] on link "API reference" at bounding box center [1095, 77] width 83 height 42
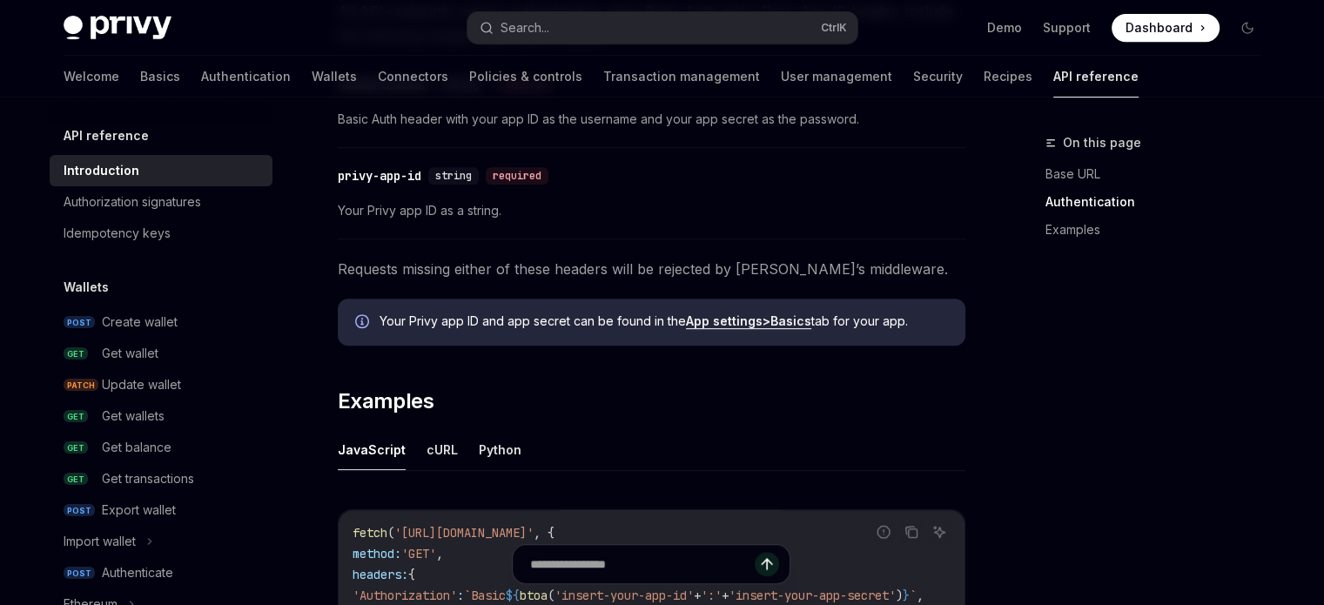
scroll to position [827, 0]
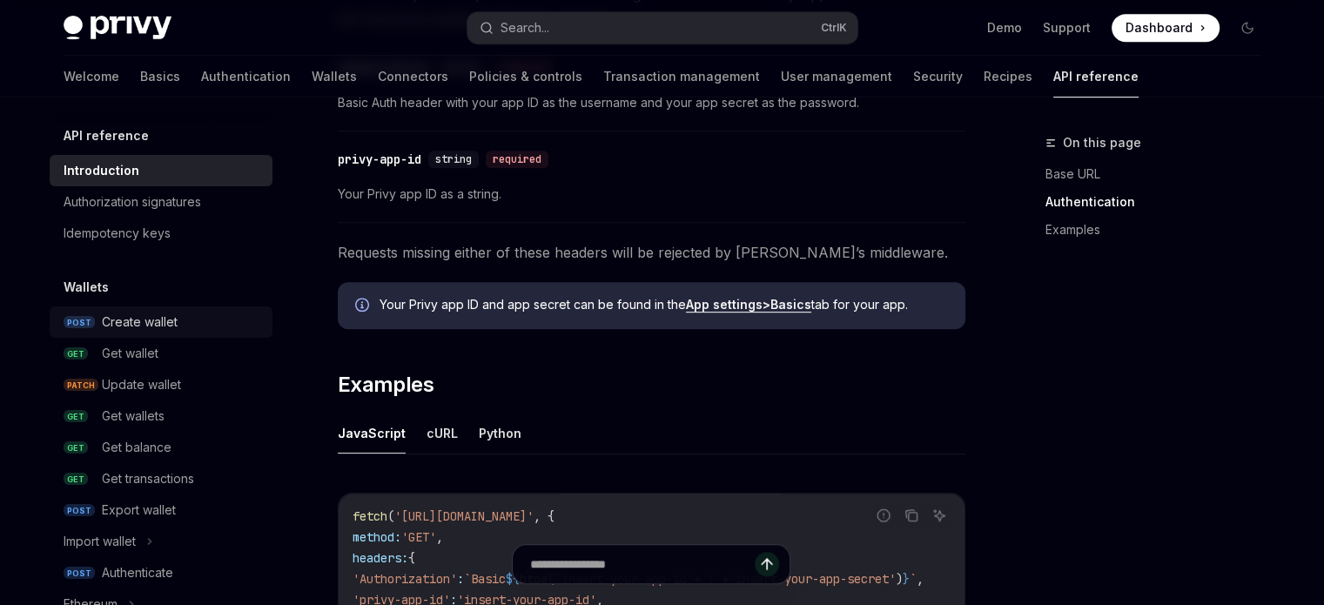
click at [132, 329] on div "Create wallet" at bounding box center [140, 322] width 76 height 21
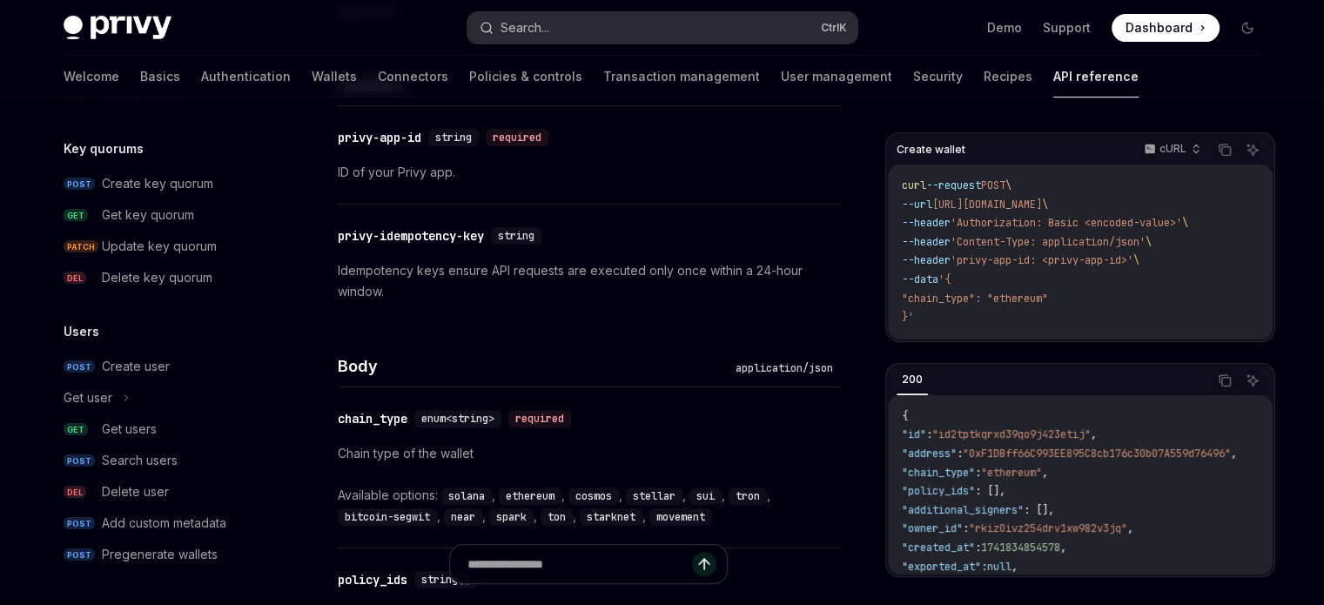
scroll to position [459, 0]
click at [984, 76] on link "Recipes" at bounding box center [1008, 77] width 49 height 42
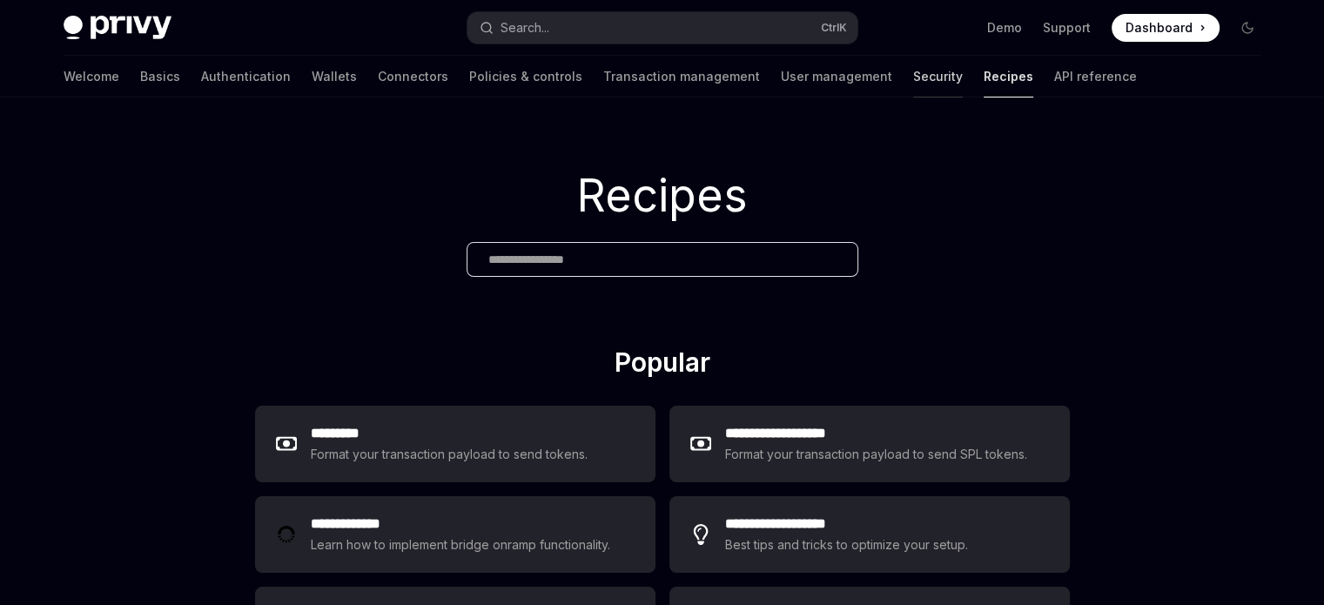
click at [913, 88] on link "Security" at bounding box center [938, 77] width 50 height 42
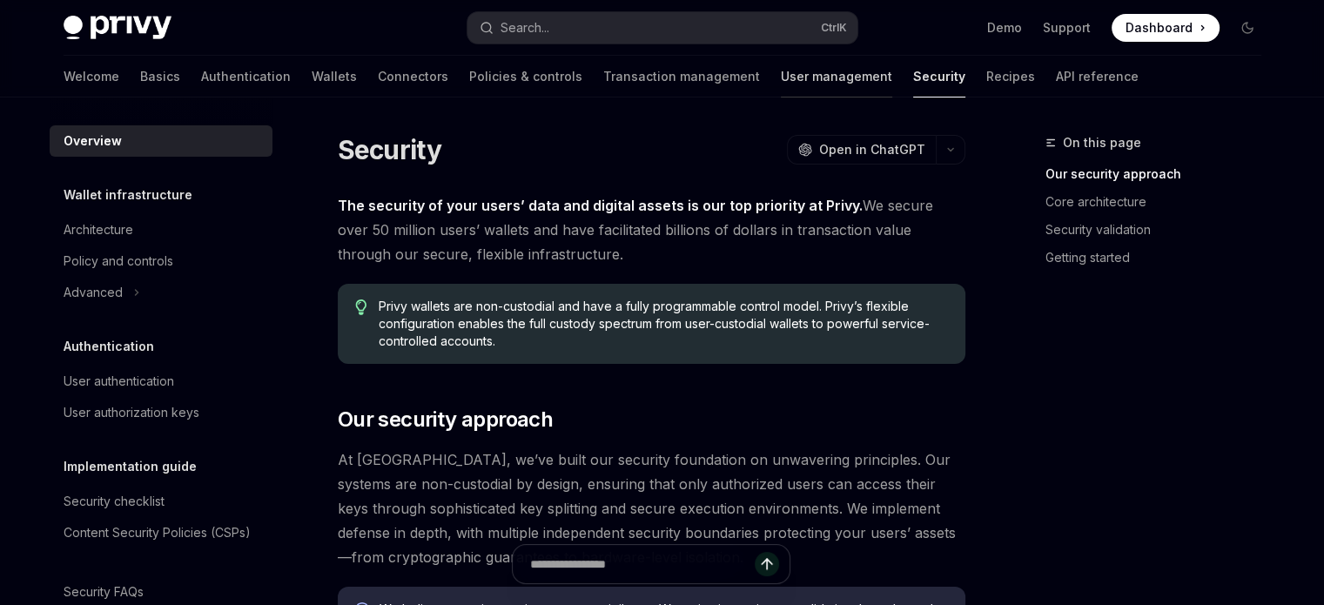
click at [781, 86] on link "User management" at bounding box center [836, 77] width 111 height 42
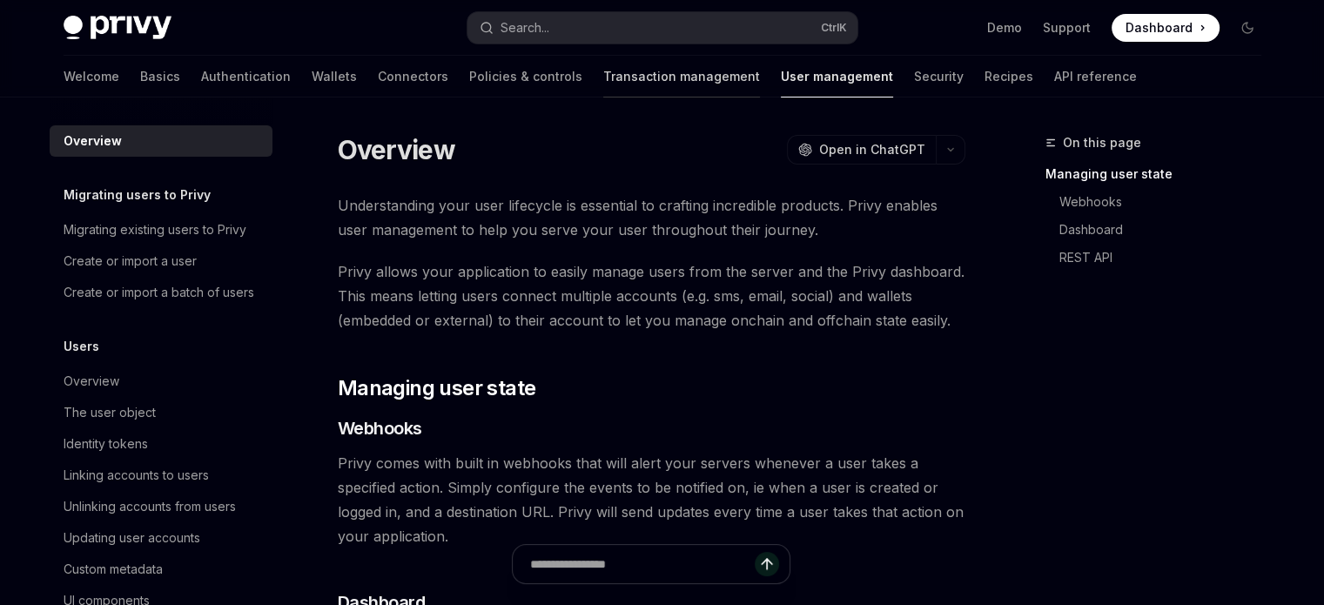
click at [613, 91] on link "Transaction management" at bounding box center [681, 77] width 157 height 42
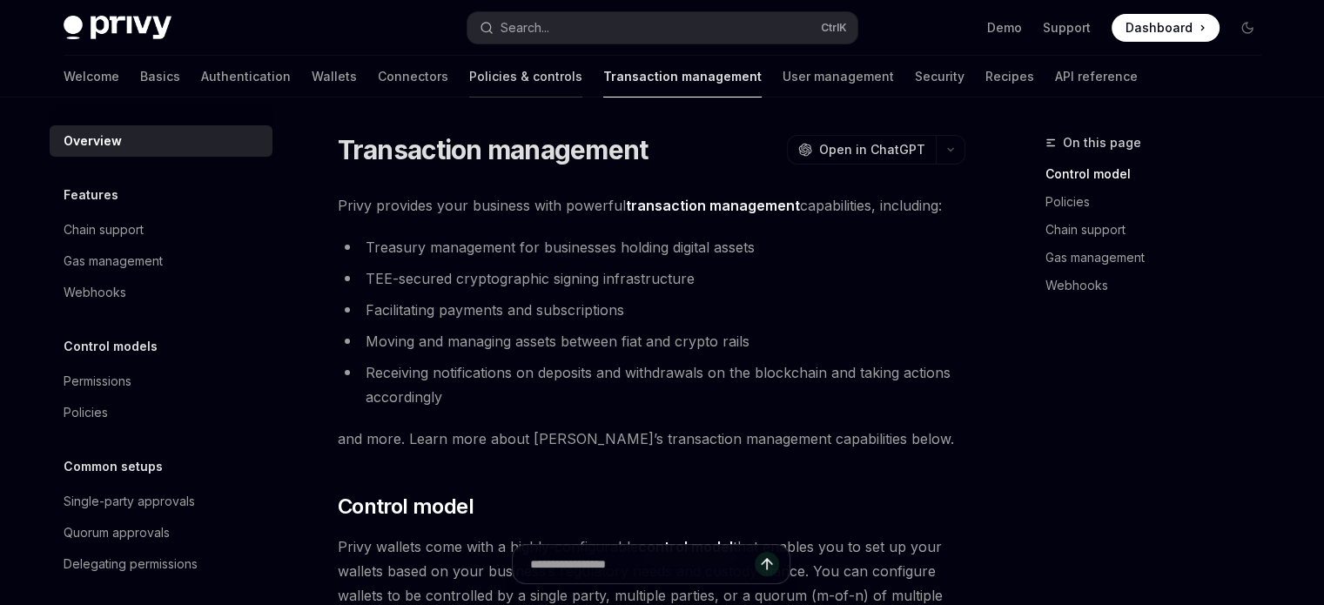
click at [469, 85] on link "Policies & controls" at bounding box center [525, 77] width 113 height 42
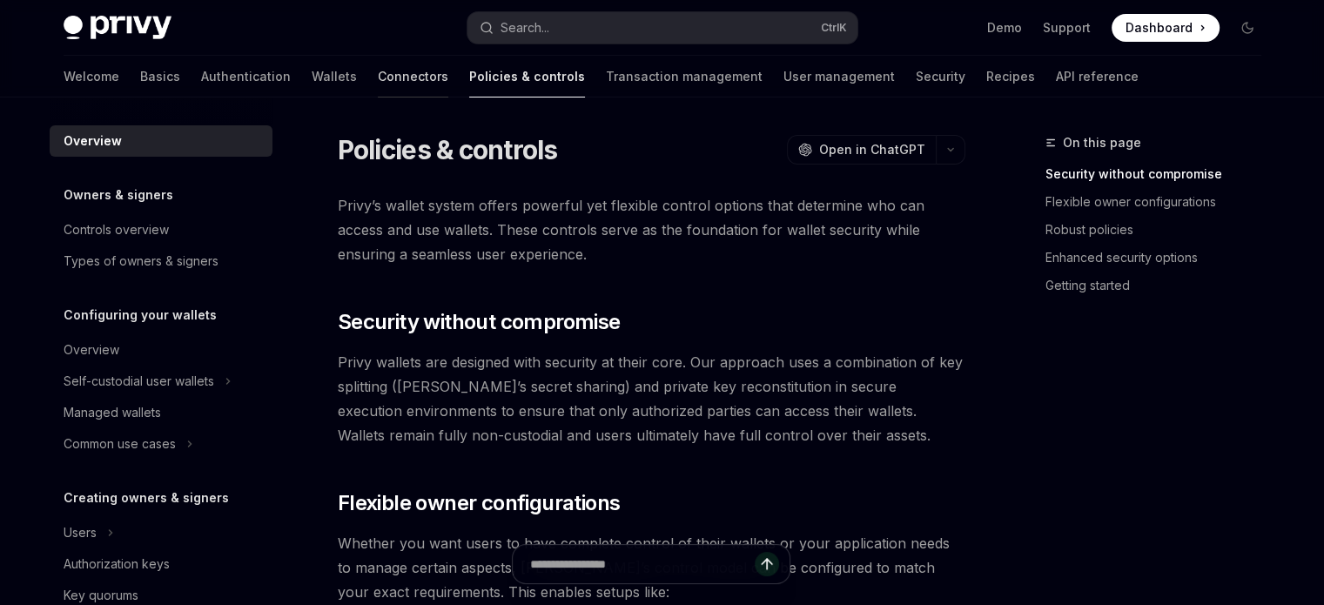
click at [378, 68] on link "Connectors" at bounding box center [413, 77] width 71 height 42
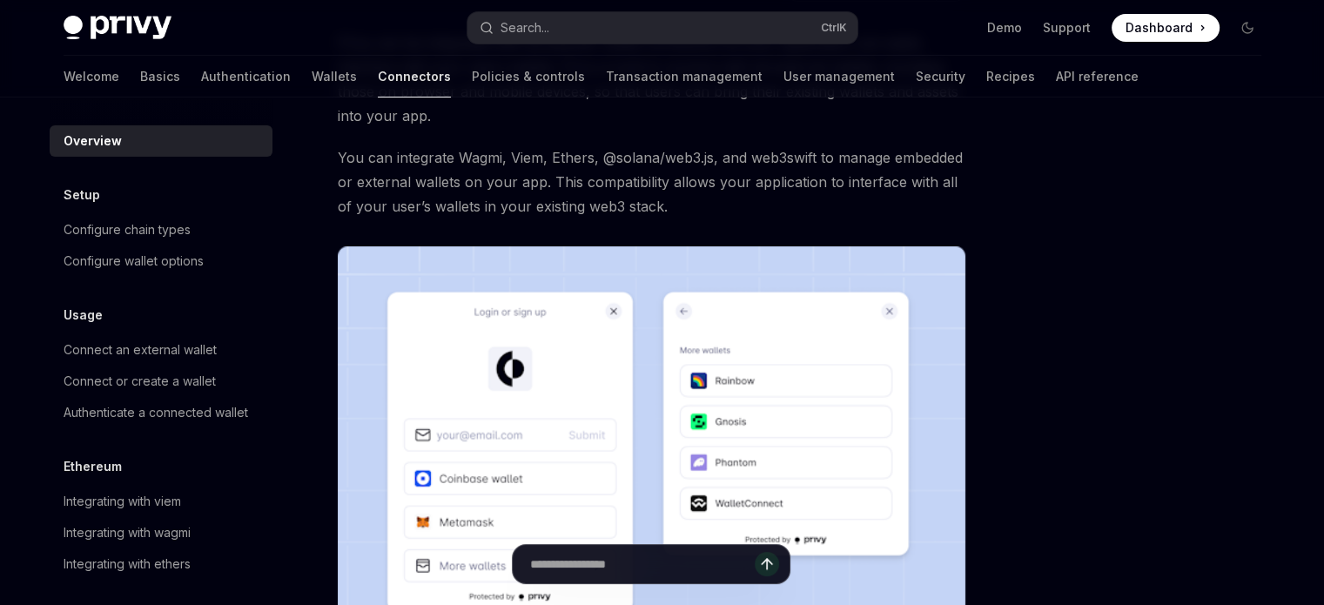
scroll to position [165, 0]
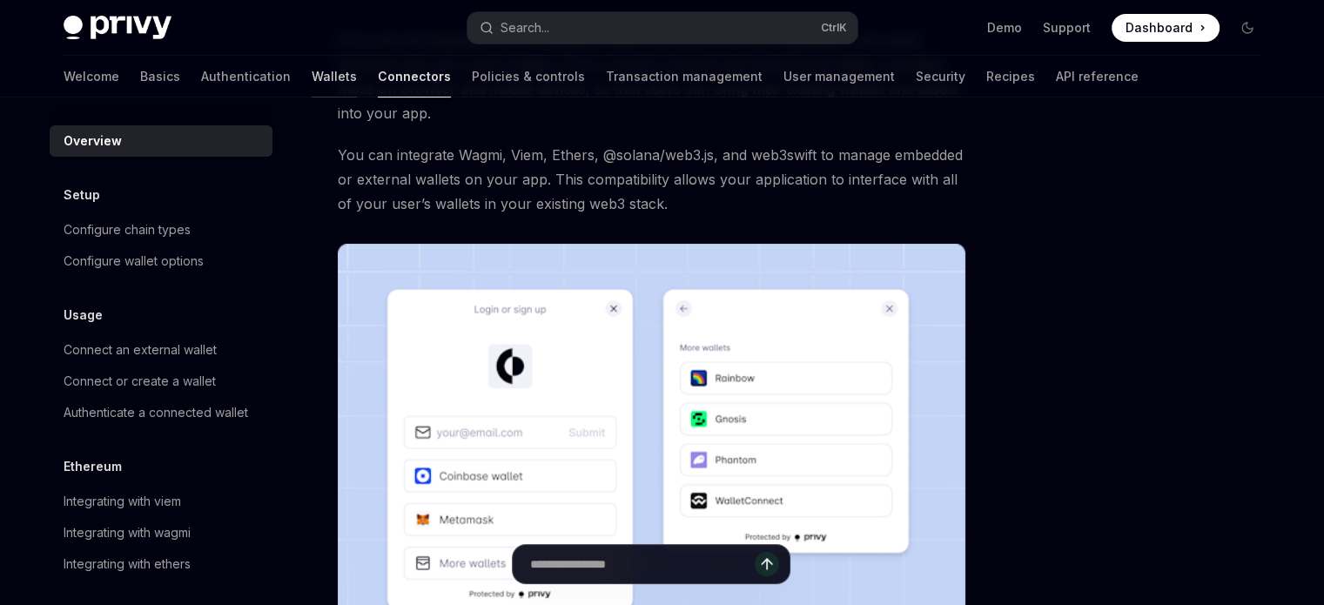
click at [312, 67] on link "Wallets" at bounding box center [334, 77] width 45 height 42
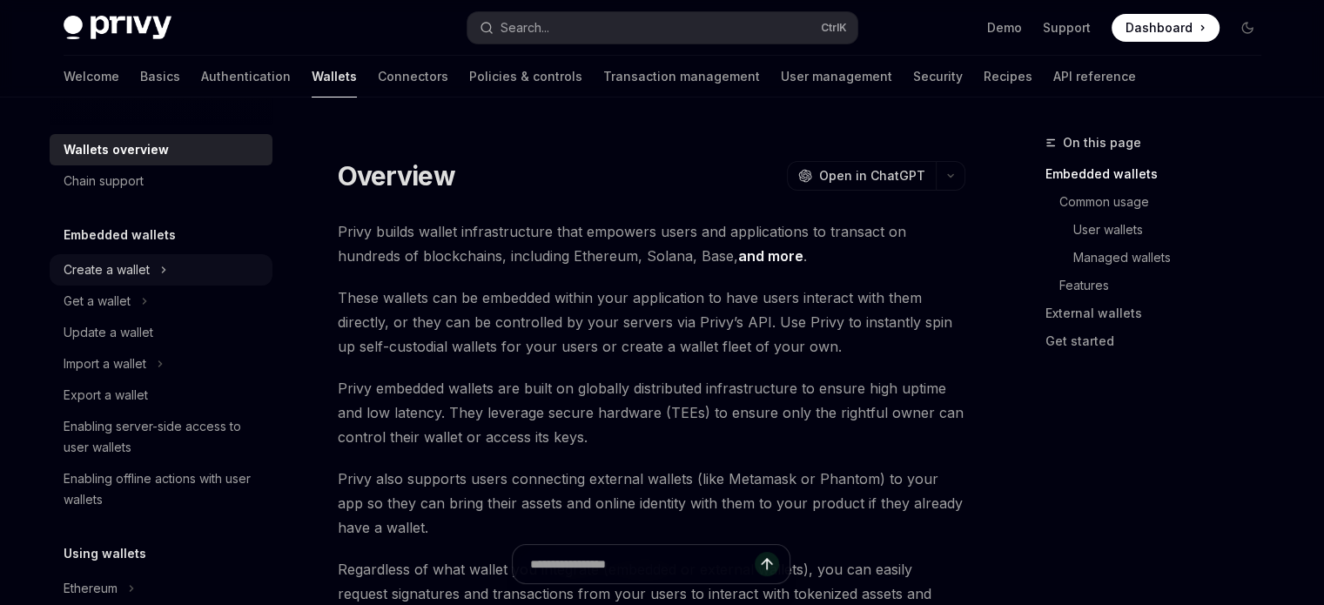
click at [184, 276] on div "Create a wallet" at bounding box center [161, 269] width 223 height 31
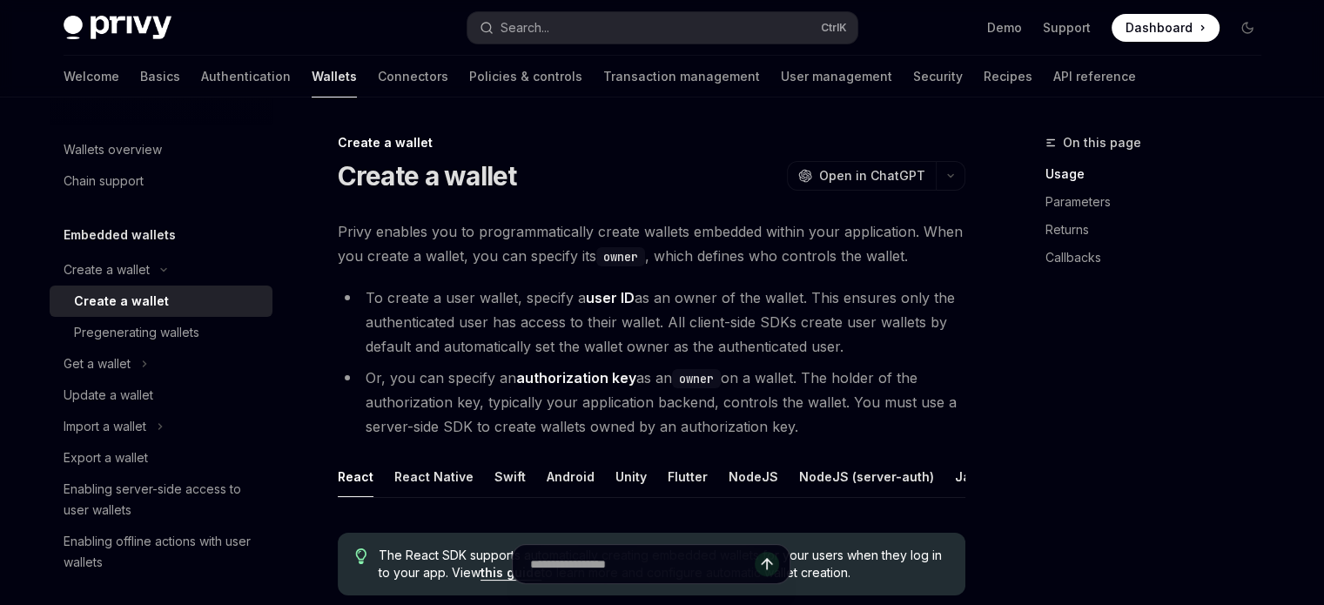
click at [177, 298] on div "Create a wallet" at bounding box center [168, 301] width 188 height 21
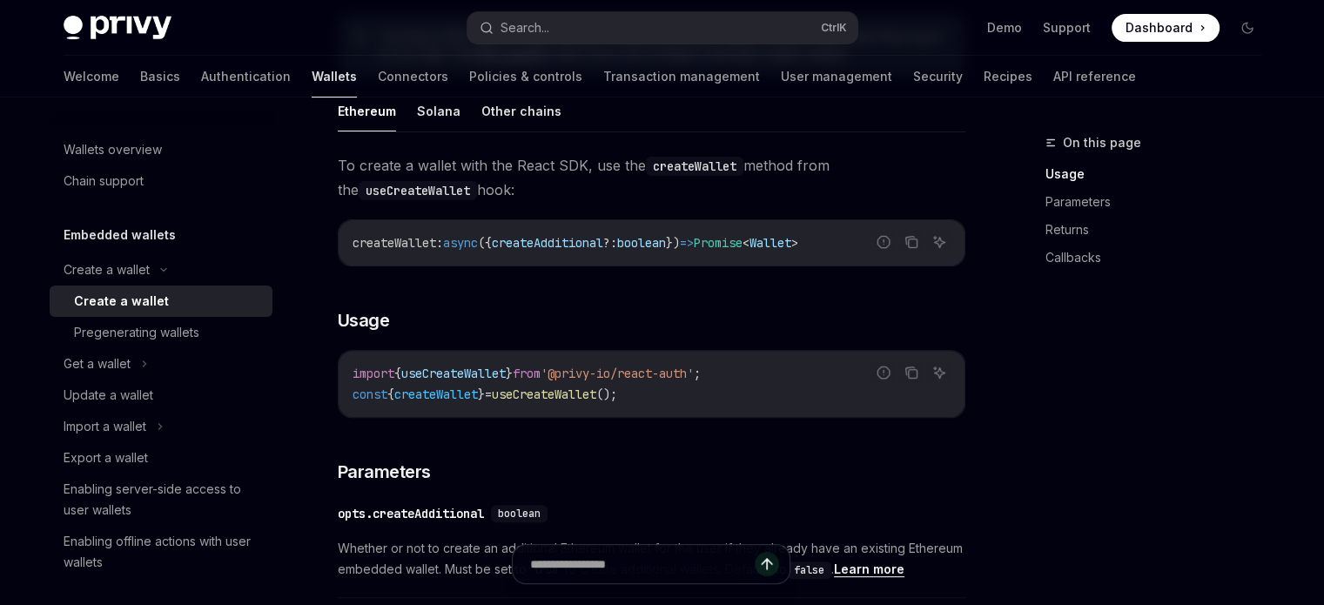
scroll to position [536, 0]
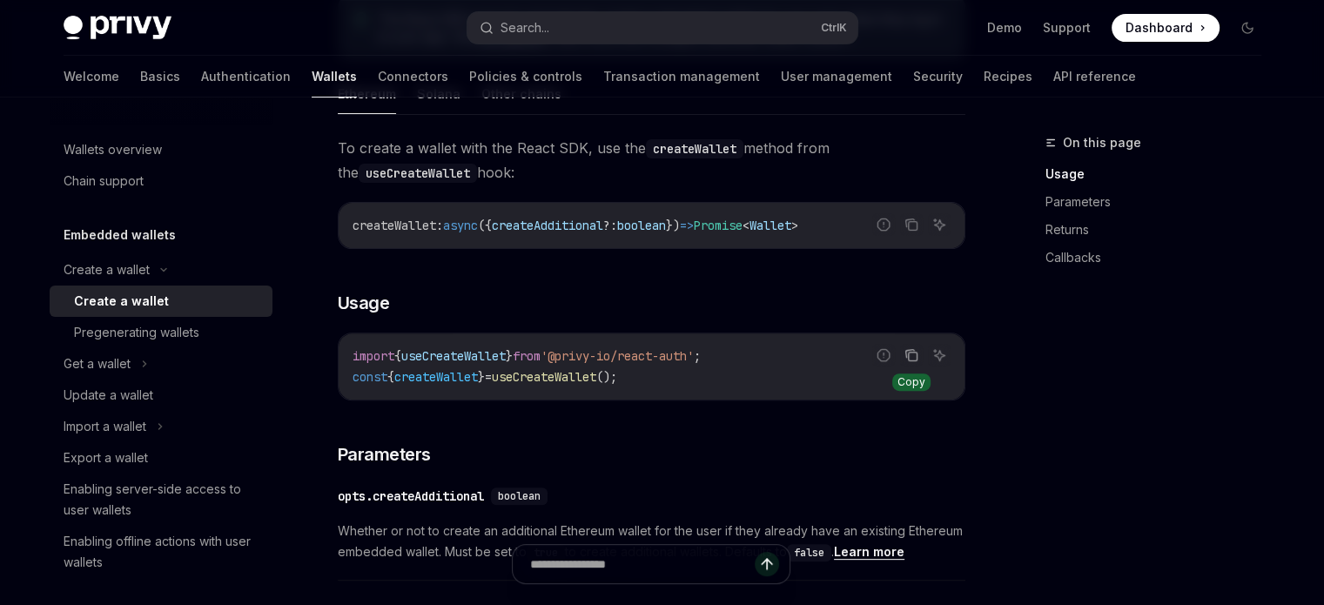
click at [920, 366] on button "Copy the contents from the code block" at bounding box center [911, 355] width 23 height 23
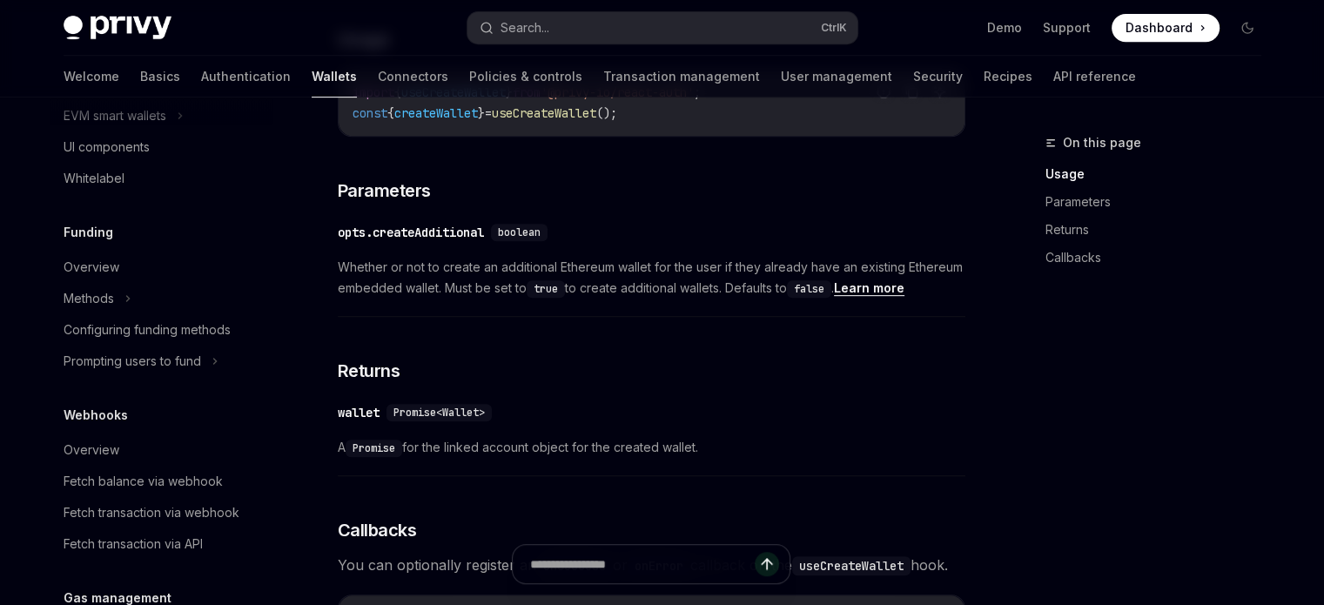
scroll to position [682, 0]
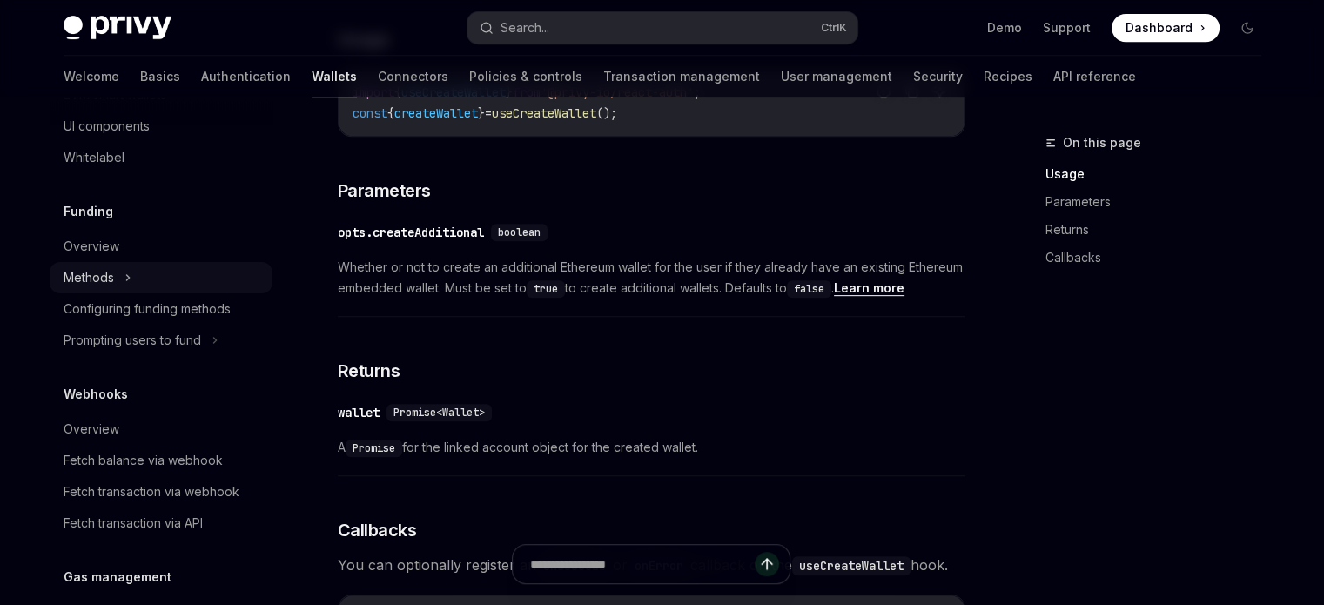
click at [176, 277] on div "Methods" at bounding box center [161, 277] width 223 height 31
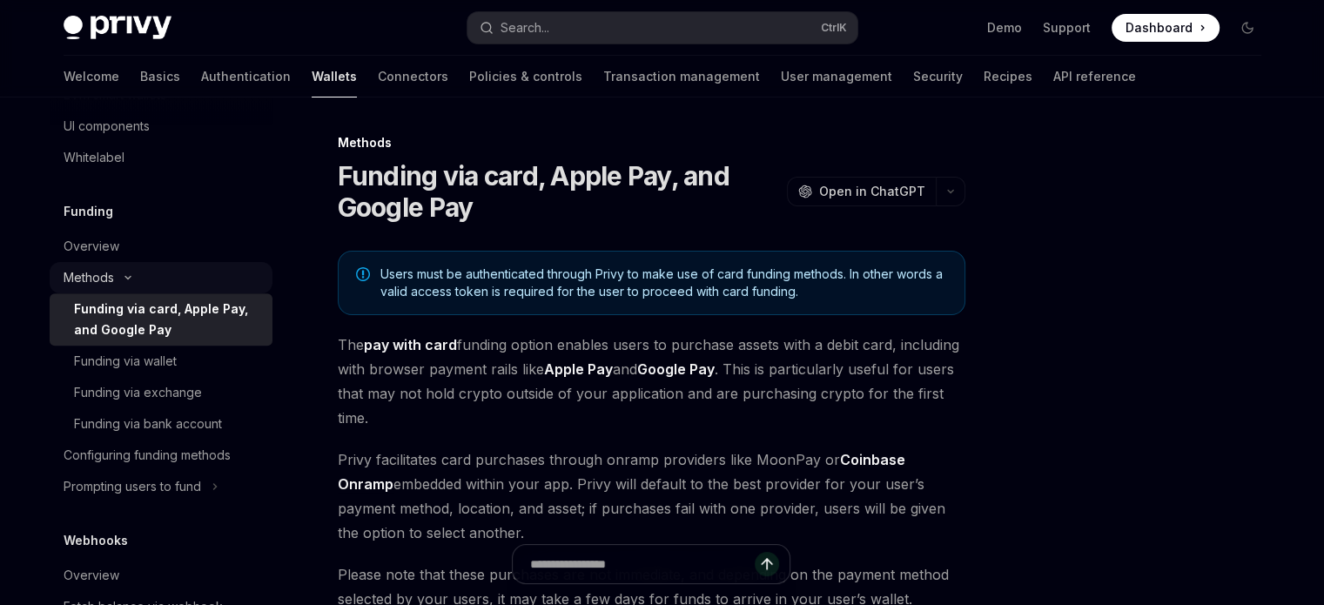
click at [176, 277] on div "Methods" at bounding box center [161, 277] width 223 height 31
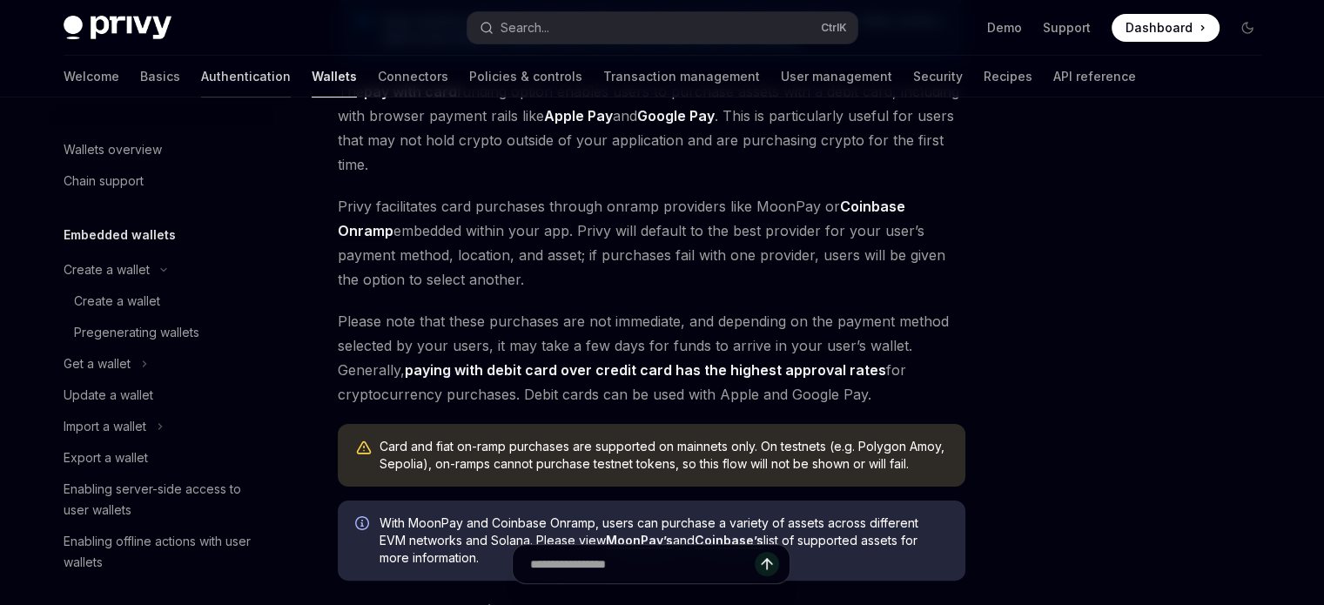
click at [201, 74] on link "Authentication" at bounding box center [246, 77] width 90 height 42
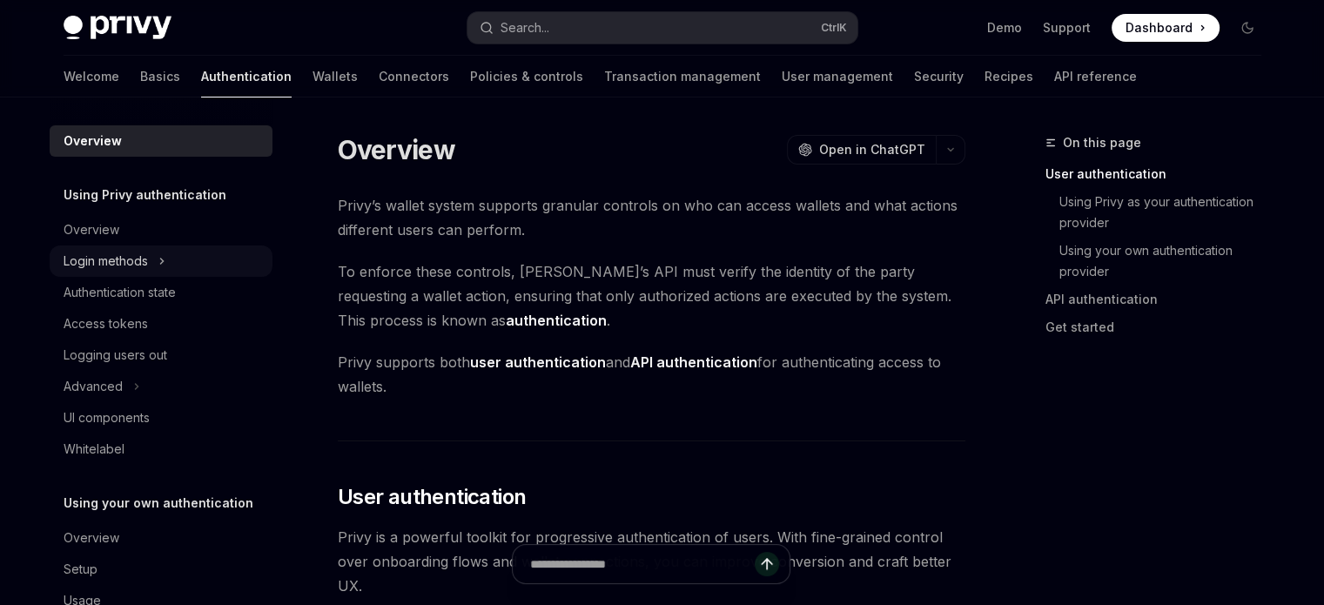
click at [164, 259] on icon at bounding box center [161, 261] width 7 height 21
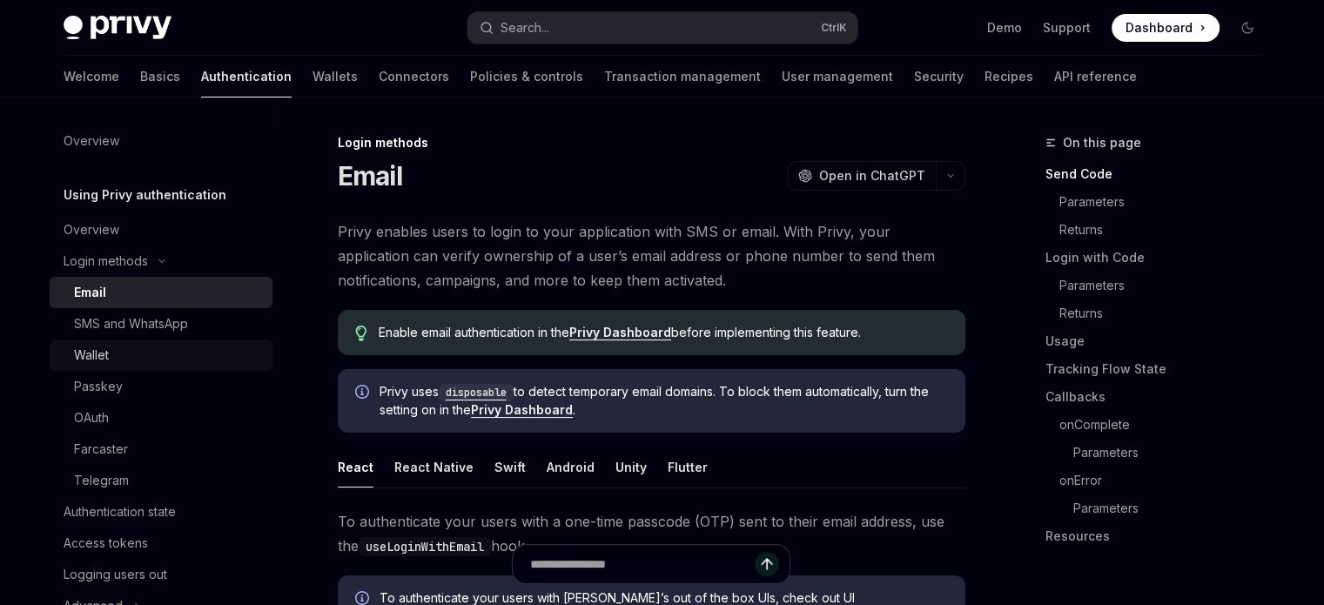
click at [162, 364] on div "Wallet" at bounding box center [168, 355] width 188 height 21
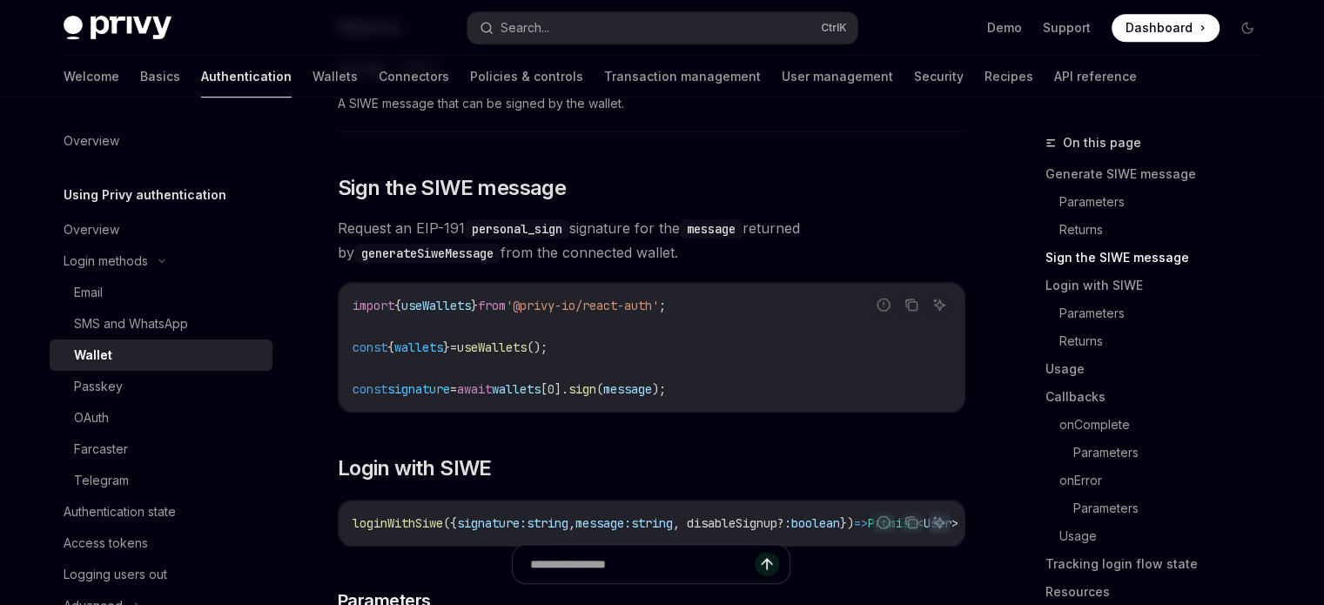
scroll to position [1139, 0]
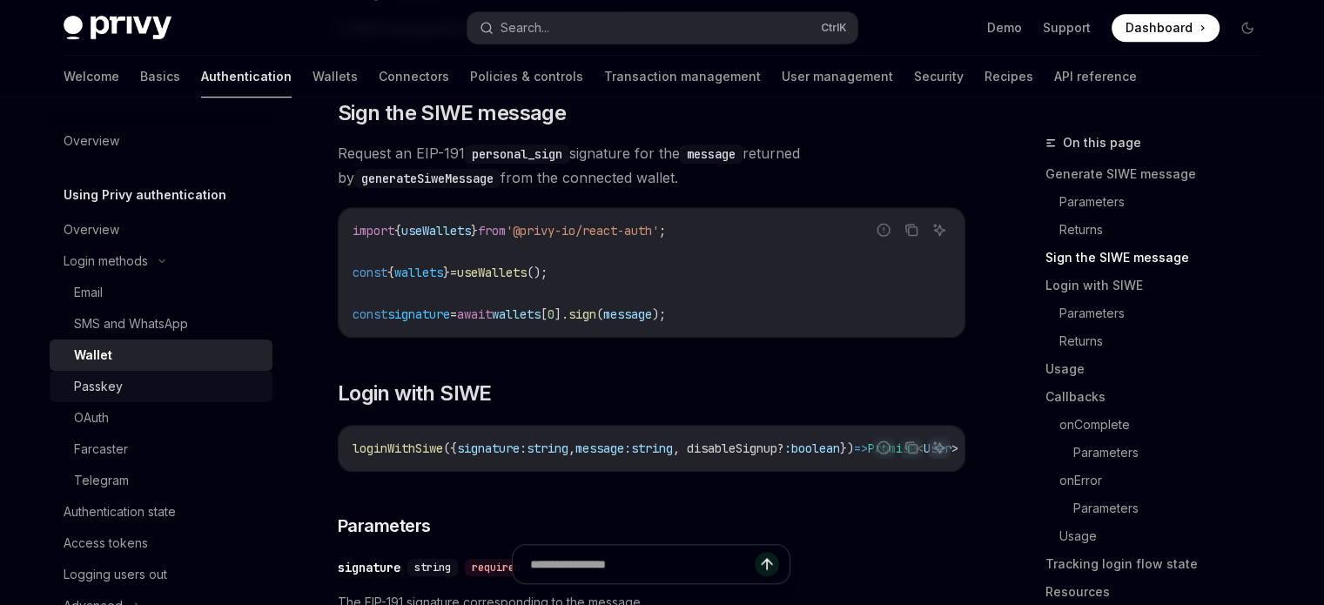
click at [115, 394] on div "Passkey" at bounding box center [98, 386] width 49 height 21
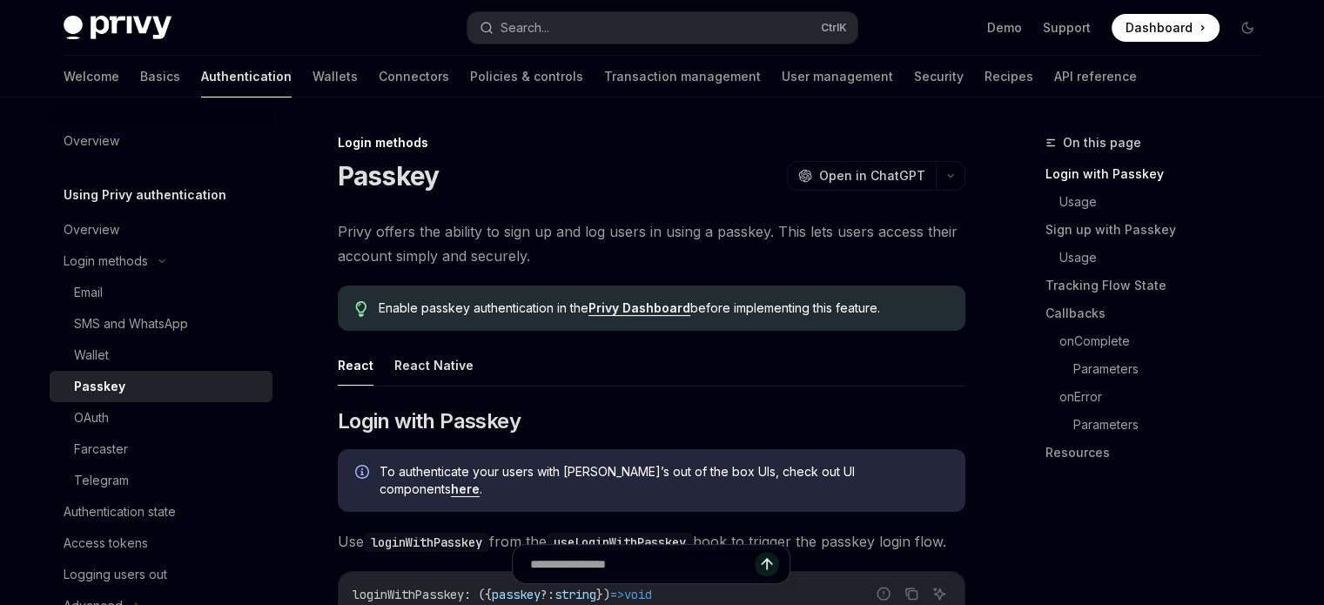
click at [139, 384] on div "Passkey" at bounding box center [168, 386] width 188 height 21
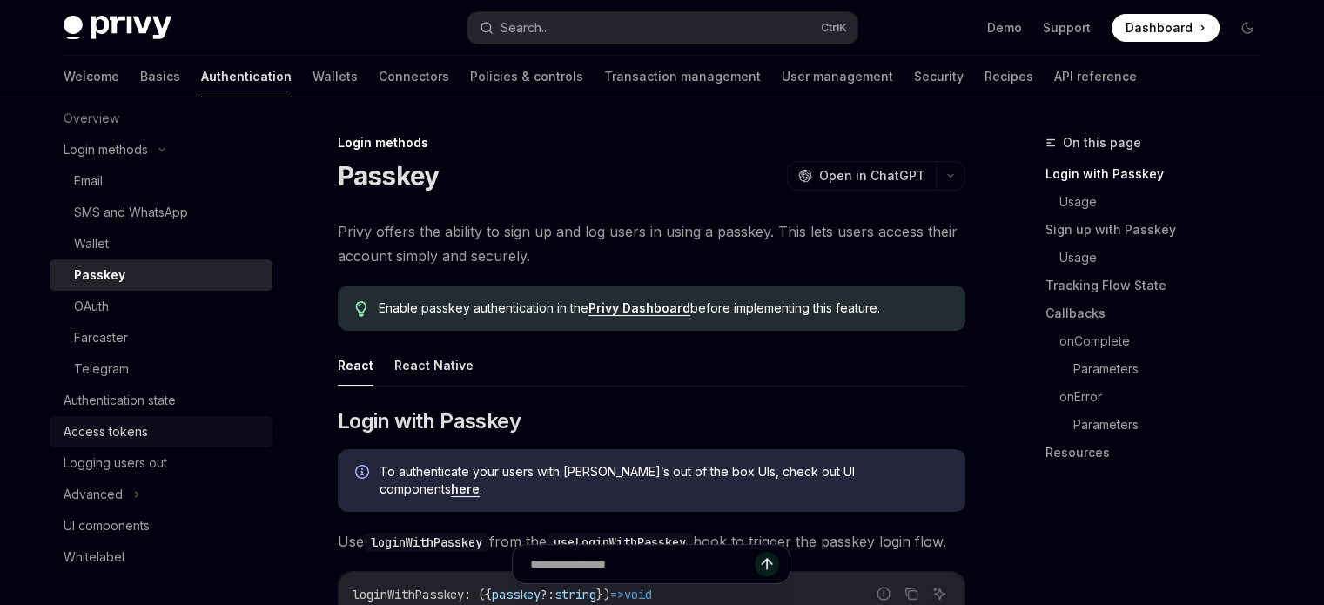
scroll to position [254, 0]
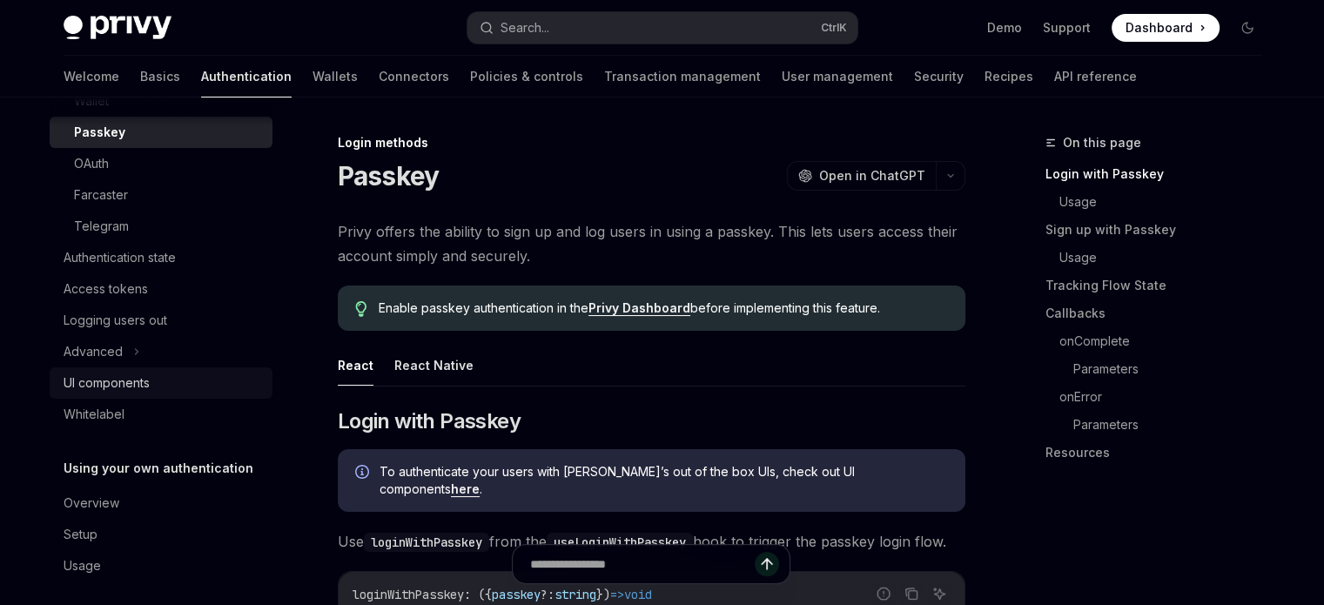
click at [163, 380] on div "UI components" at bounding box center [163, 383] width 199 height 21
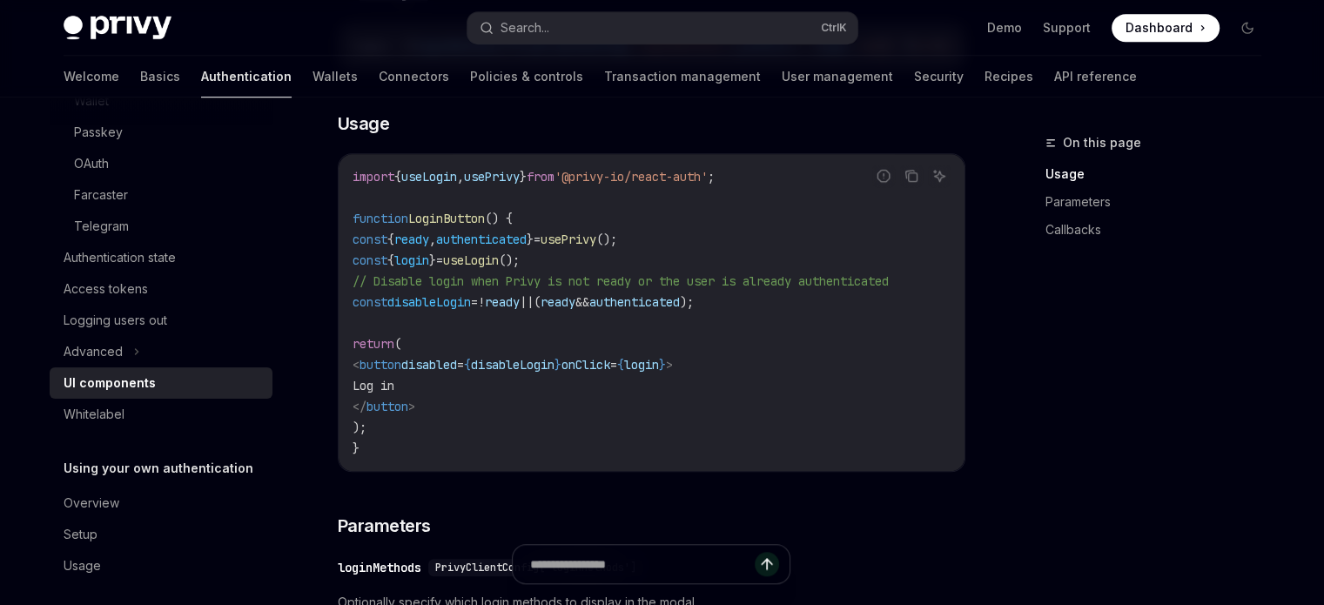
scroll to position [1167, 0]
click at [917, 181] on icon "Copy the contents from the code block" at bounding box center [912, 176] width 9 height 9
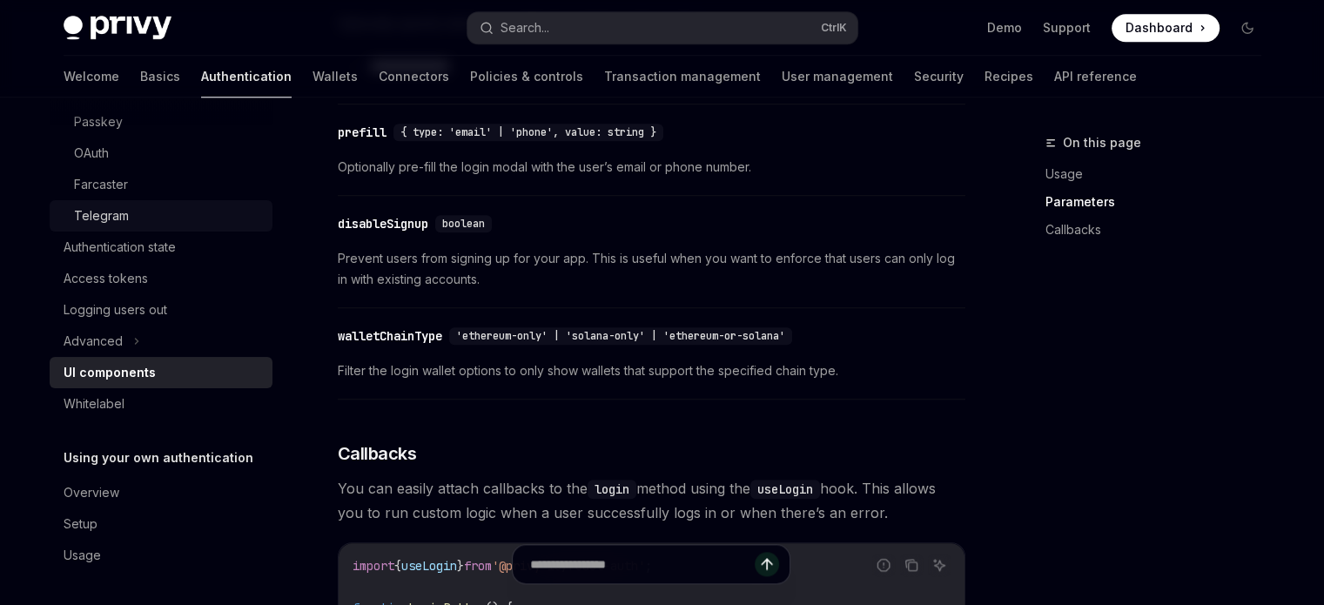
scroll to position [46, 0]
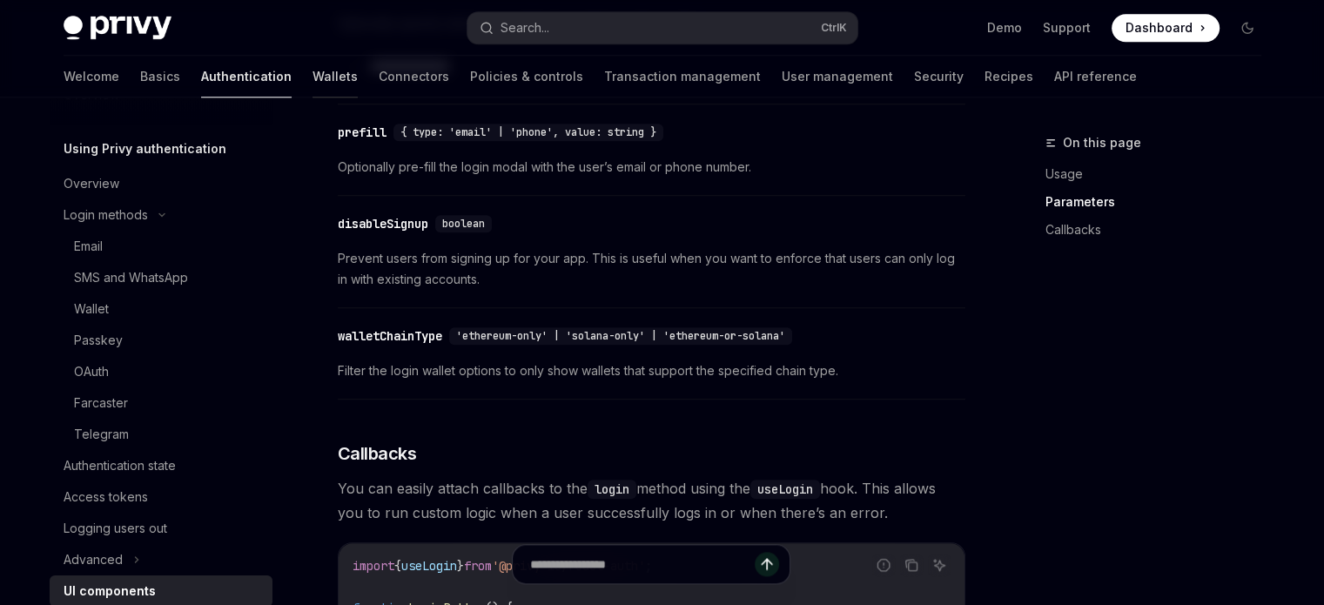
click at [313, 76] on link "Wallets" at bounding box center [335, 77] width 45 height 42
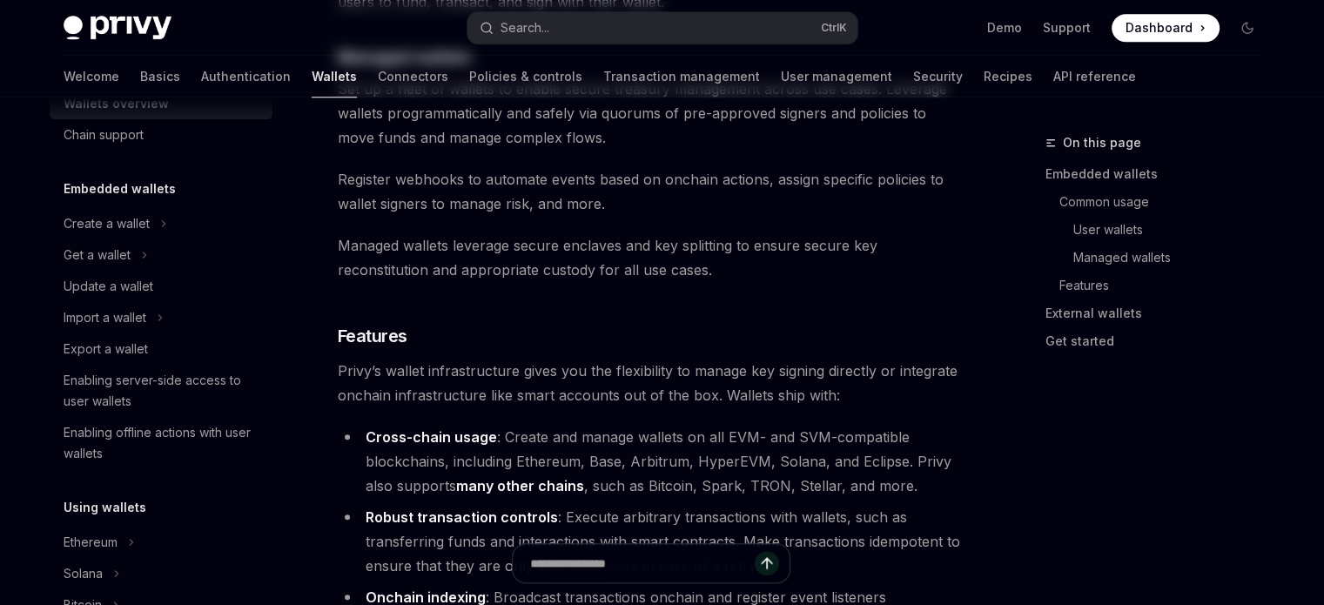
click at [312, 86] on link "Wallets" at bounding box center [334, 77] width 45 height 42
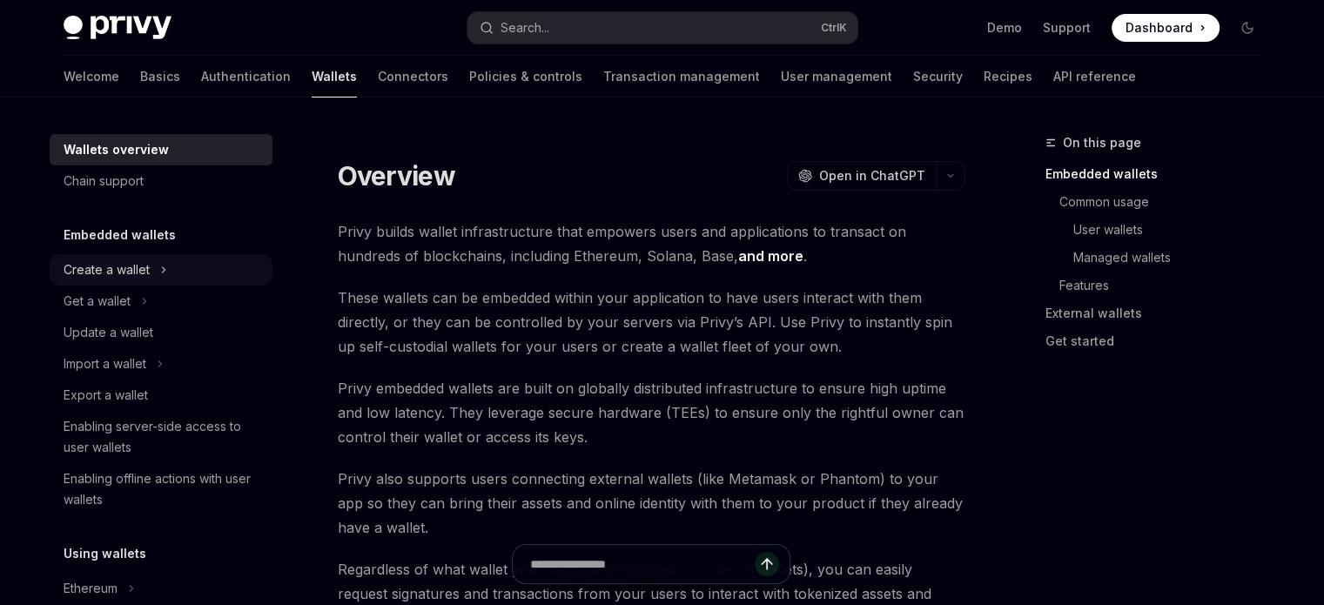
click at [157, 260] on div "Create a wallet" at bounding box center [161, 269] width 223 height 31
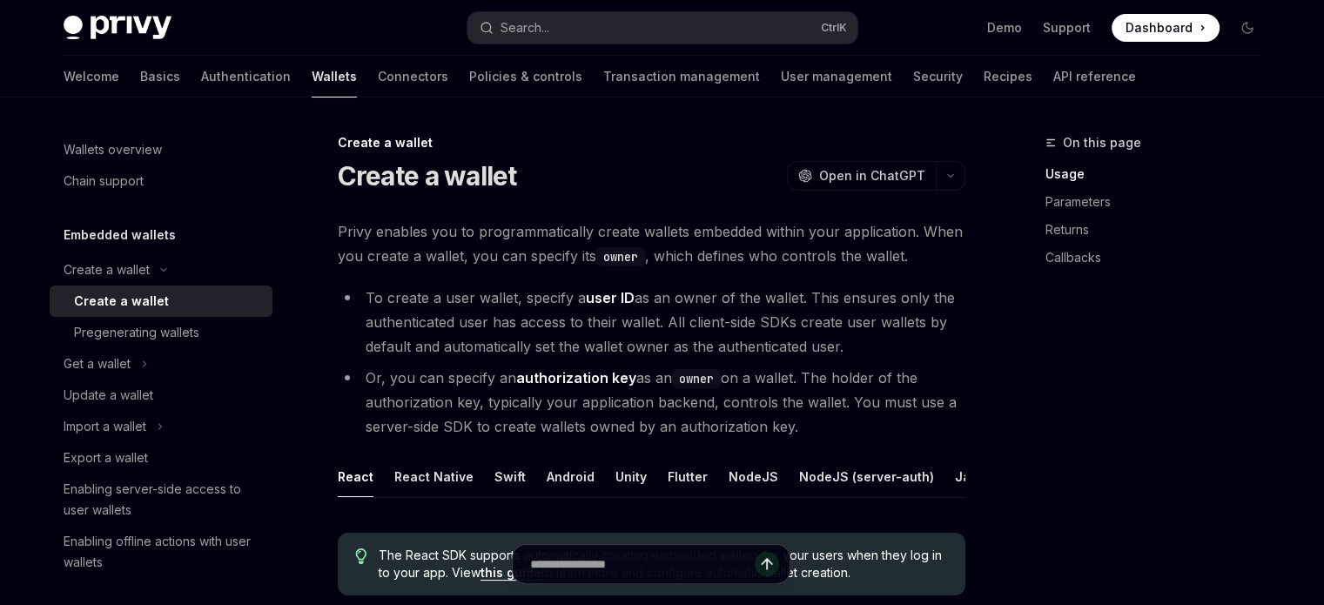
click at [146, 296] on div "Create a wallet" at bounding box center [121, 301] width 95 height 21
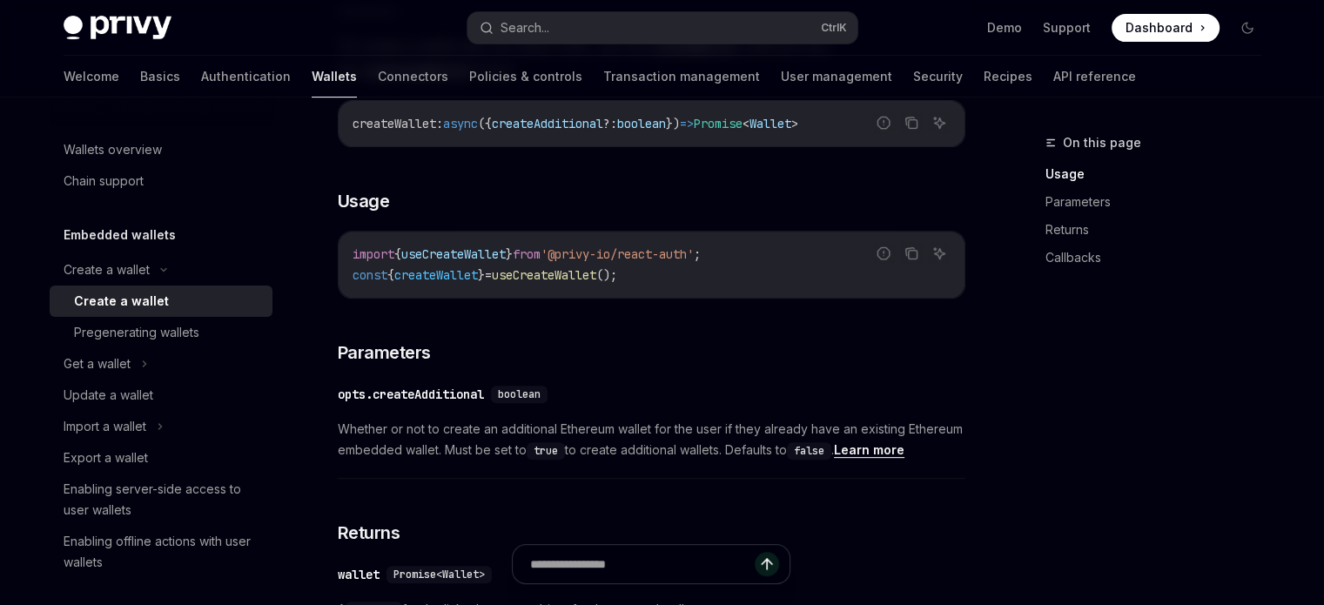
scroll to position [684, 0]
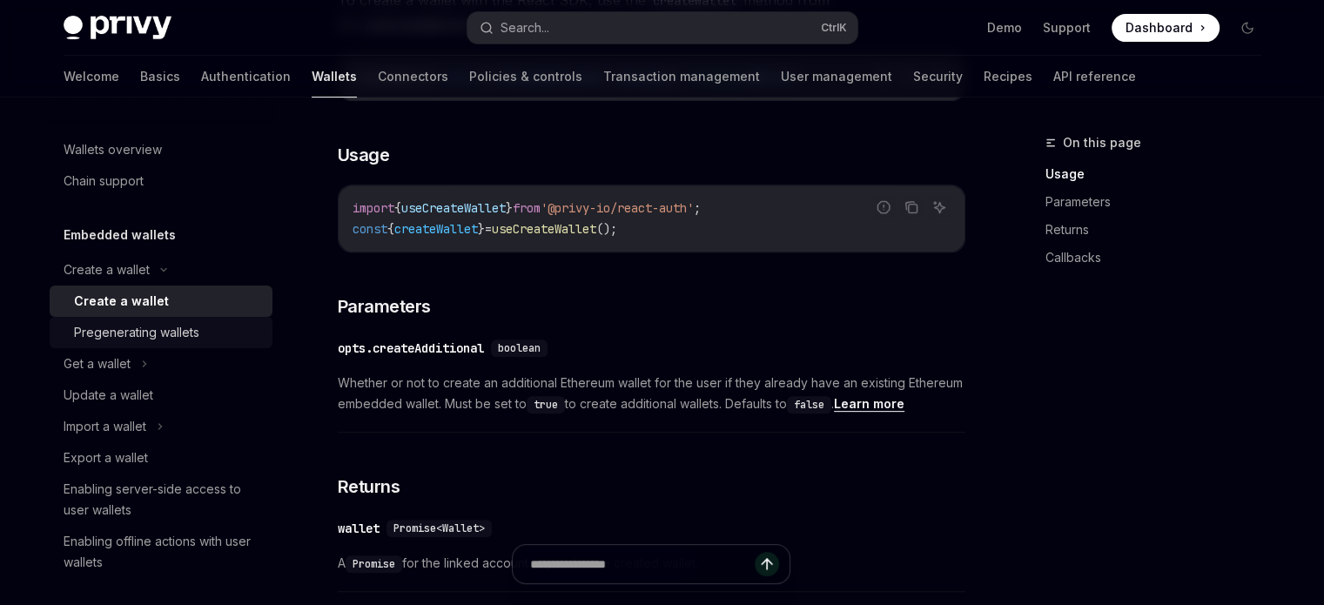
click at [133, 323] on div "Pregenerating wallets" at bounding box center [136, 332] width 125 height 21
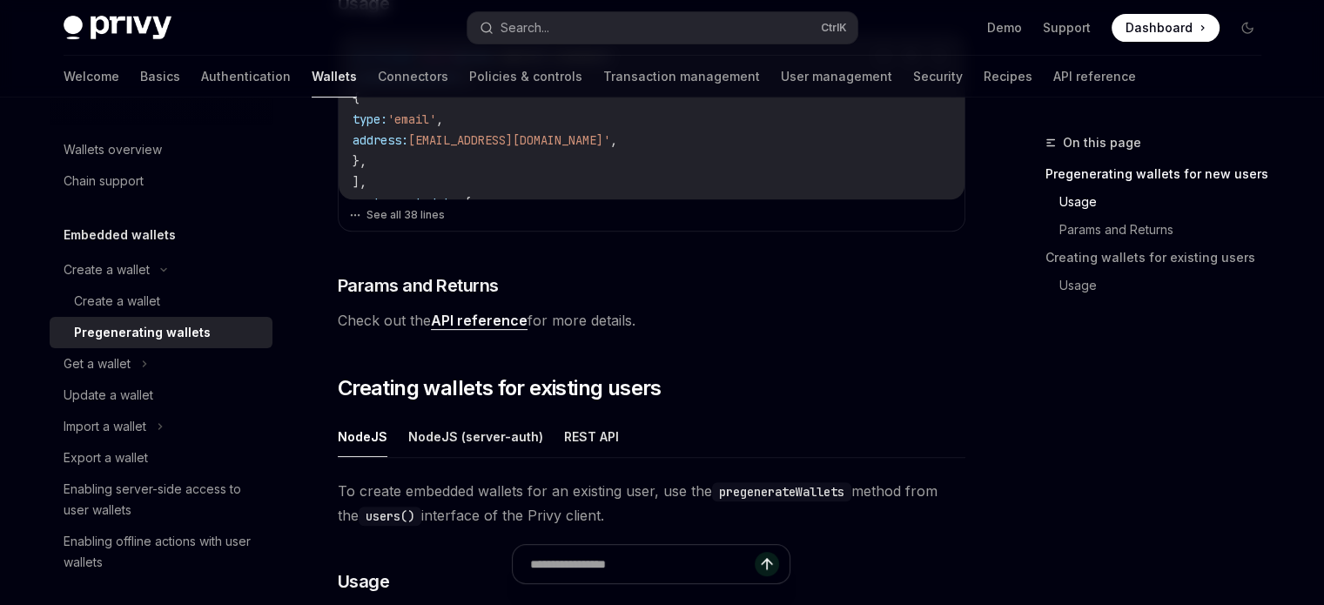
scroll to position [641, 0]
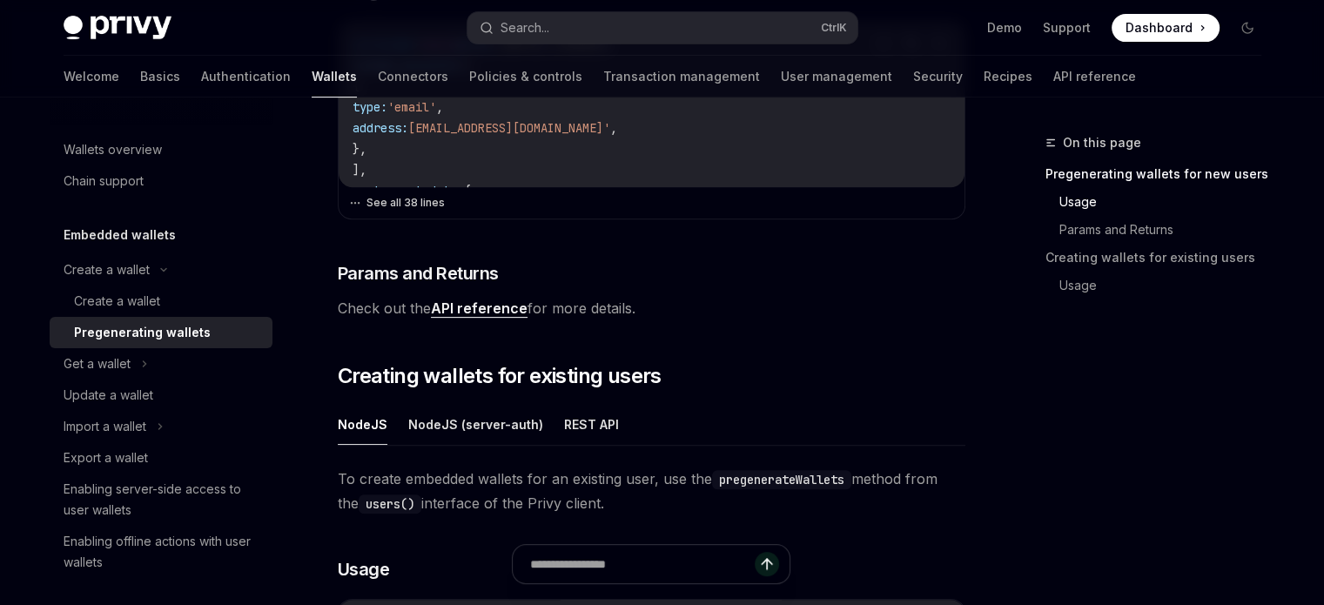
click at [421, 202] on button "See all 38 lines" at bounding box center [651, 203] width 605 height 24
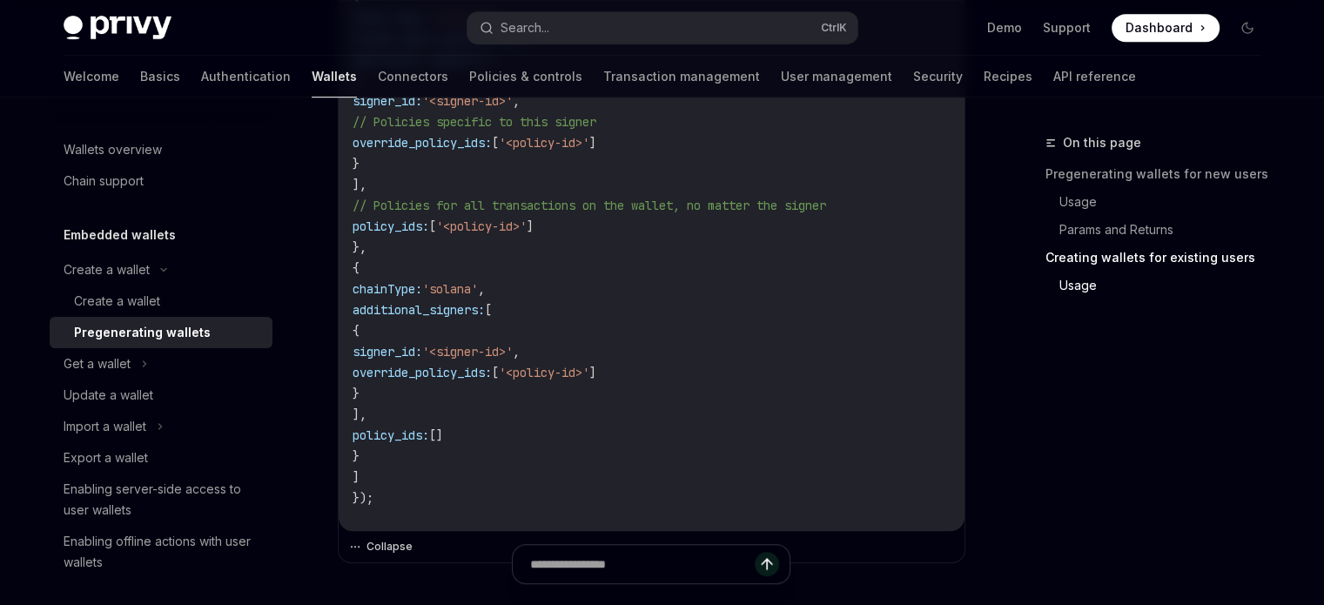
scroll to position [1139, 0]
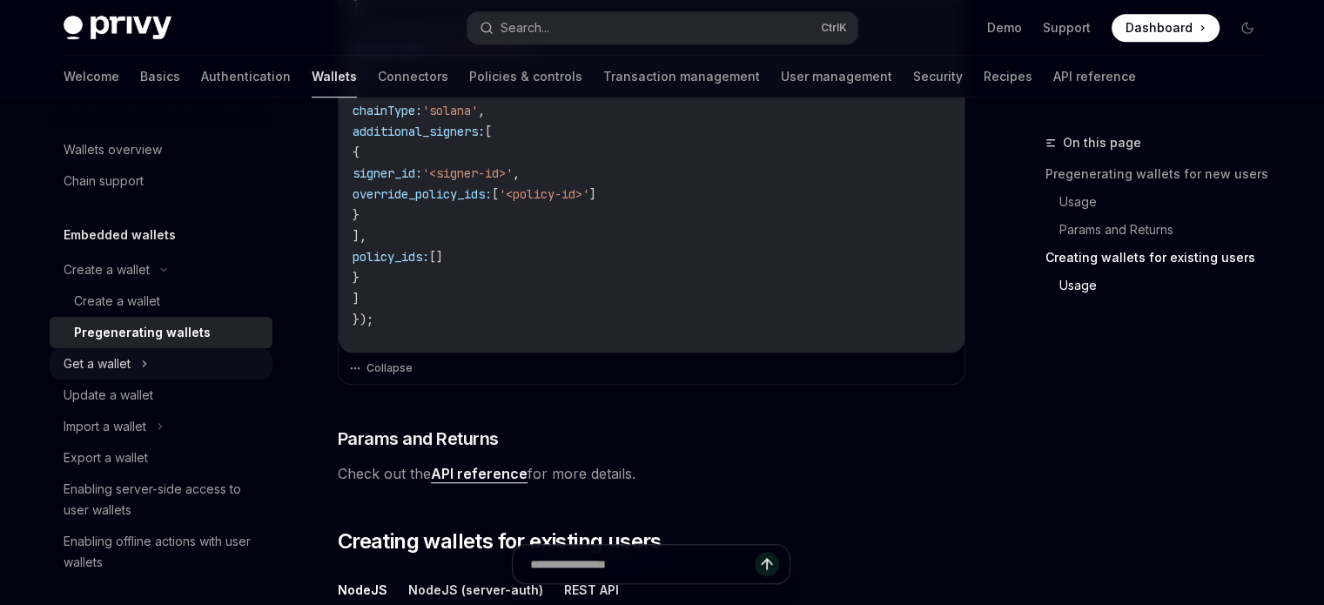
click at [165, 354] on div "Get a wallet" at bounding box center [161, 363] width 223 height 31
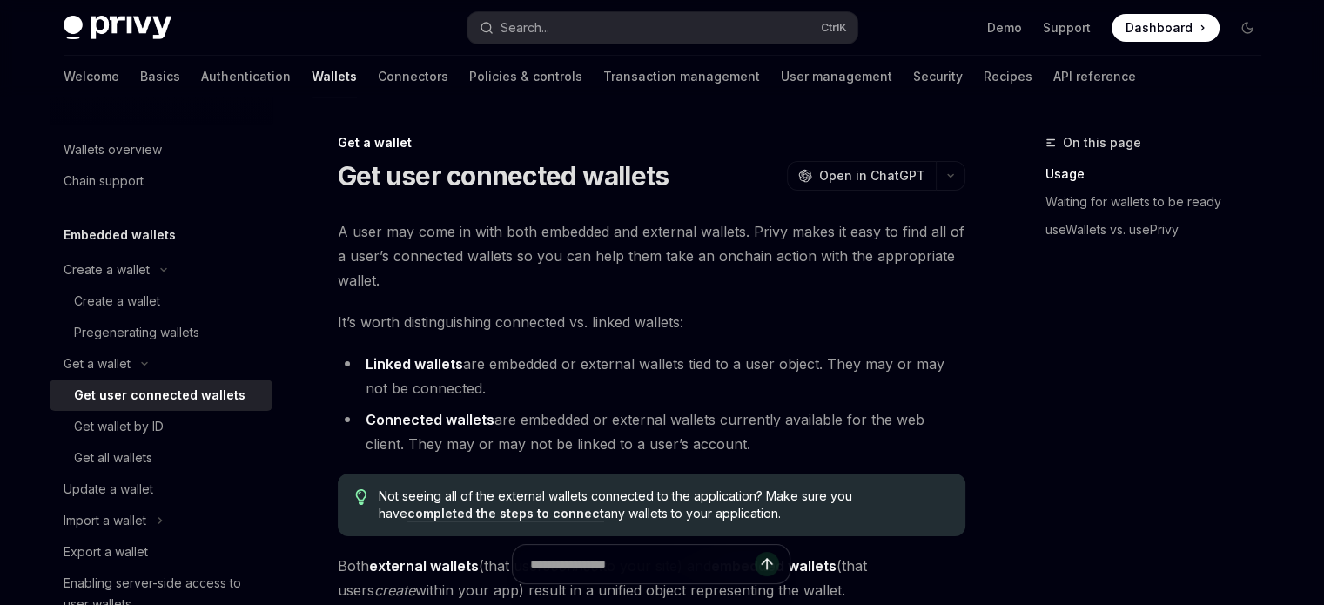
click at [185, 401] on div "Get user connected wallets" at bounding box center [160, 395] width 172 height 21
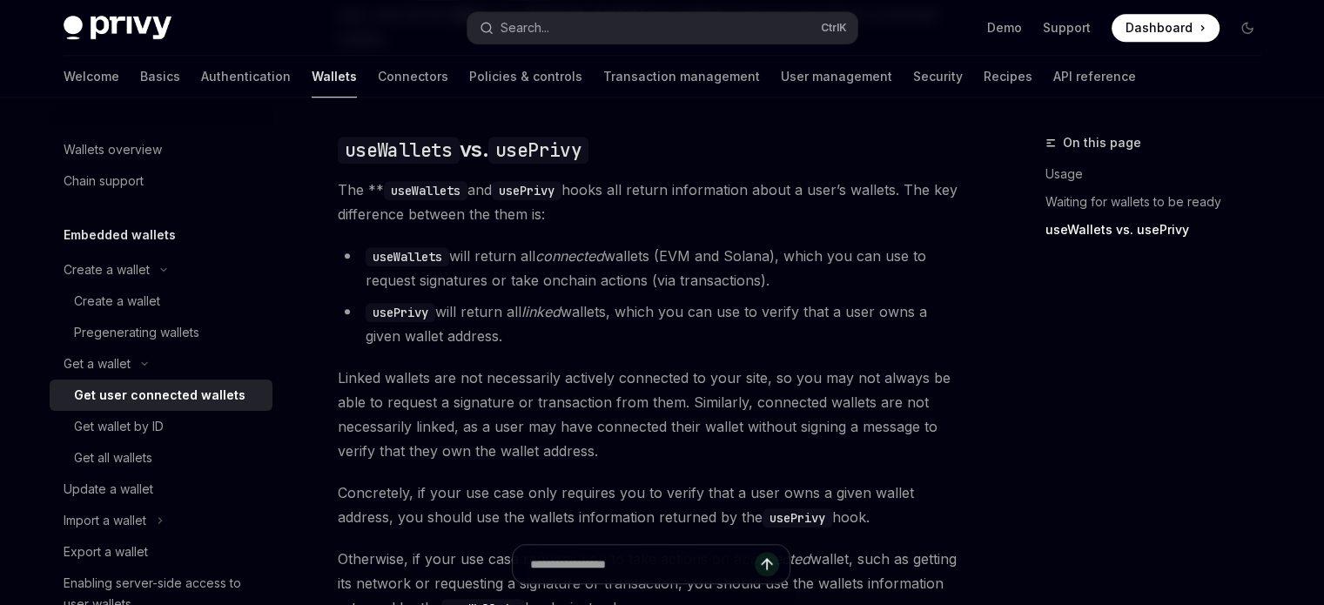
scroll to position [1719, 0]
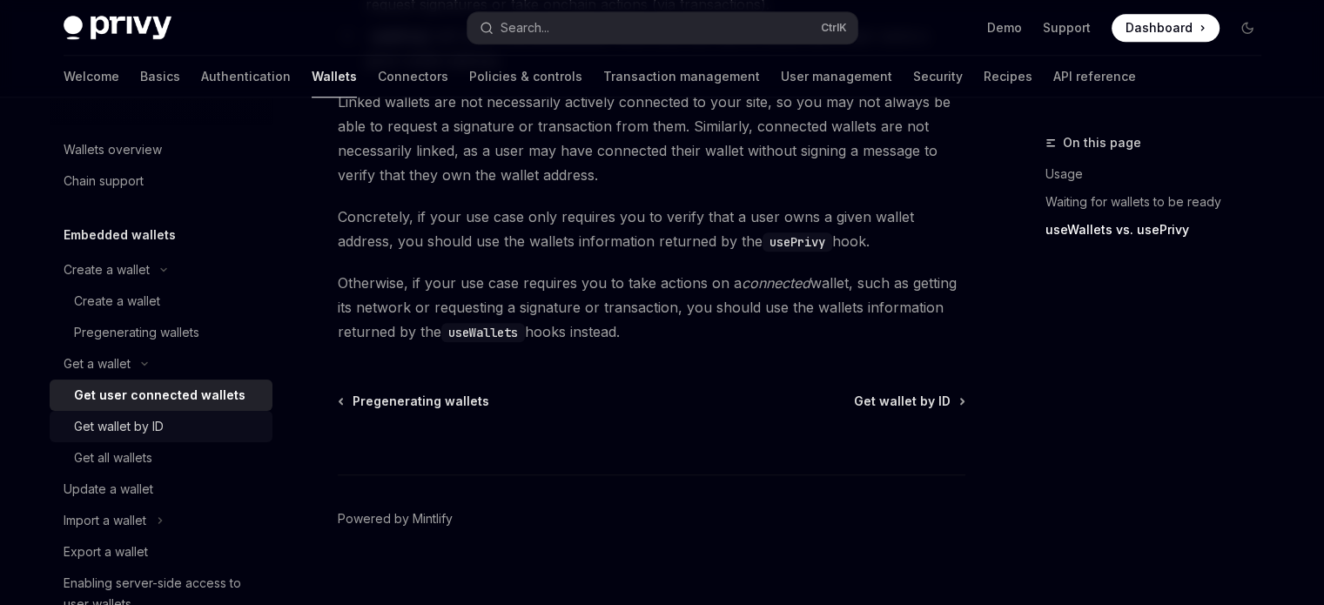
click at [212, 433] on div "Get wallet by ID" at bounding box center [168, 426] width 188 height 21
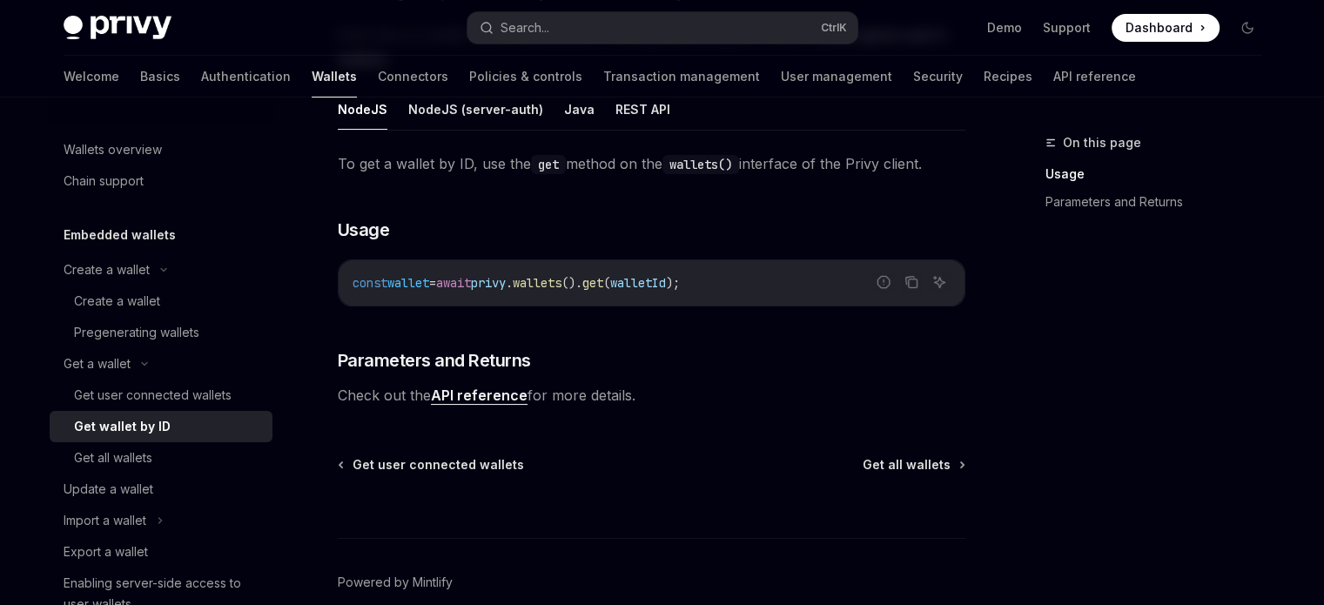
scroll to position [320, 0]
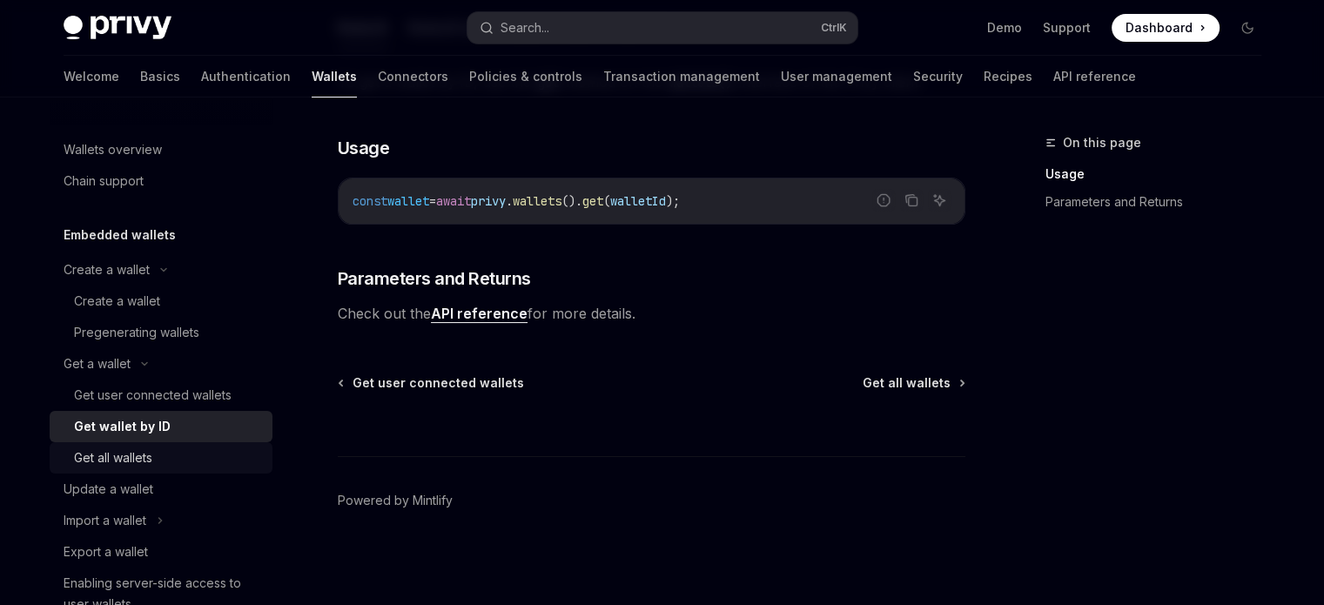
click at [203, 448] on div "Get all wallets" at bounding box center [168, 458] width 188 height 21
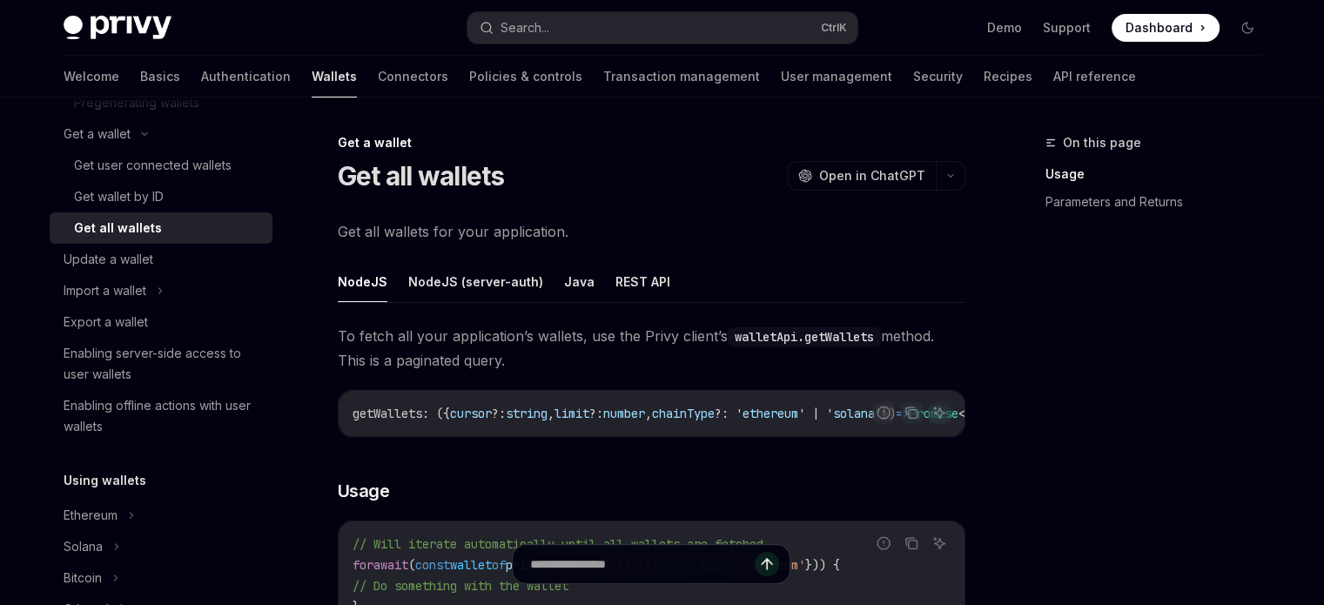
scroll to position [247, 0]
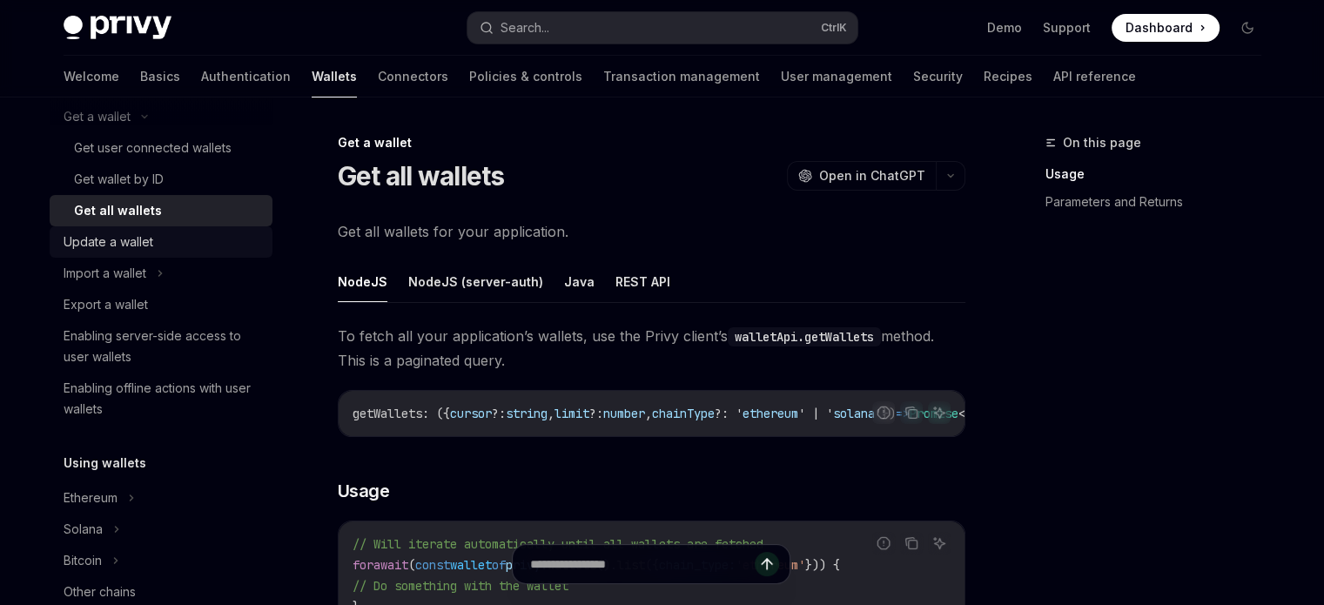
click at [190, 246] on div "Update a wallet" at bounding box center [163, 242] width 199 height 21
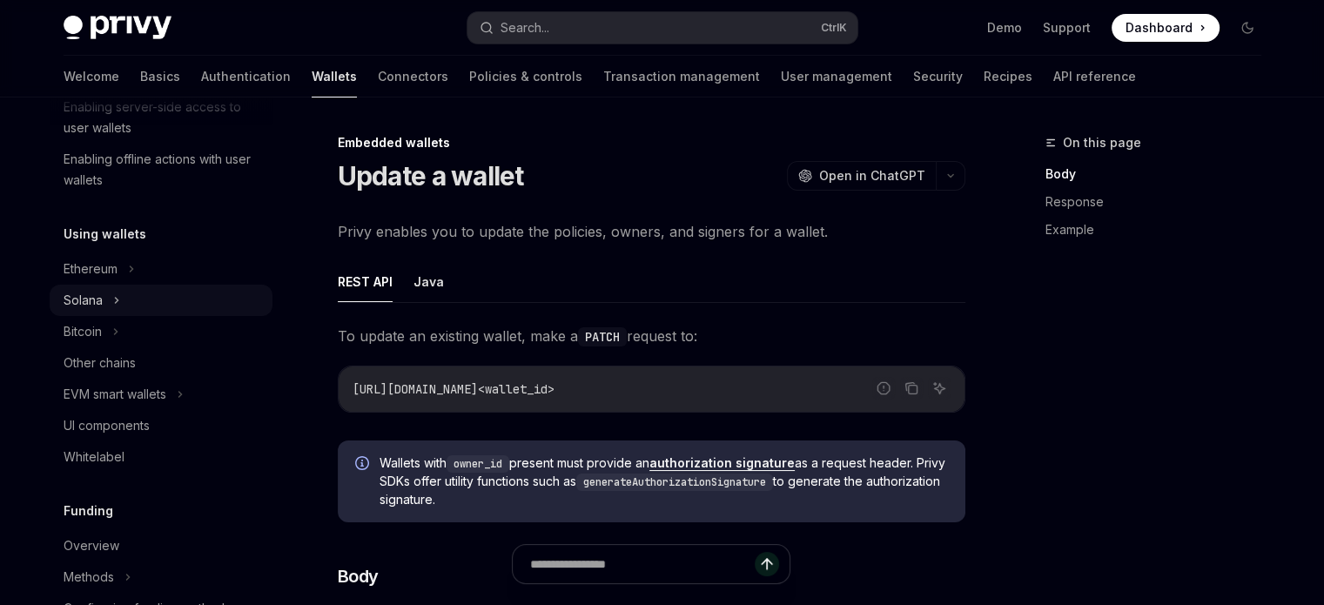
scroll to position [477, 0]
click at [167, 267] on div "Ethereum" at bounding box center [161, 268] width 223 height 31
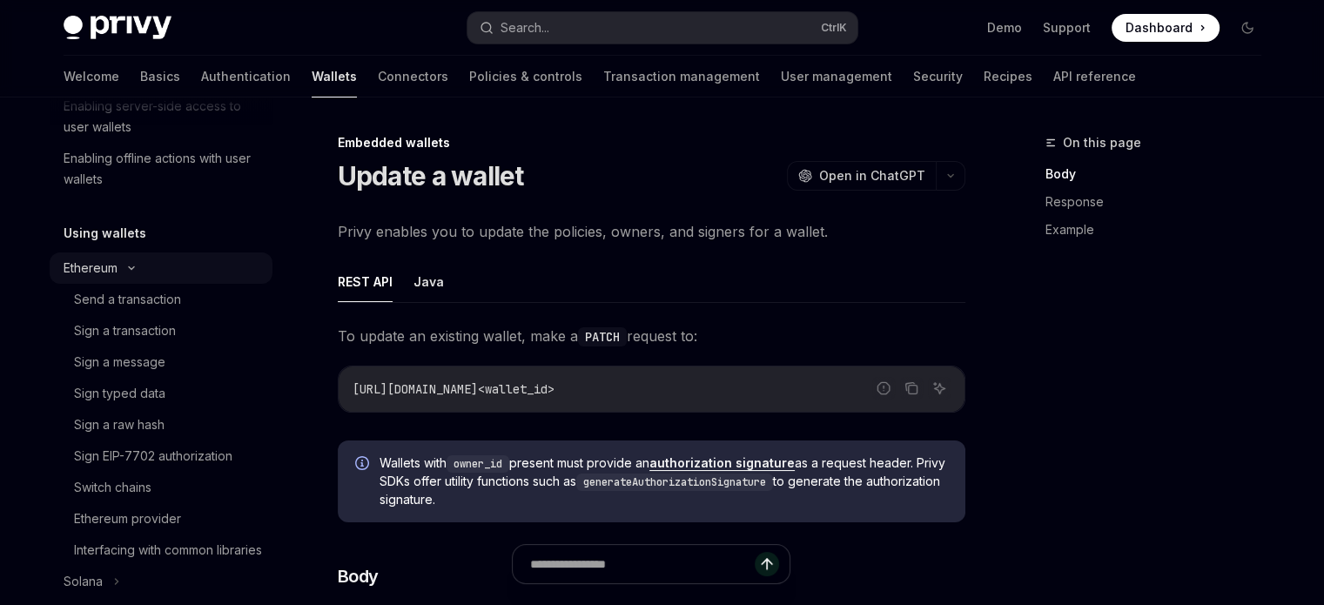
type textarea "*"
